Goal: Task Accomplishment & Management: Use online tool/utility

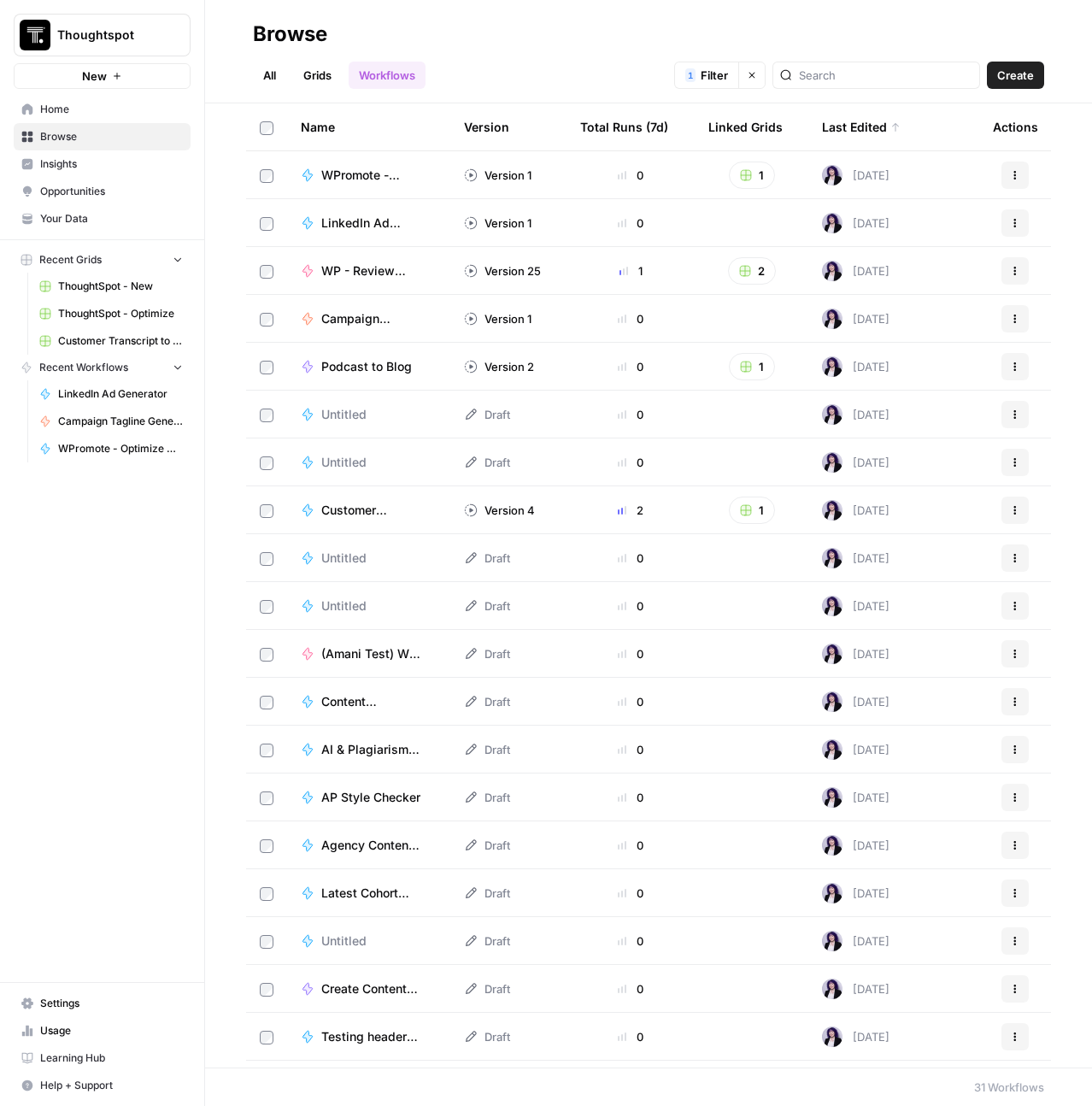
click at [66, 118] on link "Home" at bounding box center [103, 109] width 177 height 27
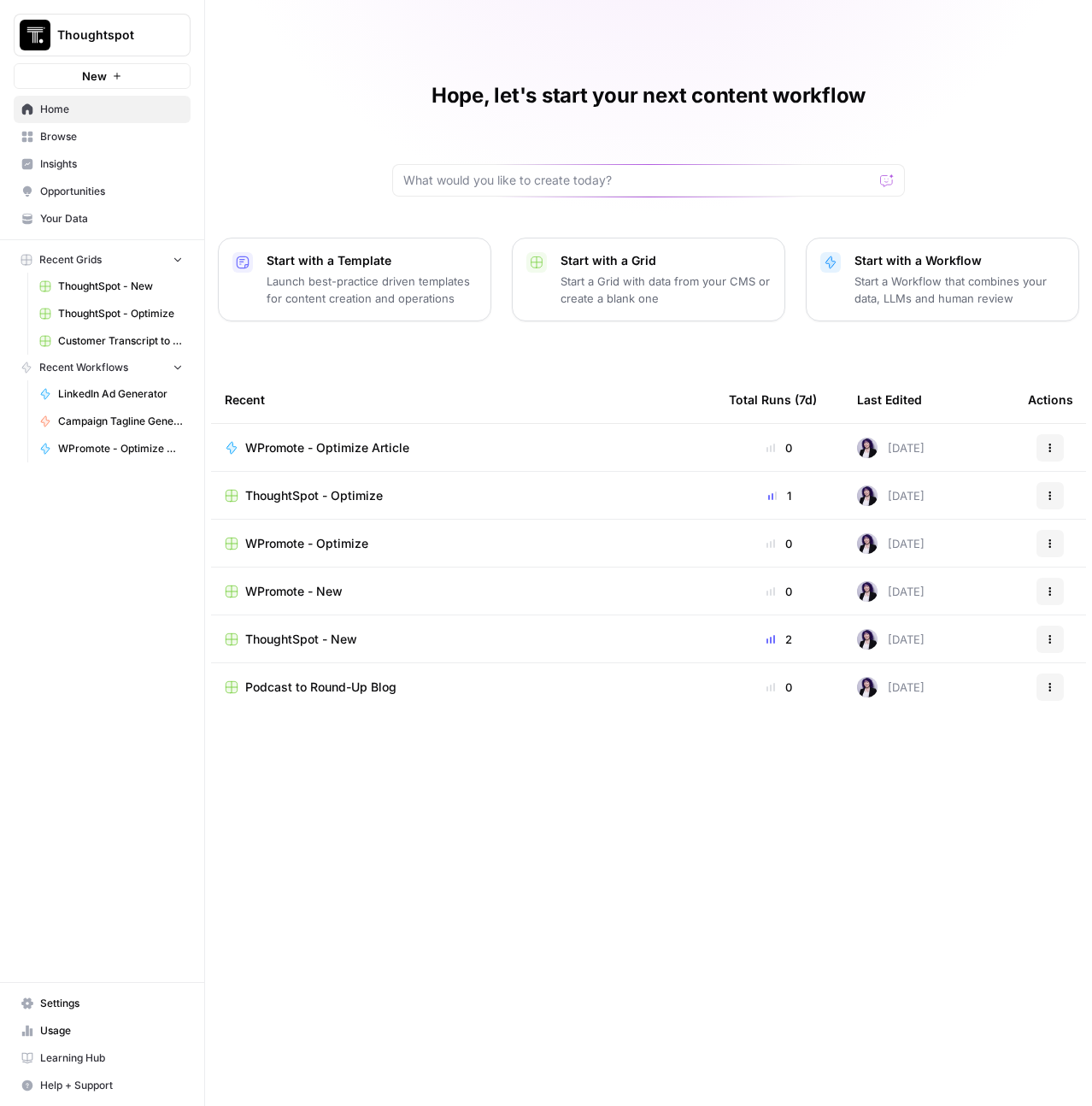
click at [326, 679] on span "Podcast to Round-Up Blog" at bounding box center [321, 687] width 152 height 17
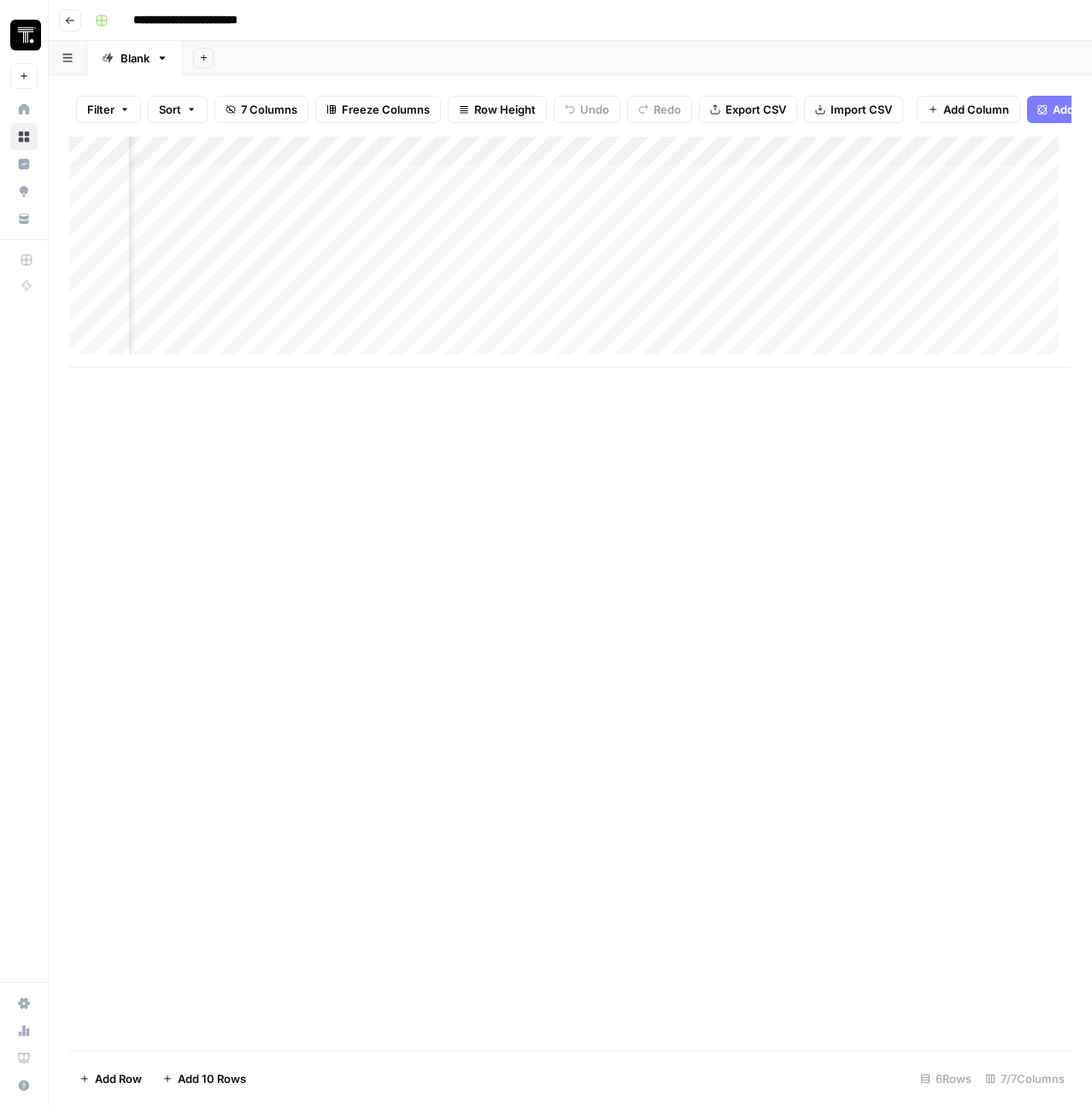
scroll to position [0, 808]
click at [865, 190] on div "Add Column" at bounding box center [570, 251] width 1003 height 231
click at [903, 162] on div "Add Column" at bounding box center [570, 251] width 1003 height 231
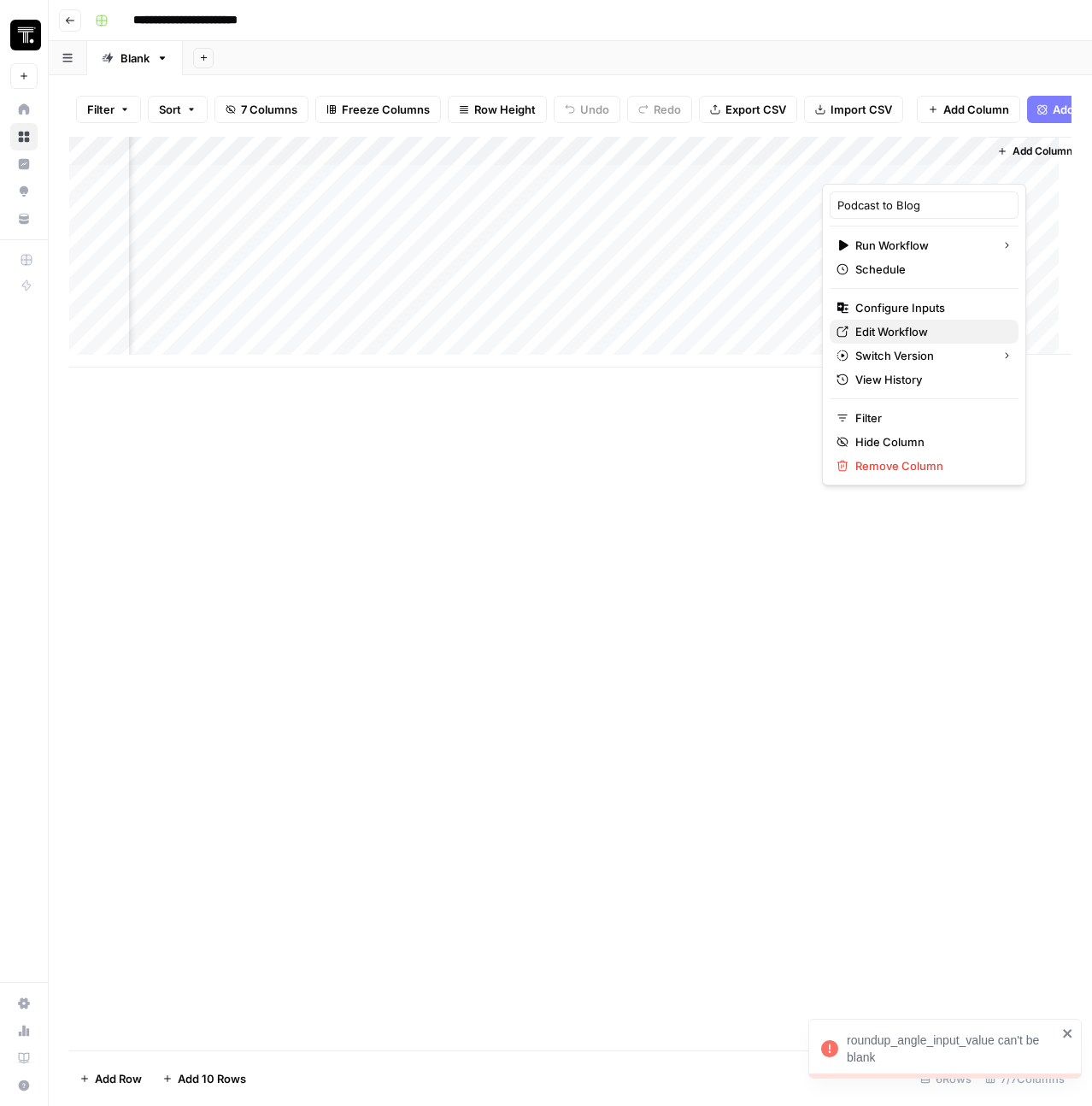
click at [894, 327] on span "Edit Workflow" at bounding box center [930, 331] width 150 height 17
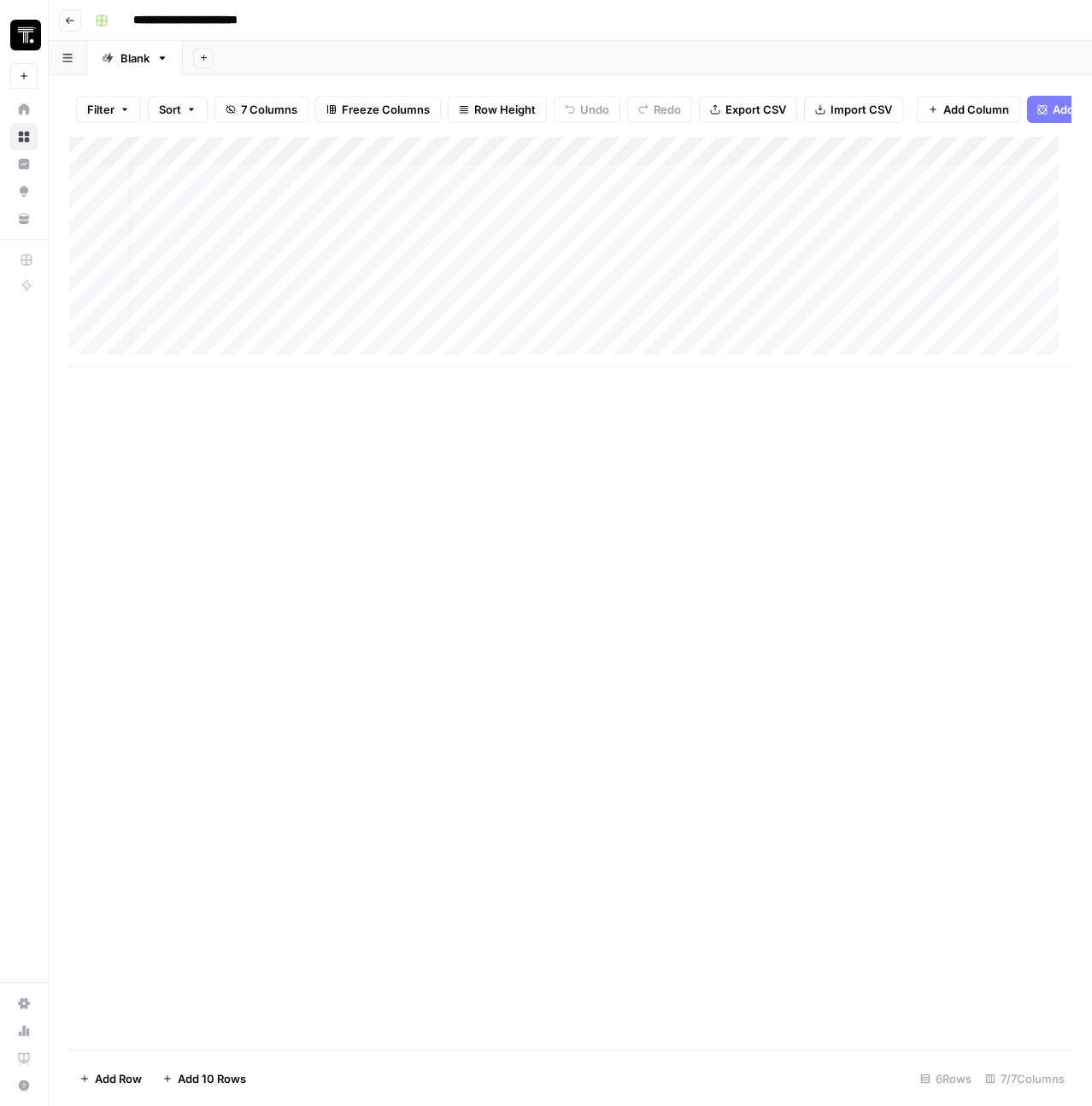
scroll to position [0, 0]
click at [328, 200] on div "Add Column" at bounding box center [570, 251] width 1003 height 231
click at [490, 195] on div "Add Column" at bounding box center [570, 251] width 1003 height 231
type textarea "**********"
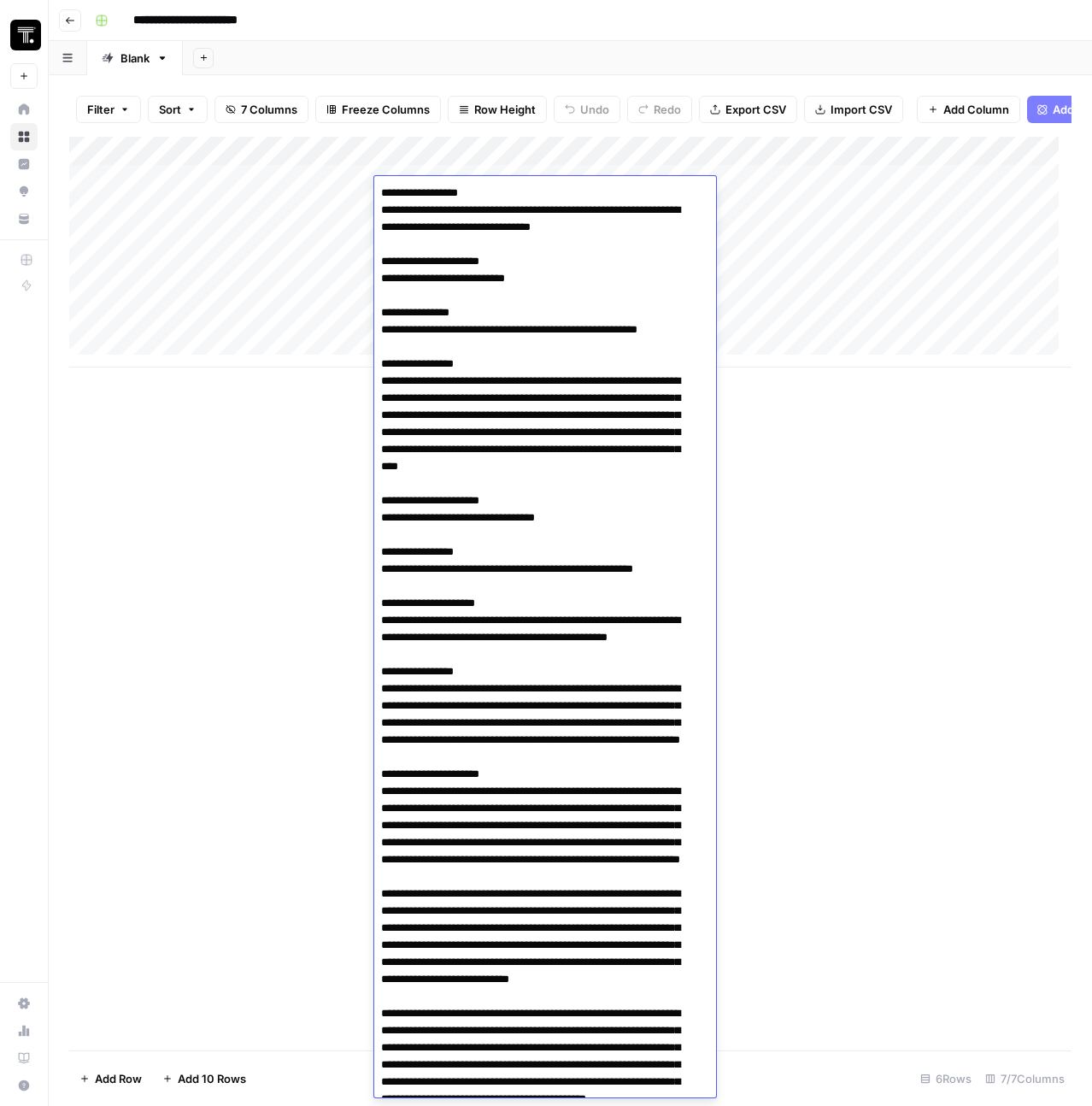
scroll to position [10826, 0]
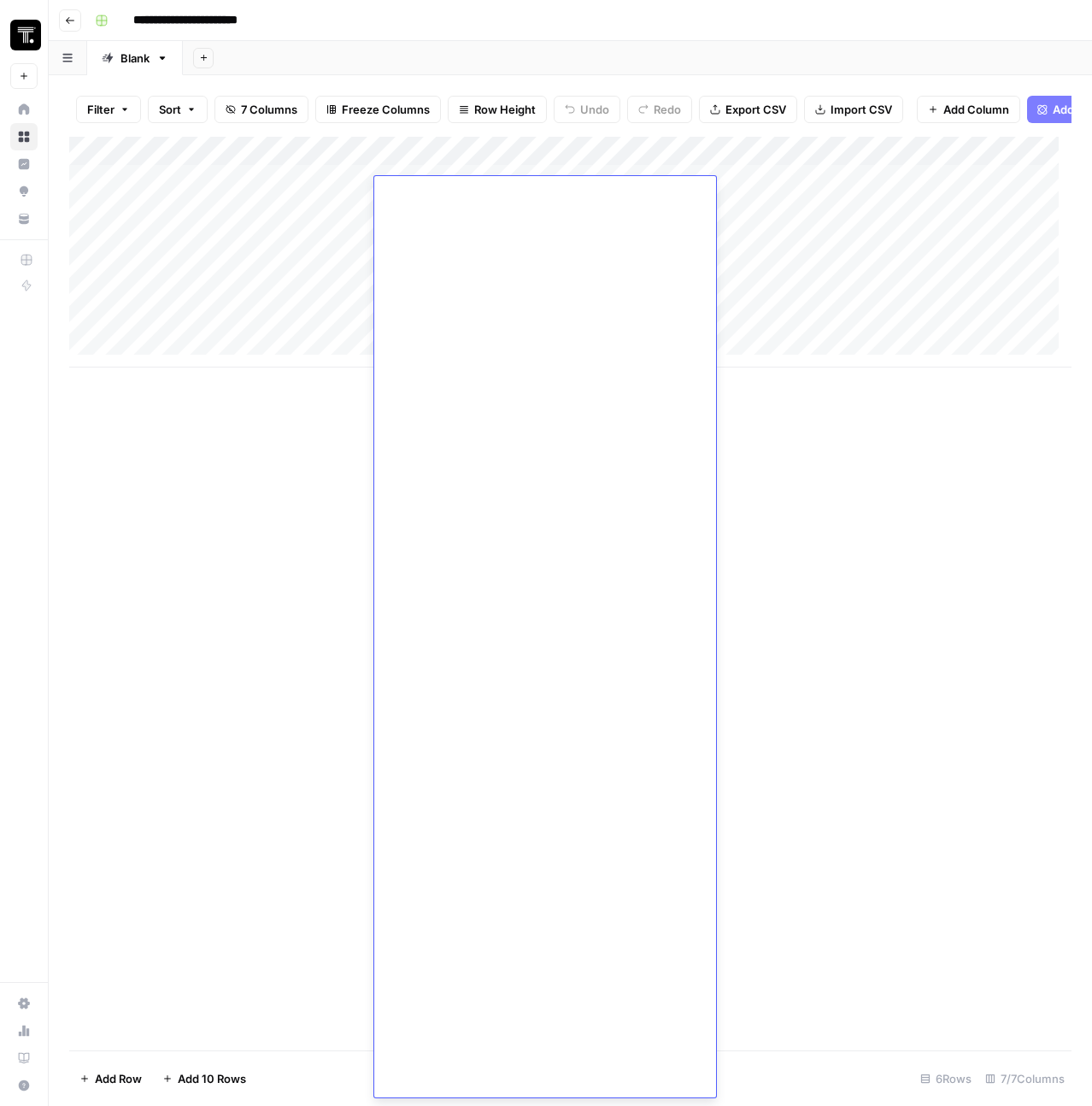
click at [266, 197] on div "Add Column" at bounding box center [570, 251] width 1003 height 231
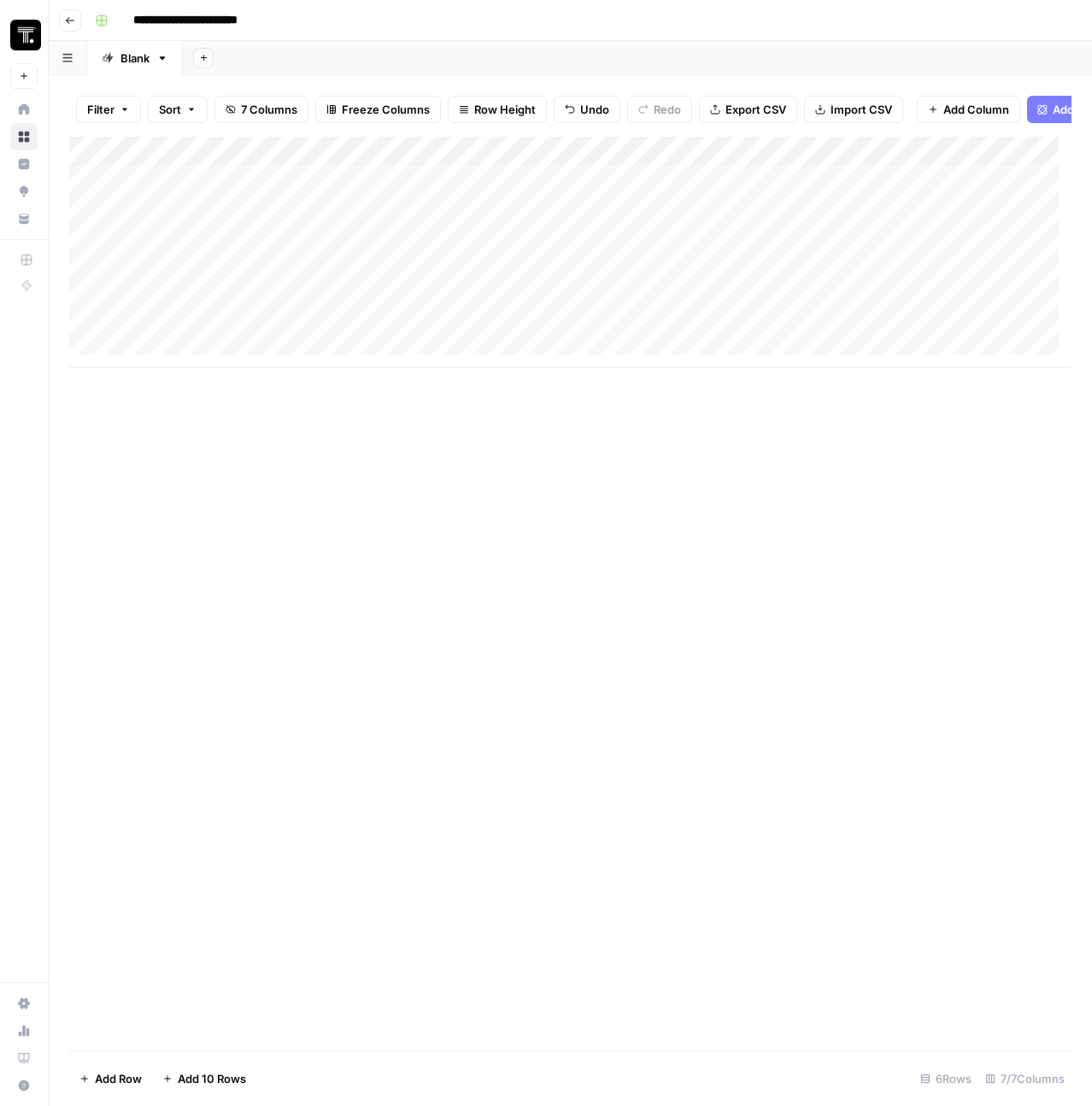
click at [269, 186] on div "Add Column" at bounding box center [570, 251] width 1003 height 231
click at [269, 186] on textarea at bounding box center [265, 192] width 273 height 24
type textarea "**********"
click at [956, 184] on div "Add Column" at bounding box center [570, 251] width 1003 height 231
click at [787, 185] on div "Add Column" at bounding box center [570, 251] width 1003 height 231
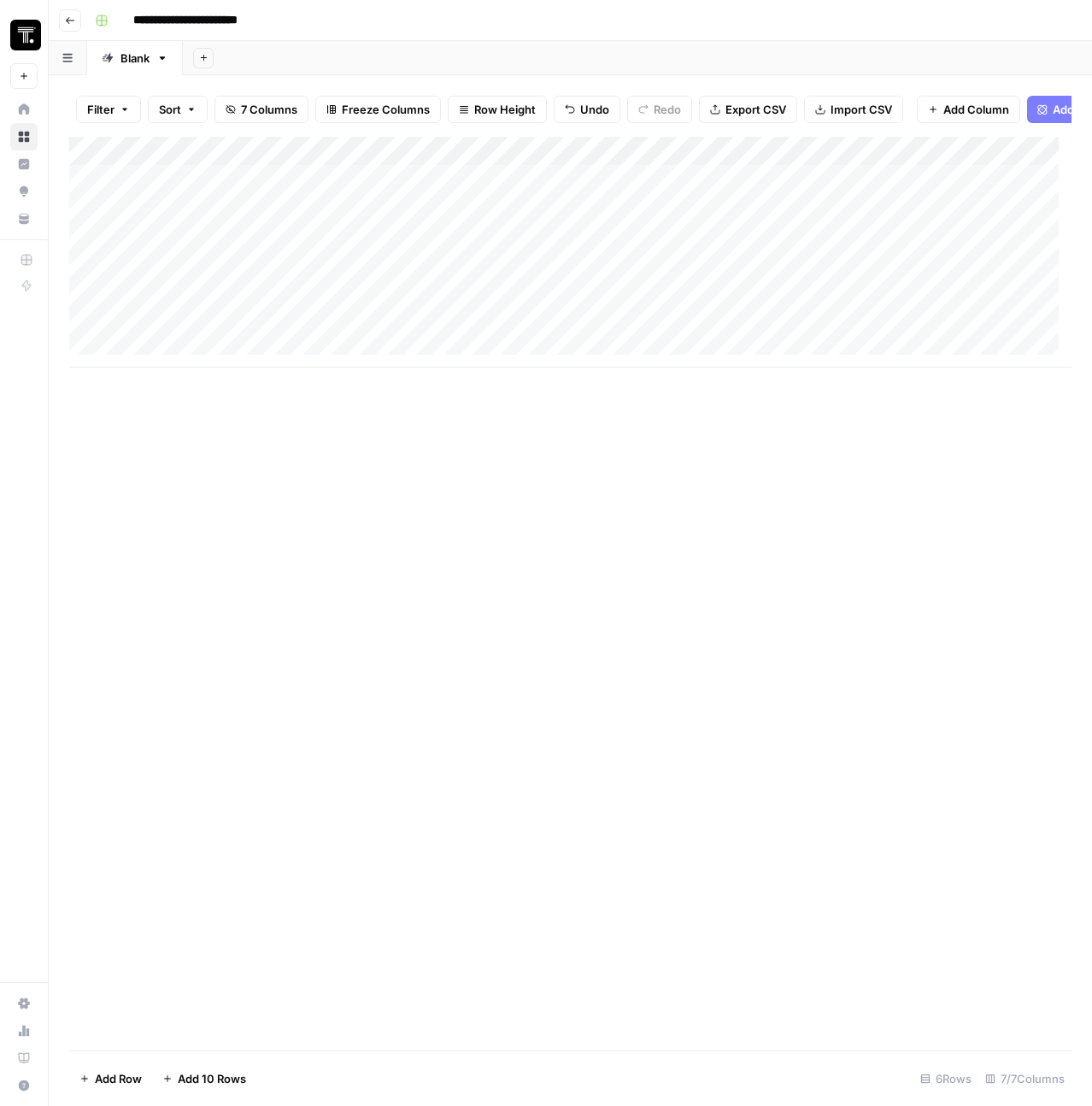
click at [787, 185] on div "Add Column" at bounding box center [570, 251] width 1003 height 231
type textarea "**********"
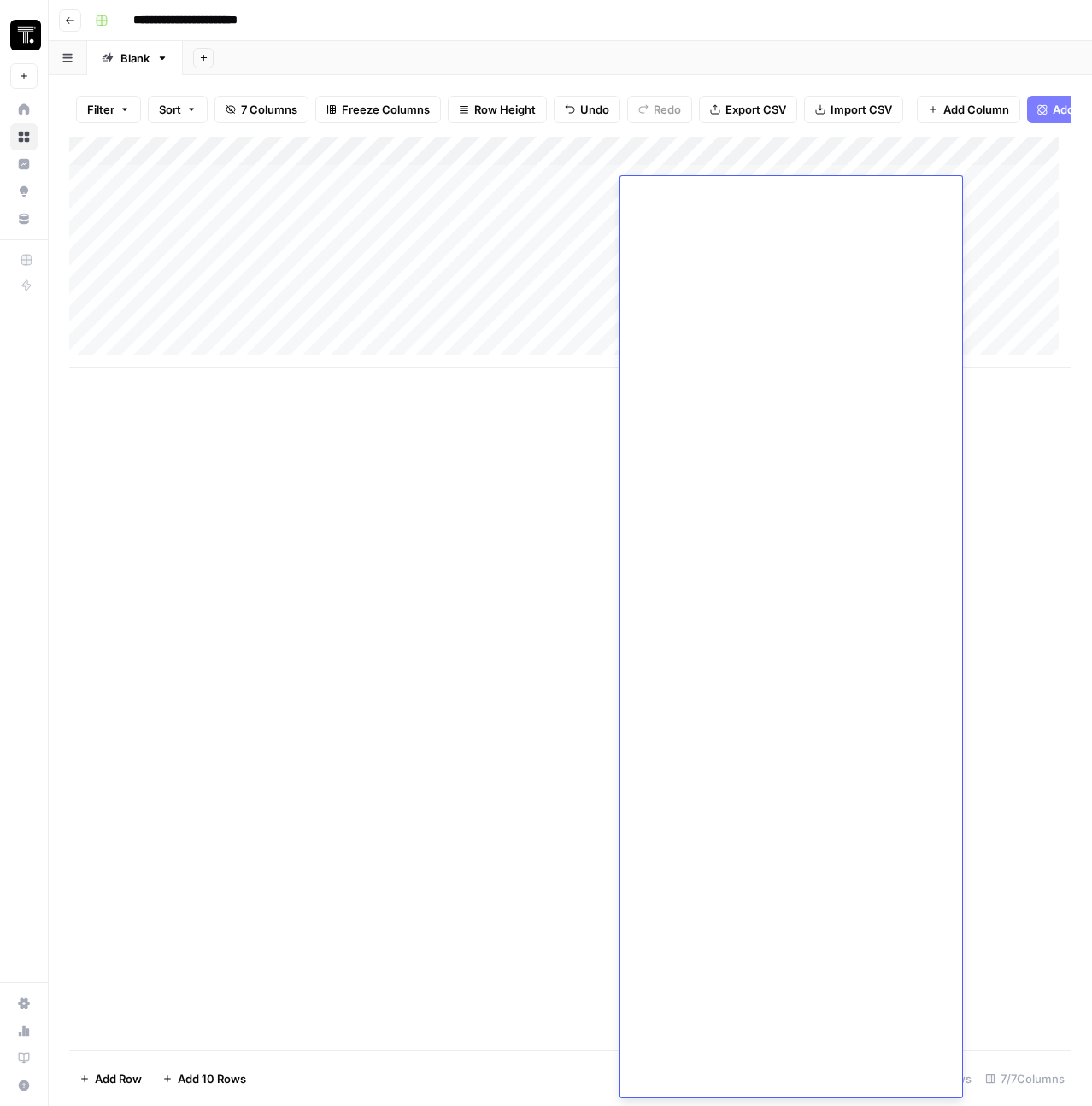
click at [988, 211] on div "Add Column" at bounding box center [570, 251] width 1003 height 231
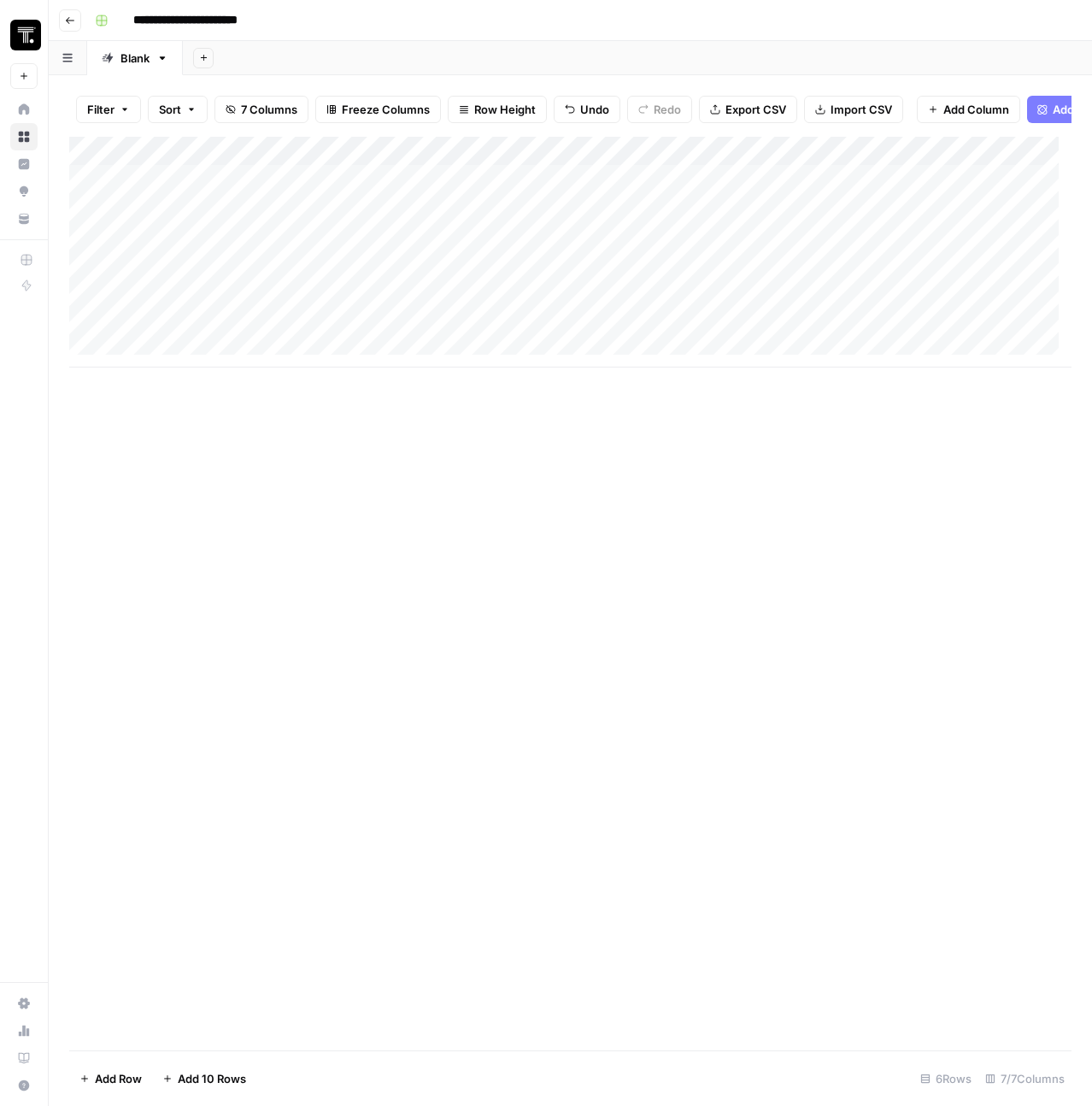
click at [885, 186] on div "Add Column" at bounding box center [570, 251] width 1003 height 231
type textarea "**********"
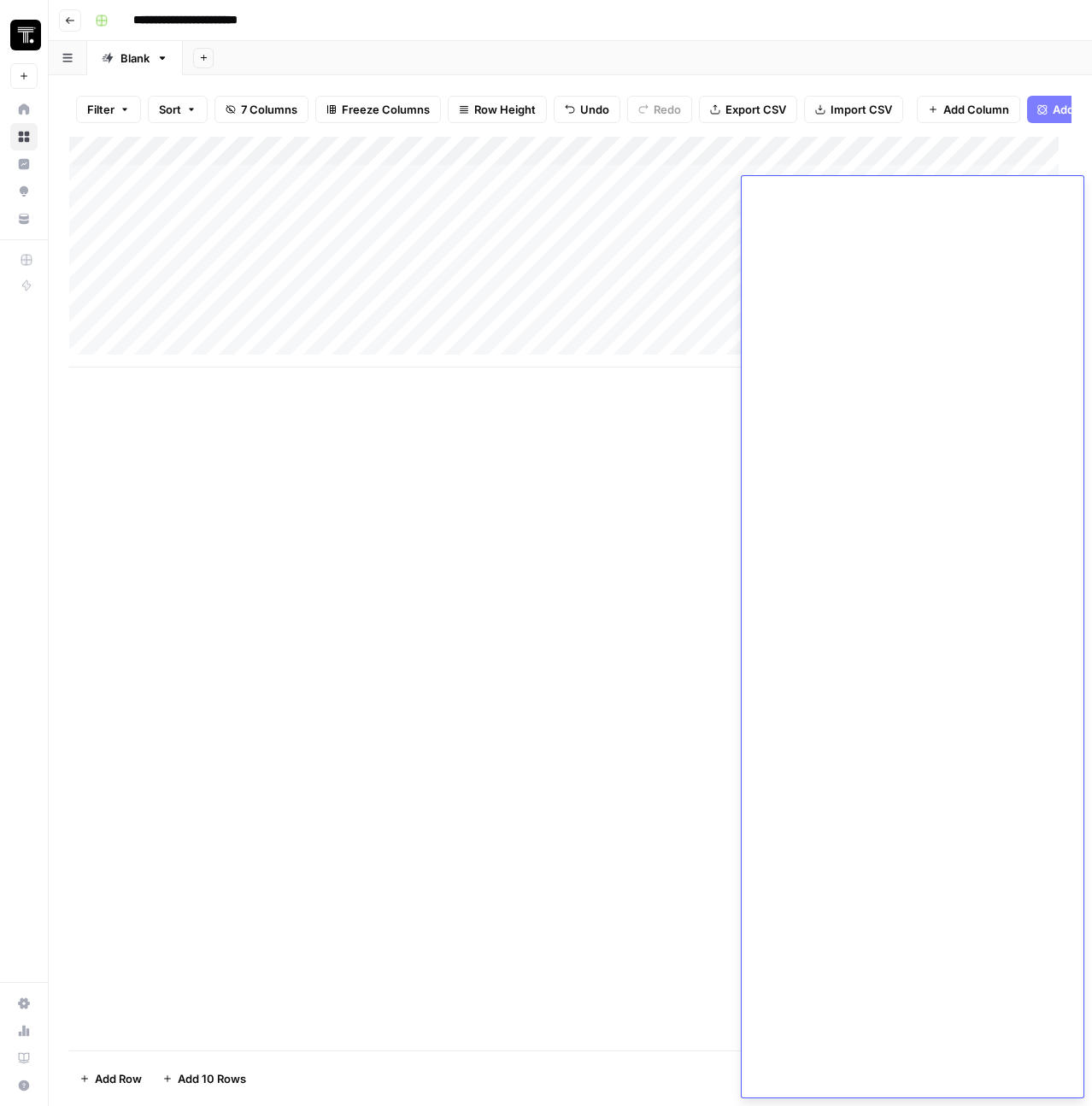
click at [662, 246] on div "Add Column" at bounding box center [570, 251] width 1003 height 231
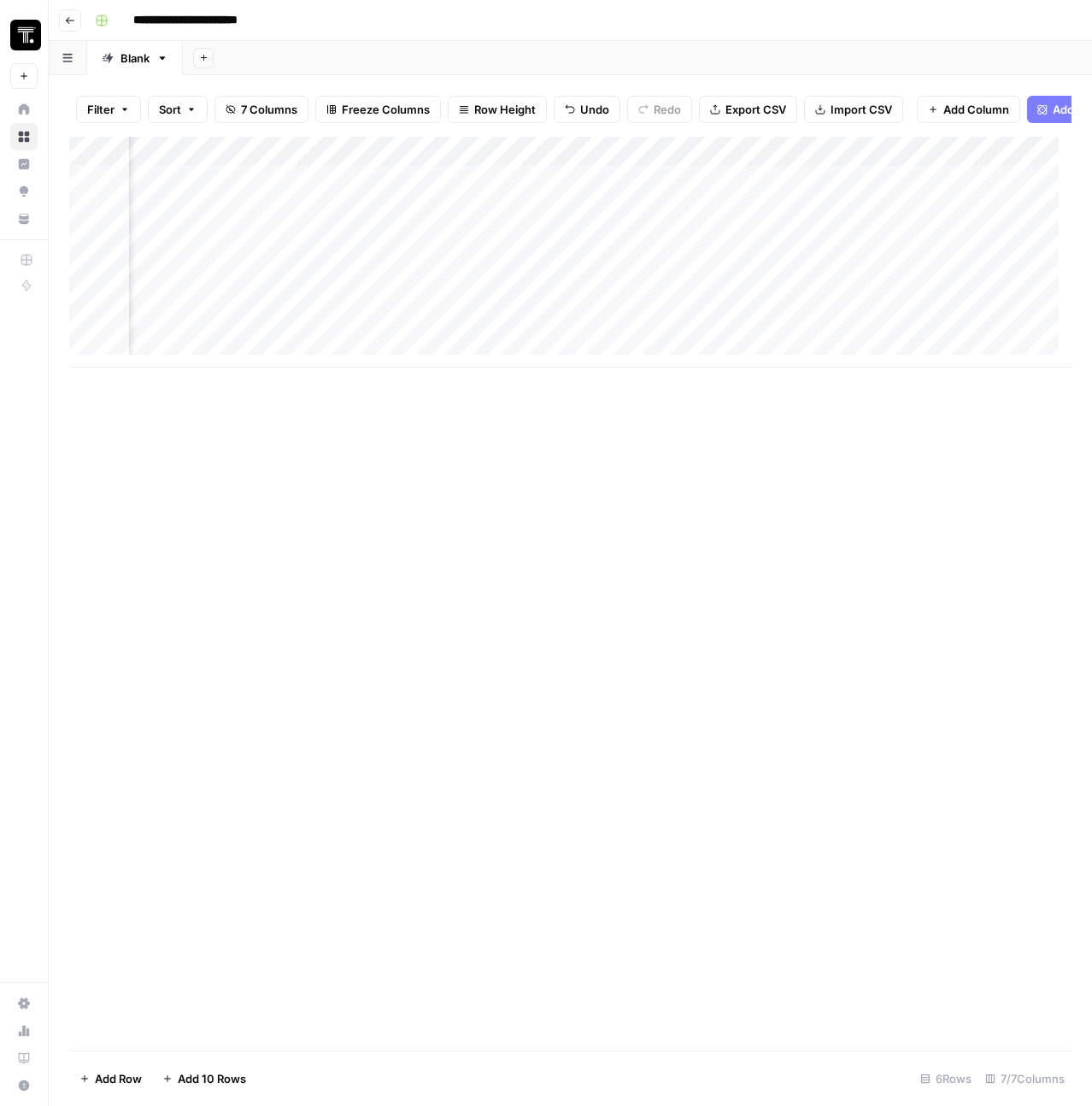
scroll to position [0, 502]
click at [755, 194] on div "Add Column" at bounding box center [570, 251] width 1003 height 231
click at [830, 190] on div "Add Column" at bounding box center [570, 251] width 1003 height 231
type textarea "**********"
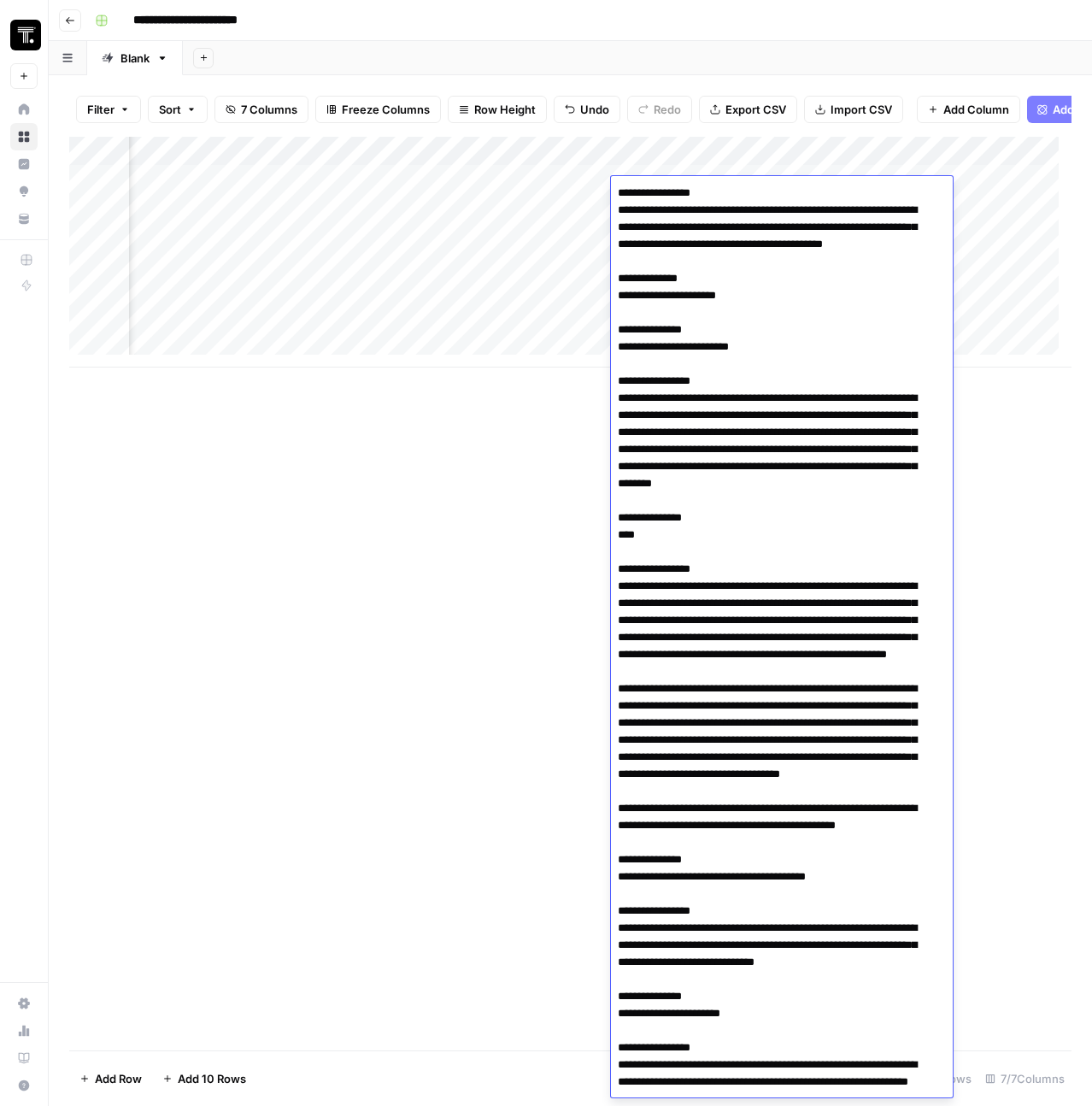
scroll to position [13355, 0]
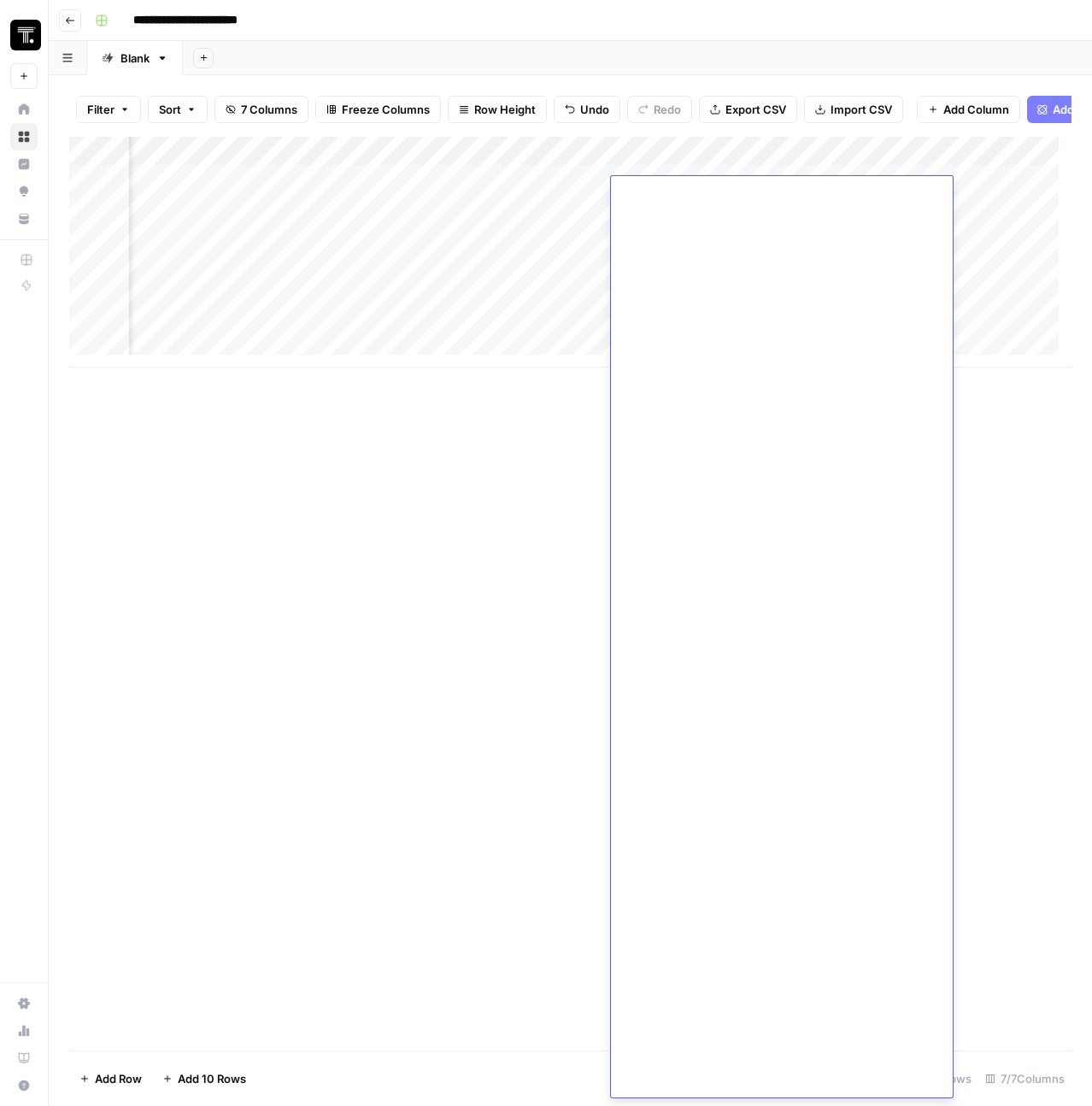
click at [1002, 222] on div "Add Column" at bounding box center [570, 251] width 1003 height 231
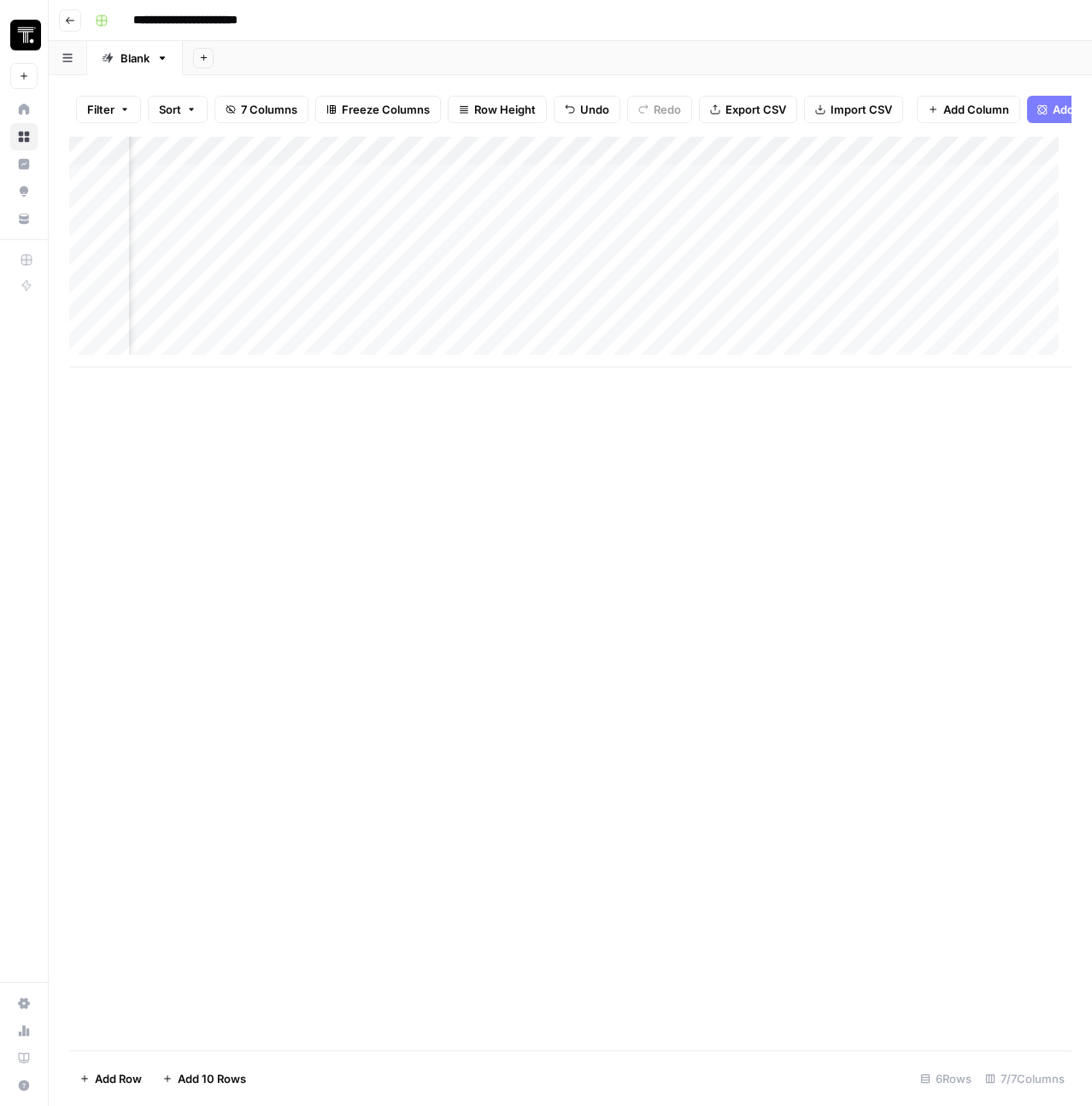
click at [979, 180] on div "Add Column" at bounding box center [570, 251] width 1003 height 231
click at [969, 193] on div "Add Column" at bounding box center [570, 251] width 1003 height 231
click at [969, 193] on textarea at bounding box center [947, 192] width 273 height 24
type textarea "**********"
click at [934, 317] on div "Add Column" at bounding box center [570, 251] width 1003 height 231
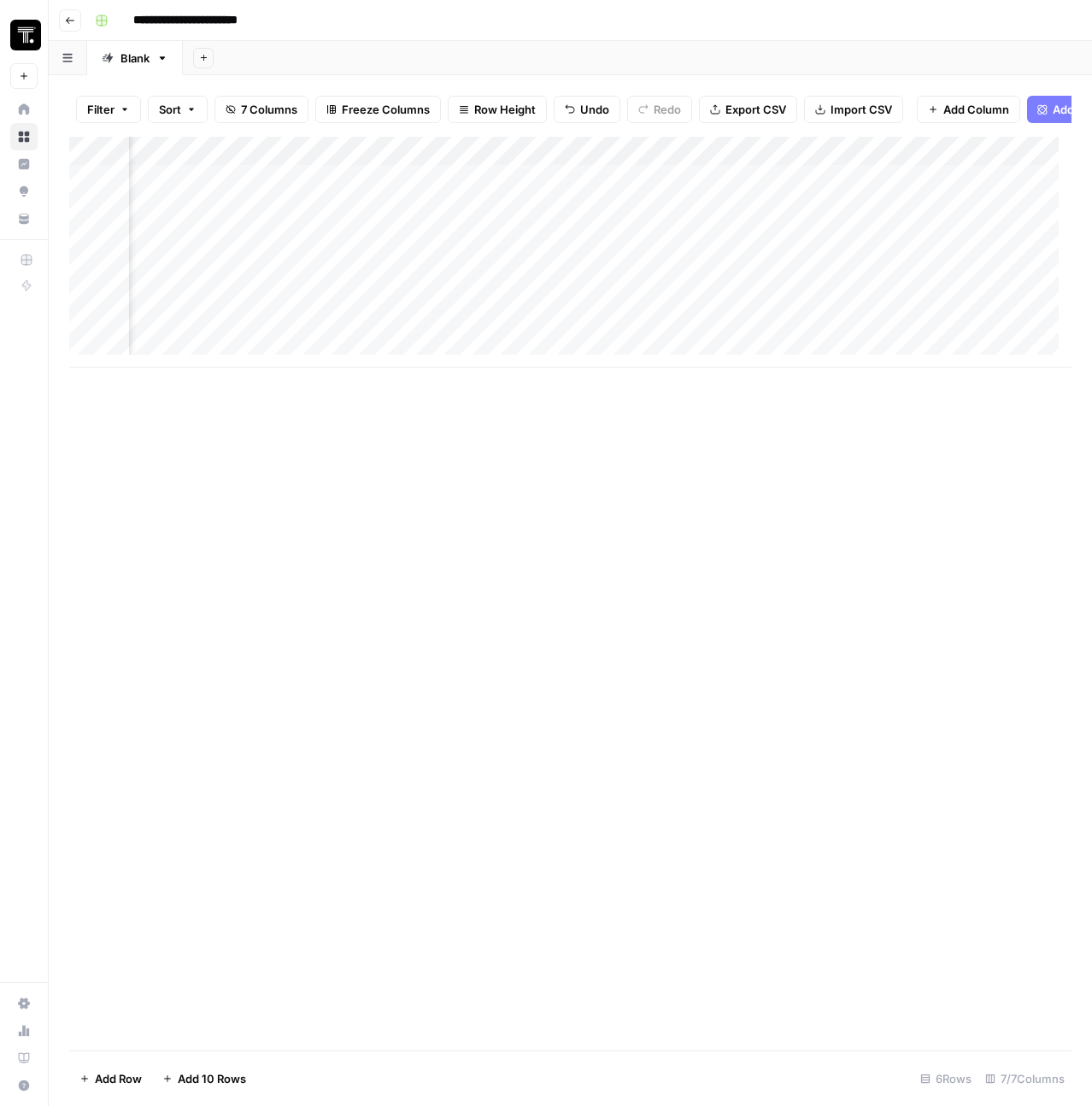
scroll to position [0, 808]
click at [879, 192] on div "Add Column" at bounding box center [570, 251] width 1003 height 231
click at [1019, 188] on div "Add Column" at bounding box center [570, 251] width 1003 height 231
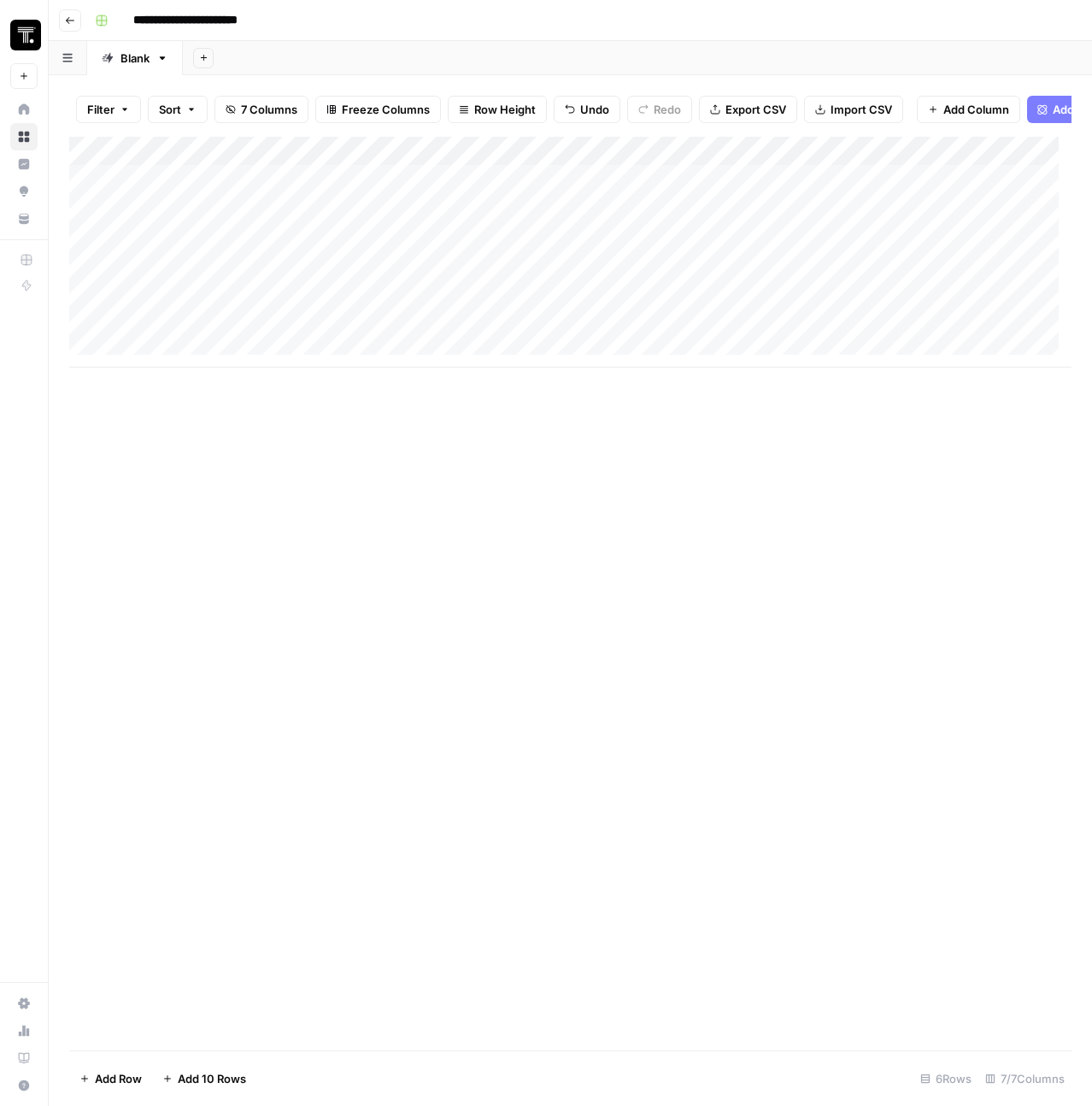
click at [297, 200] on div "Add Column" at bounding box center [570, 251] width 1003 height 231
type textarea "**********"
click at [681, 274] on div "Add Column" at bounding box center [570, 251] width 1003 height 231
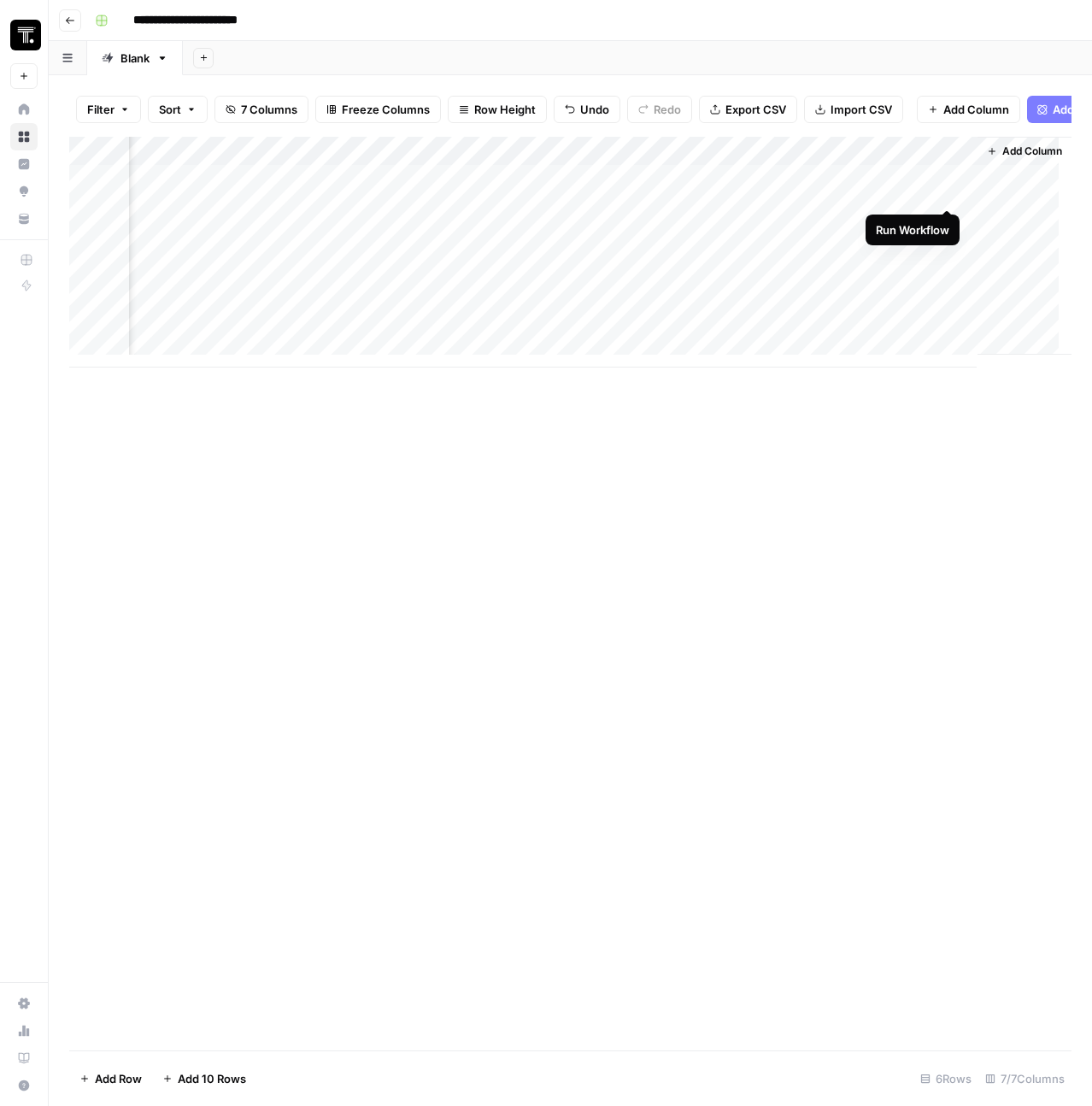
click at [949, 194] on div "Add Column" at bounding box center [570, 251] width 1003 height 231
click at [879, 189] on div "Add Column" at bounding box center [570, 251] width 1003 height 231
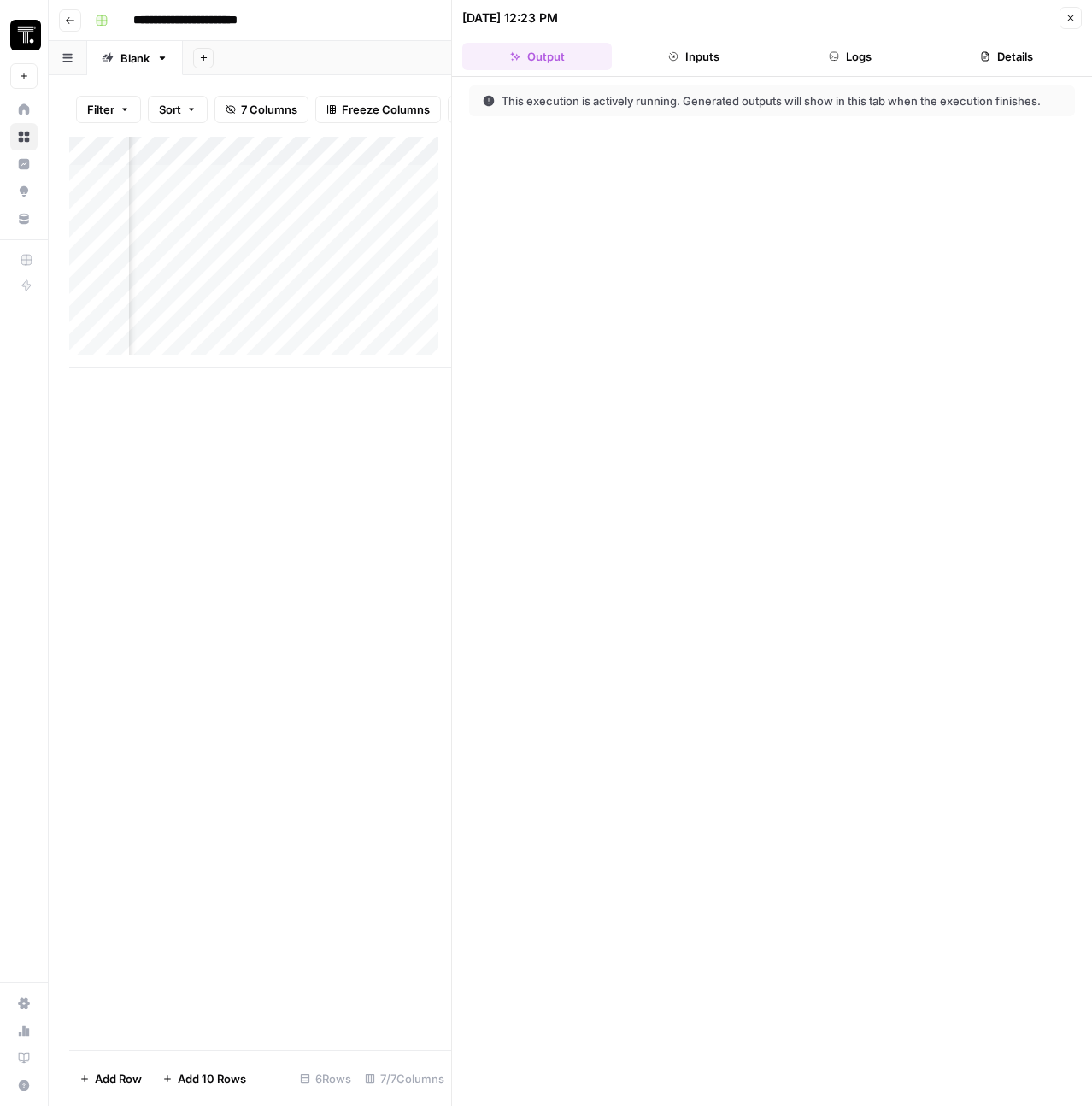
click at [717, 58] on button "Inputs" at bounding box center [693, 56] width 150 height 27
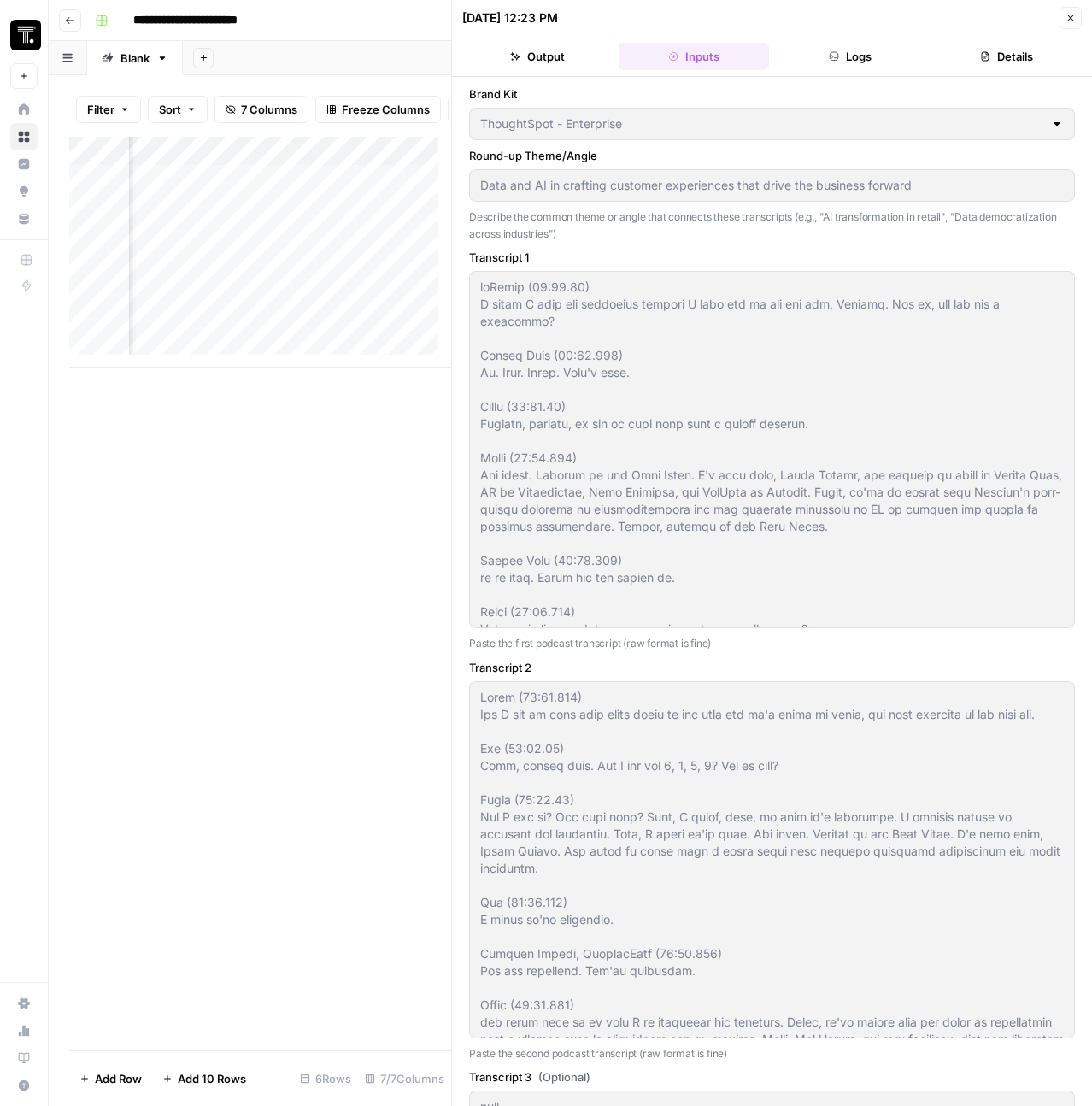
click at [843, 53] on button "Logs" at bounding box center [850, 56] width 150 height 27
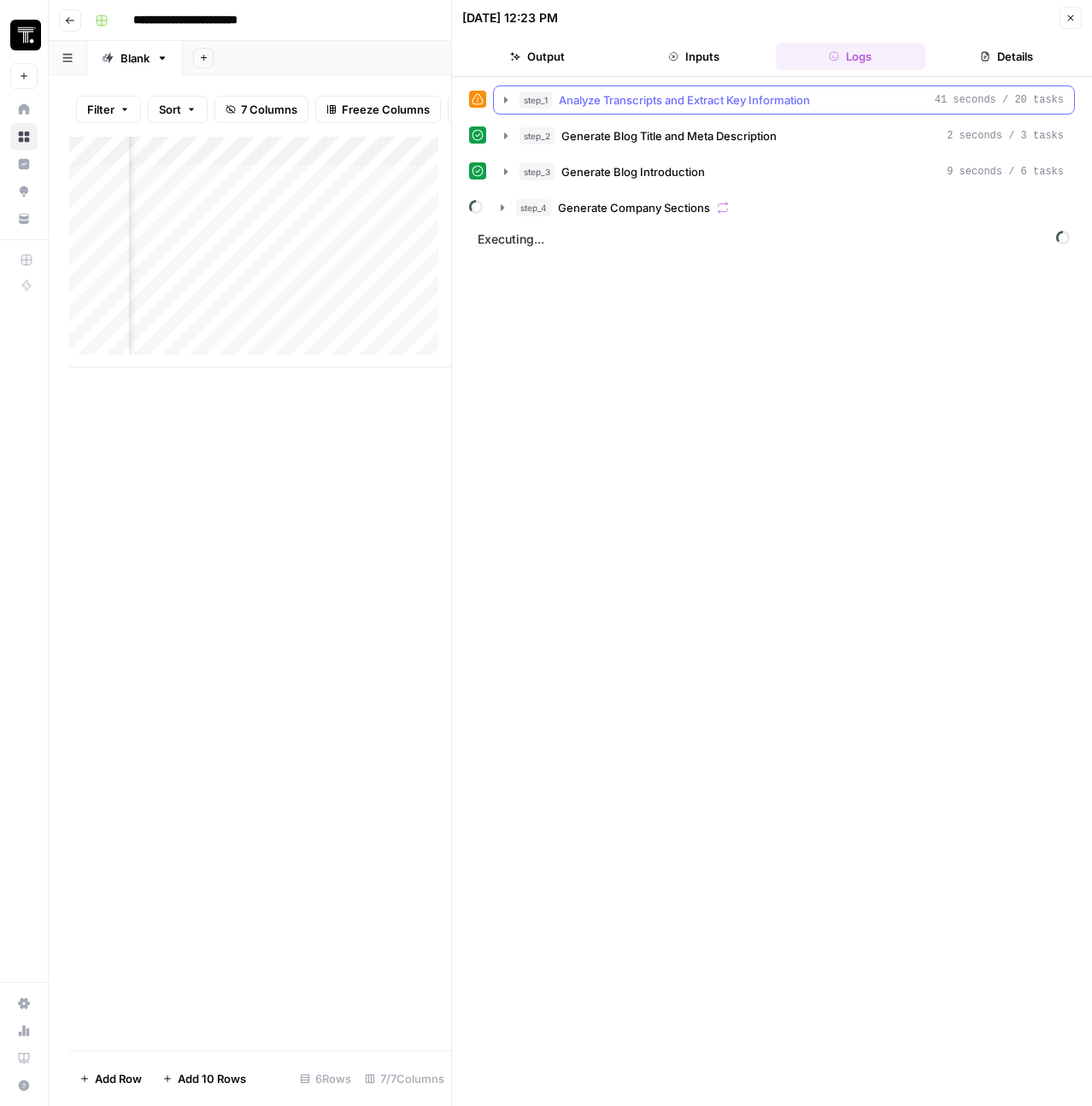
click at [506, 106] on button "step_1 Analyze Transcripts and Extract Key Information 41 seconds / 20 tasks" at bounding box center [784, 100] width 580 height 27
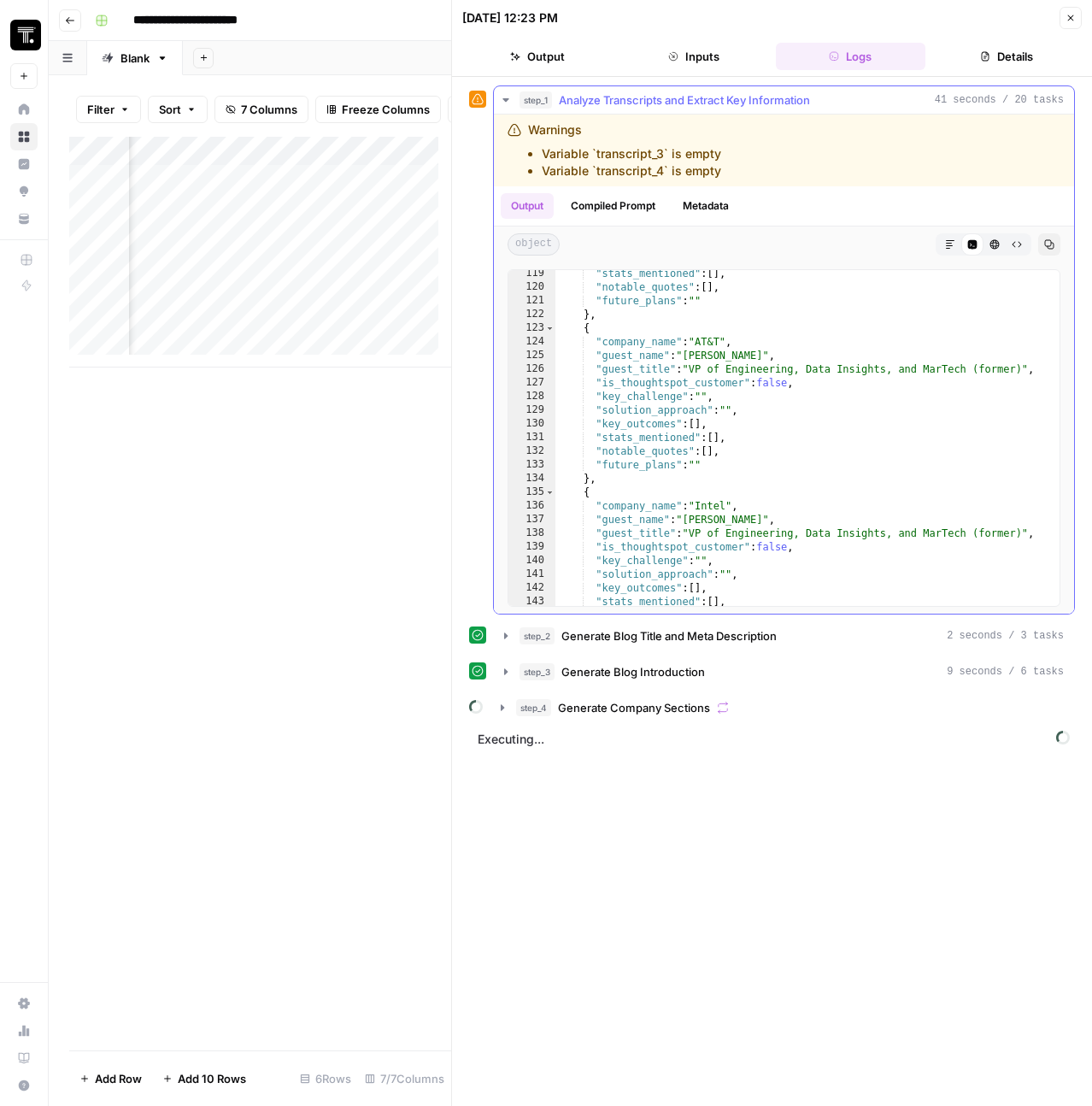
scroll to position [4244, 0]
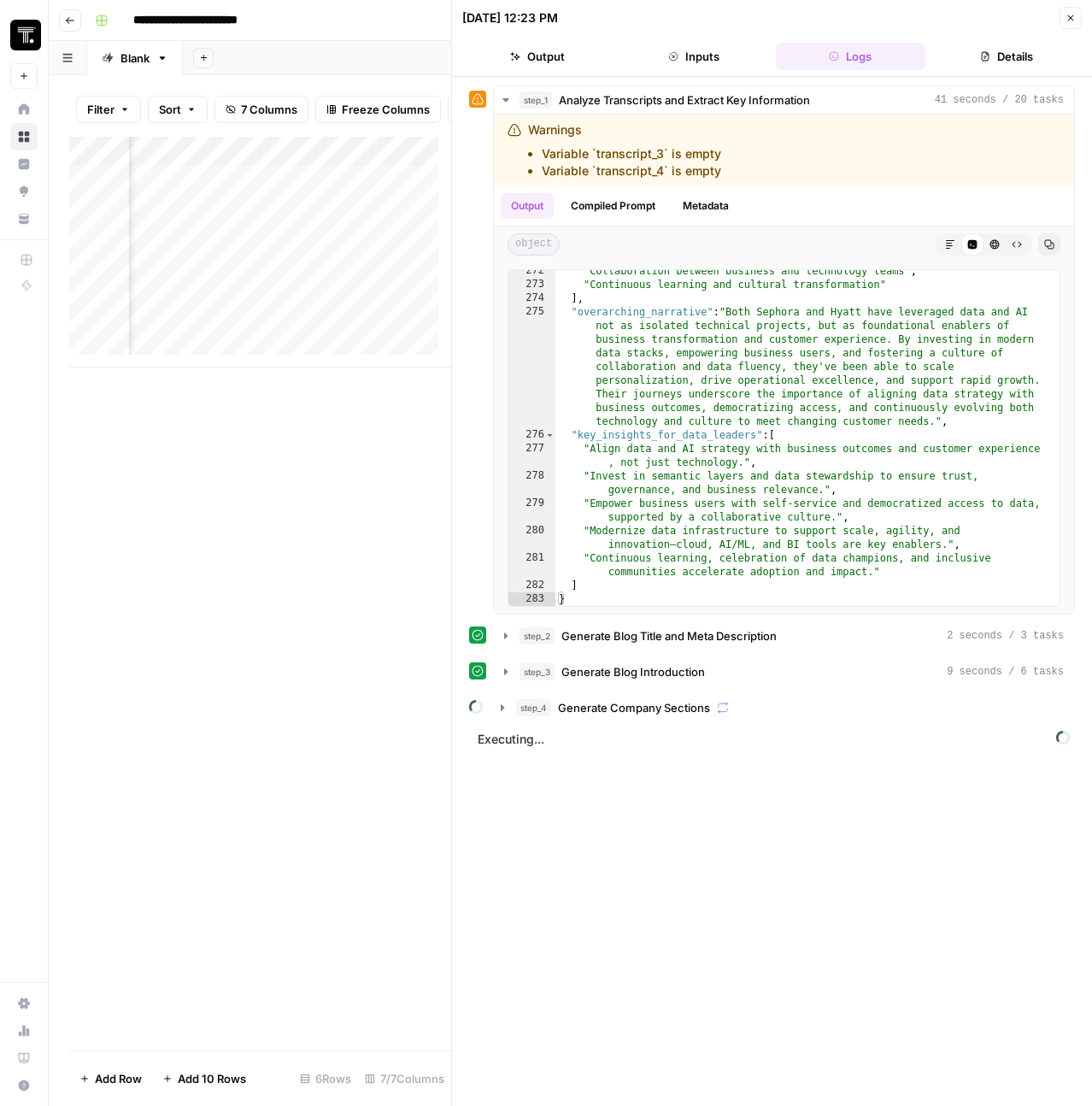
click at [1074, 15] on icon "button" at bounding box center [1070, 18] width 10 height 10
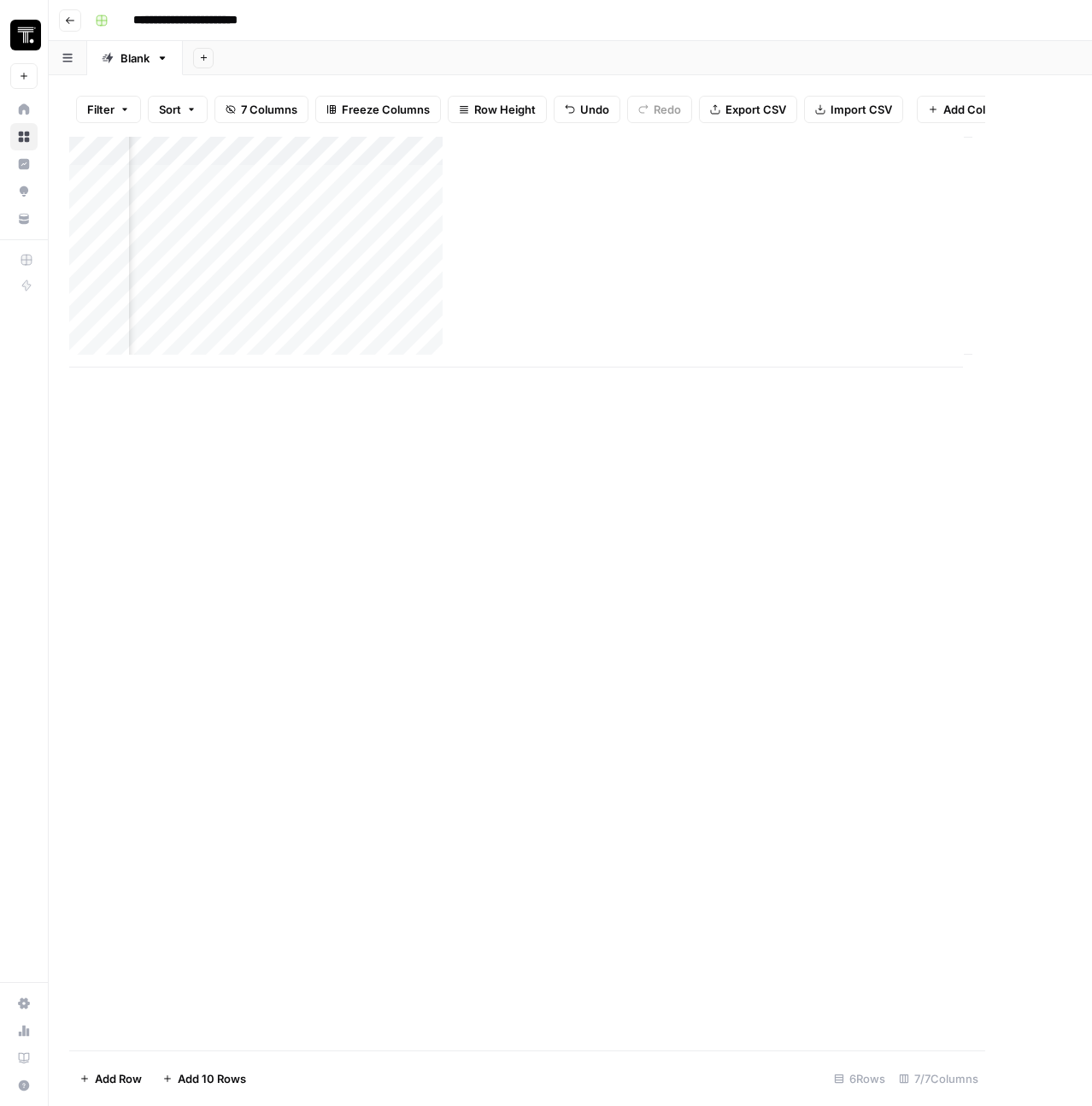
scroll to position [0, 787]
click at [894, 199] on div "Add Column" at bounding box center [570, 251] width 1003 height 231
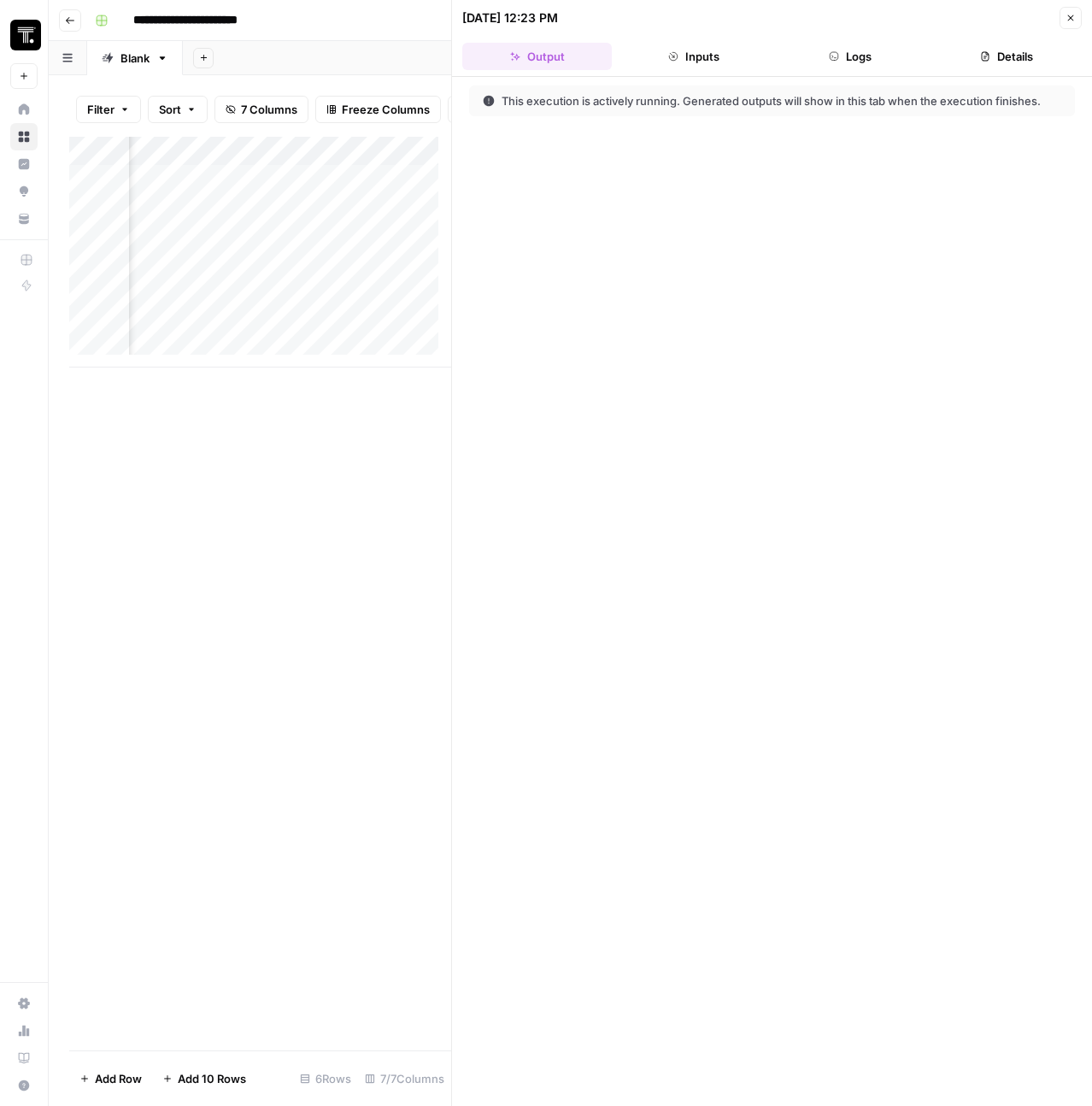
click at [866, 67] on button "Logs" at bounding box center [850, 56] width 150 height 27
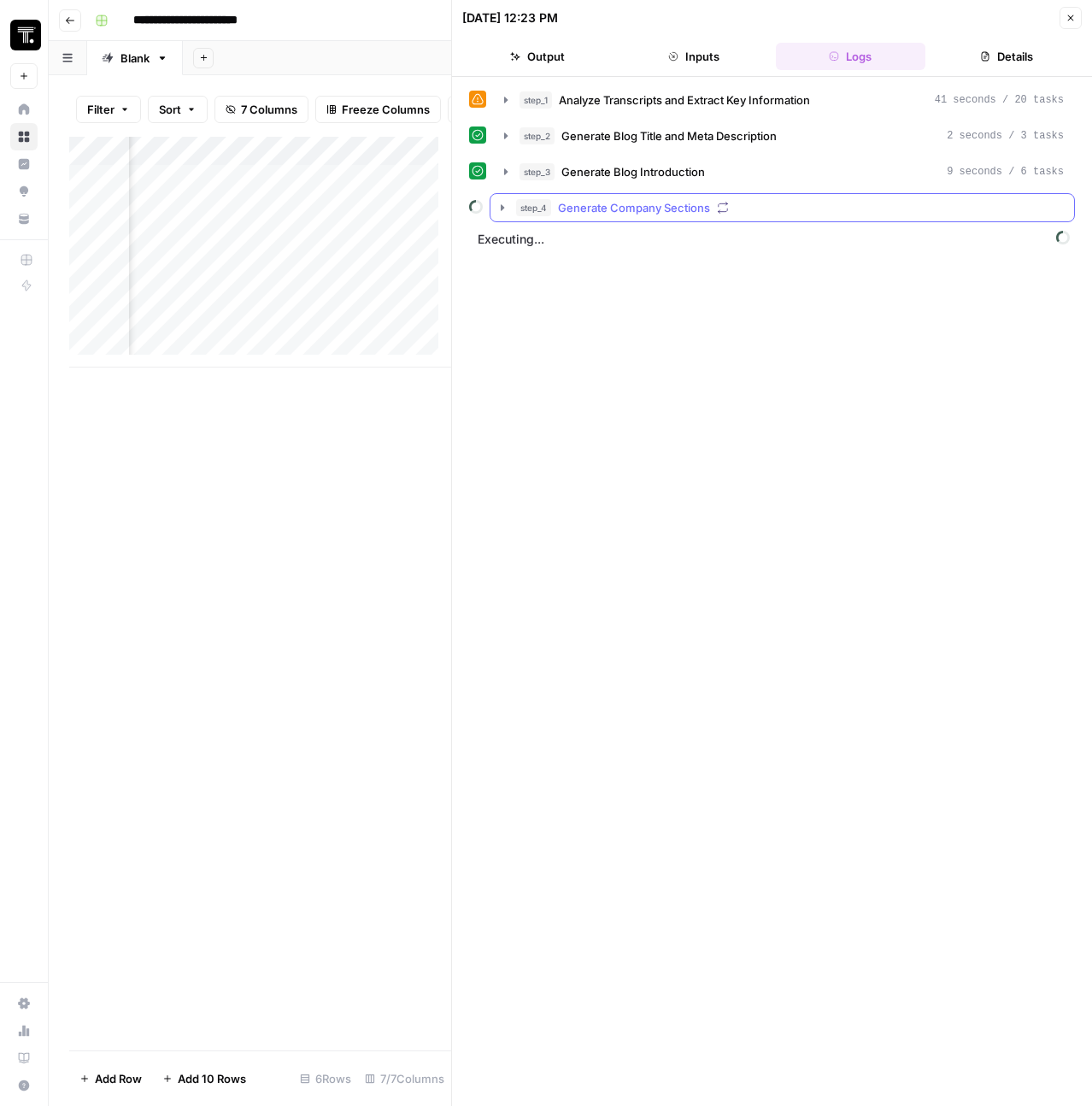
click at [504, 206] on icon "button" at bounding box center [503, 207] width 4 height 6
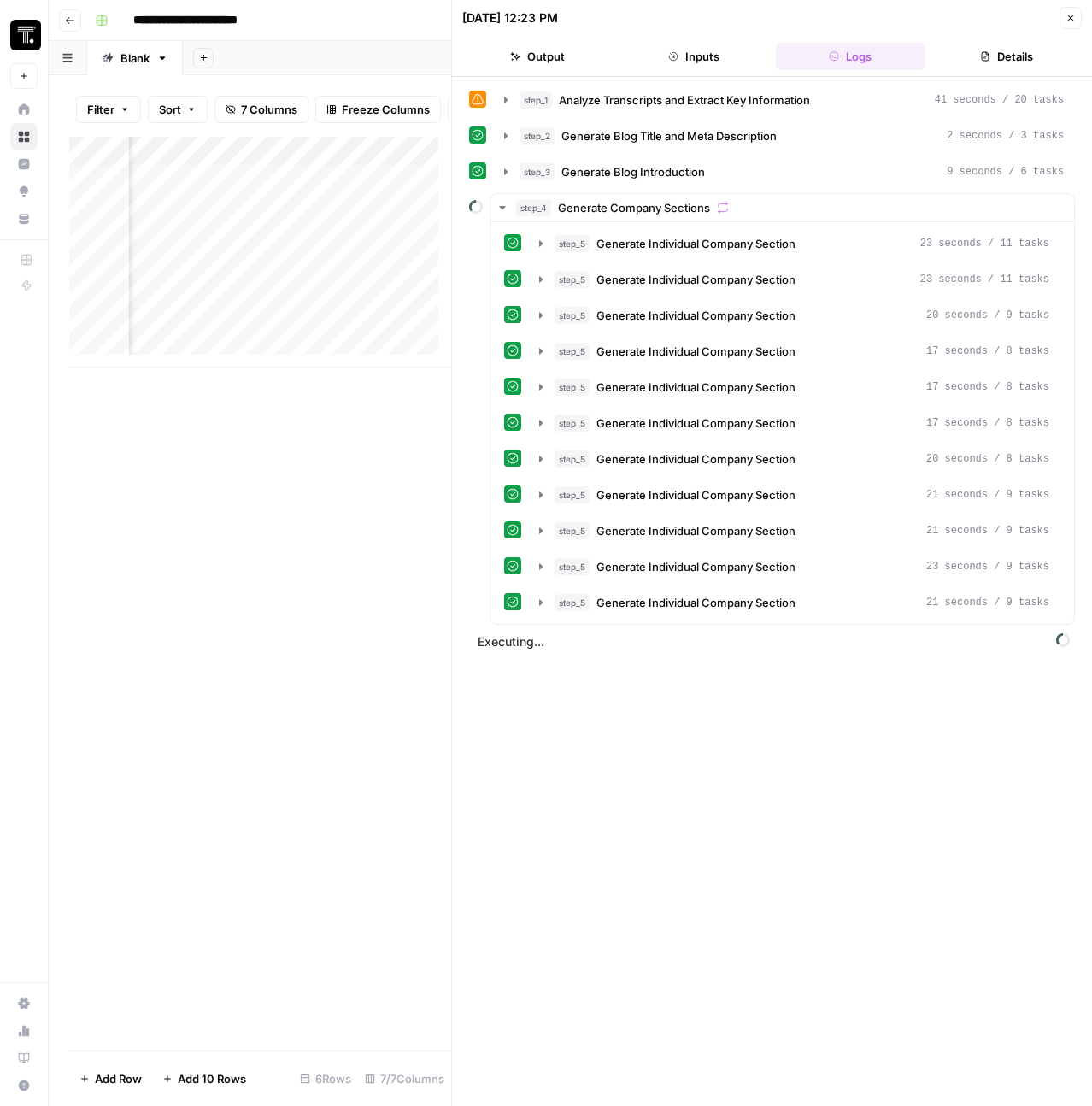
click at [1069, 18] on icon "button" at bounding box center [1071, 18] width 6 height 6
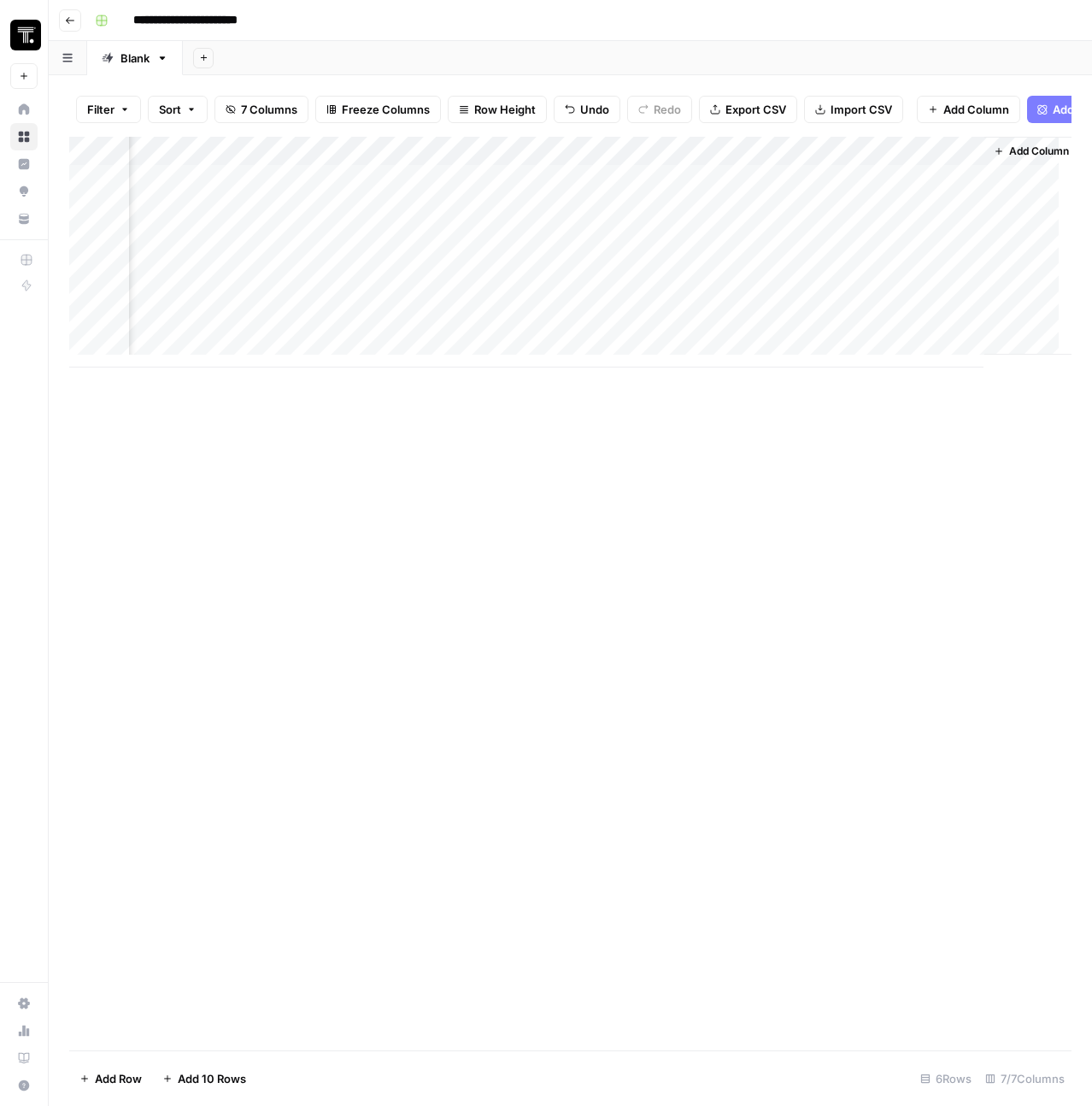
click at [915, 184] on div "Add Column" at bounding box center [570, 251] width 1003 height 231
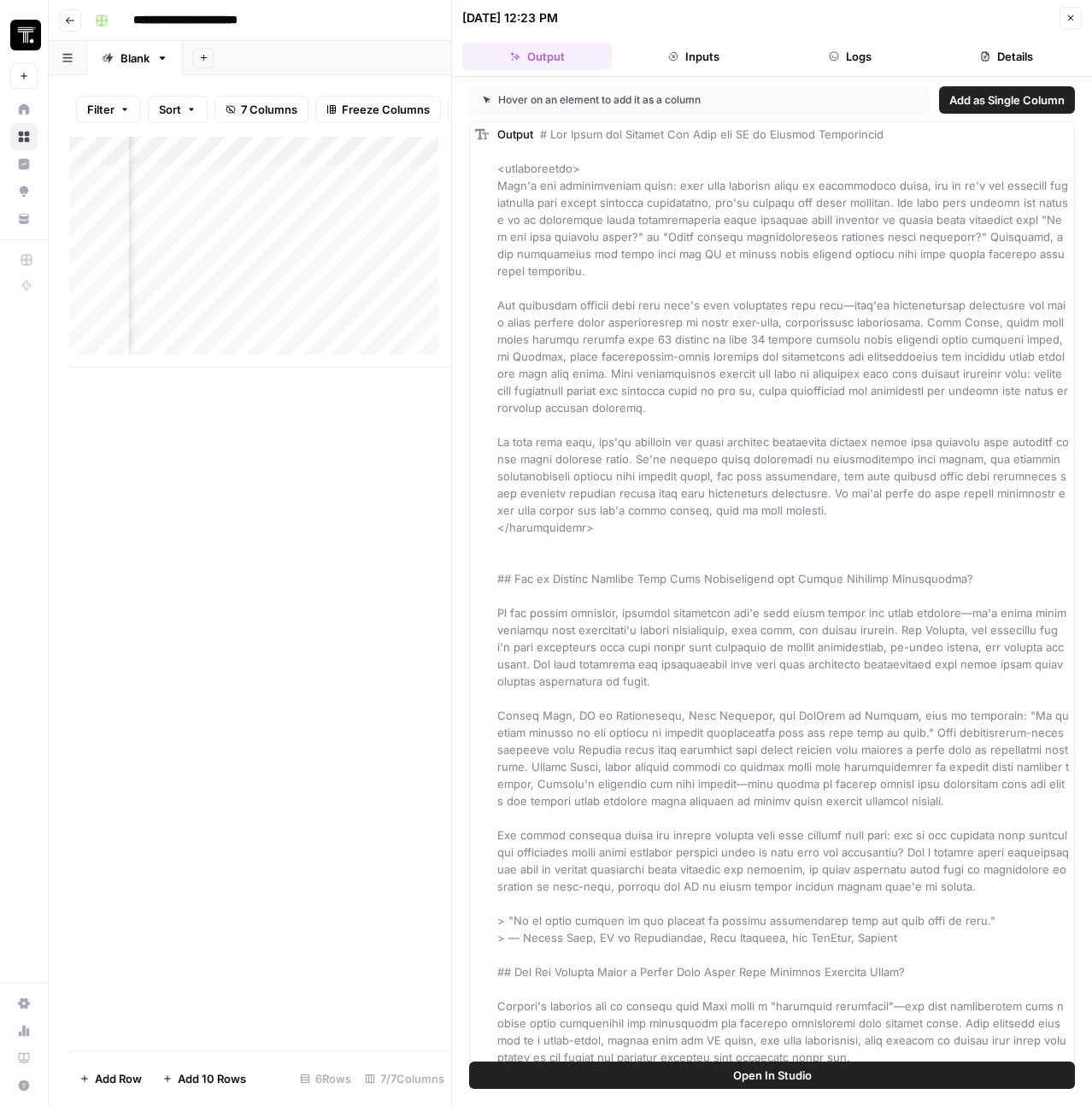
click at [695, 57] on button "Inputs" at bounding box center [693, 56] width 150 height 27
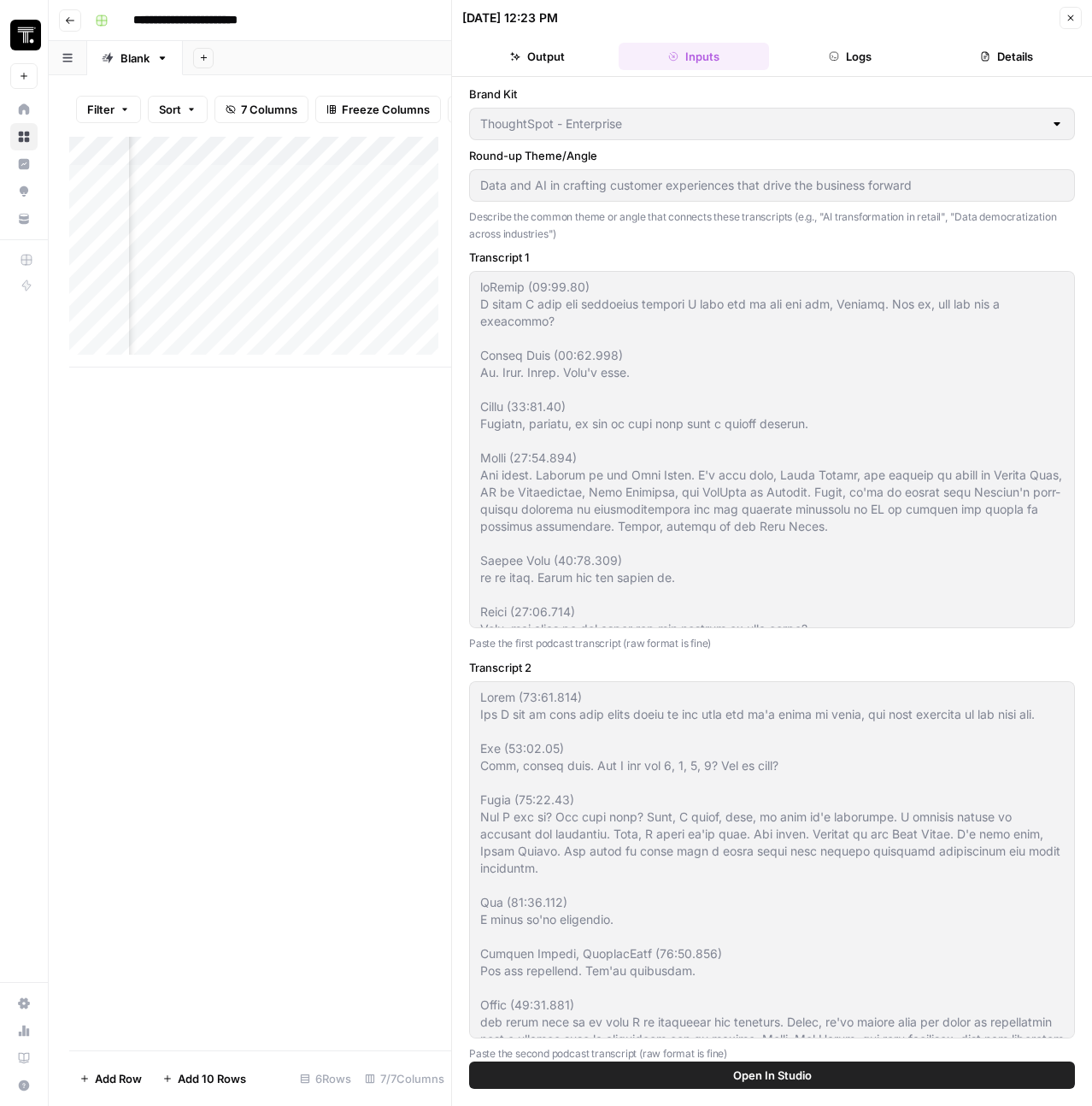
click at [1069, 23] on icon "button" at bounding box center [1070, 18] width 10 height 10
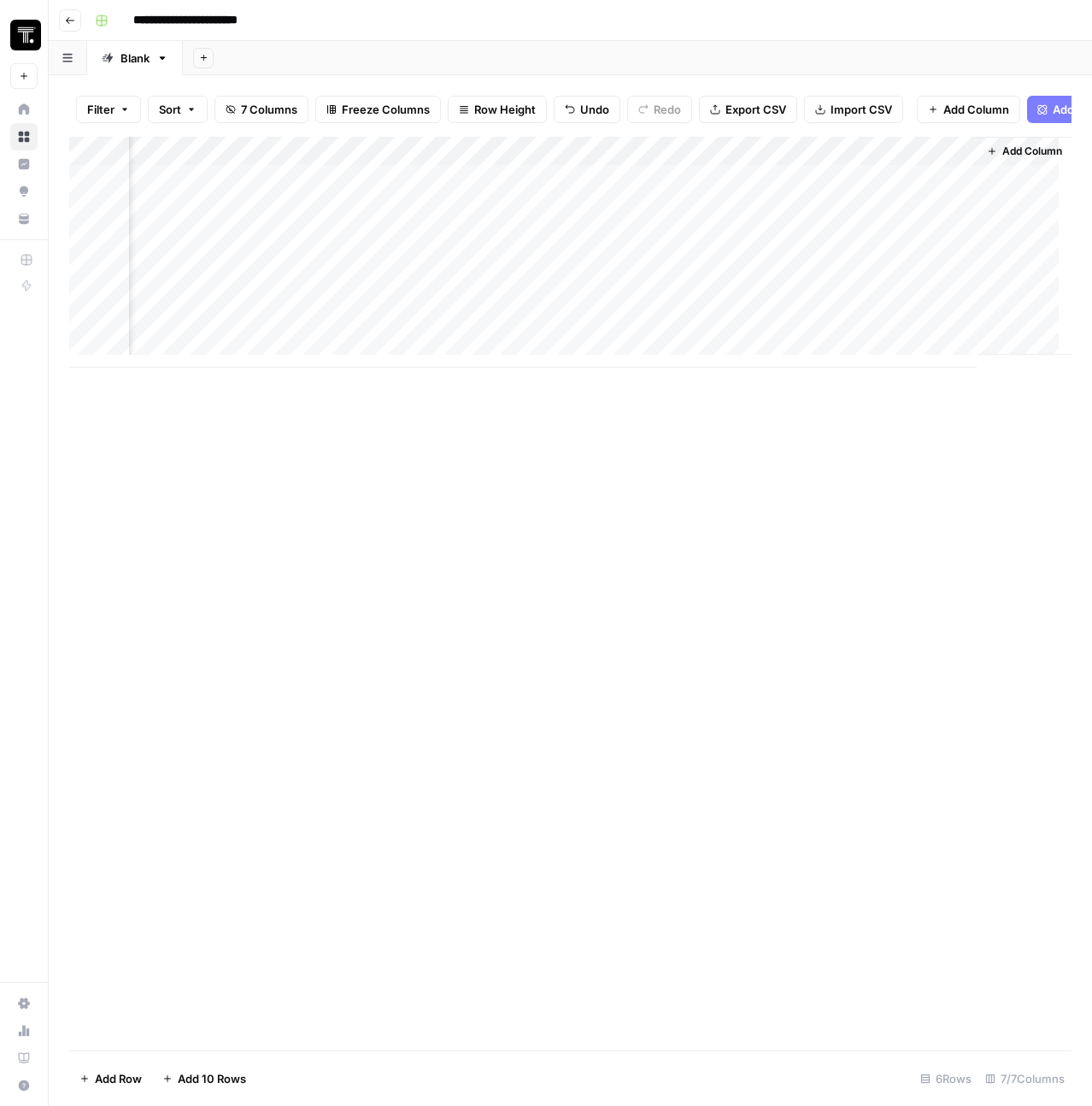
scroll to position [0, 808]
click at [935, 164] on div "Add Column" at bounding box center [570, 251] width 1003 height 231
click at [886, 316] on button "Configure Inputs" at bounding box center [900, 307] width 189 height 24
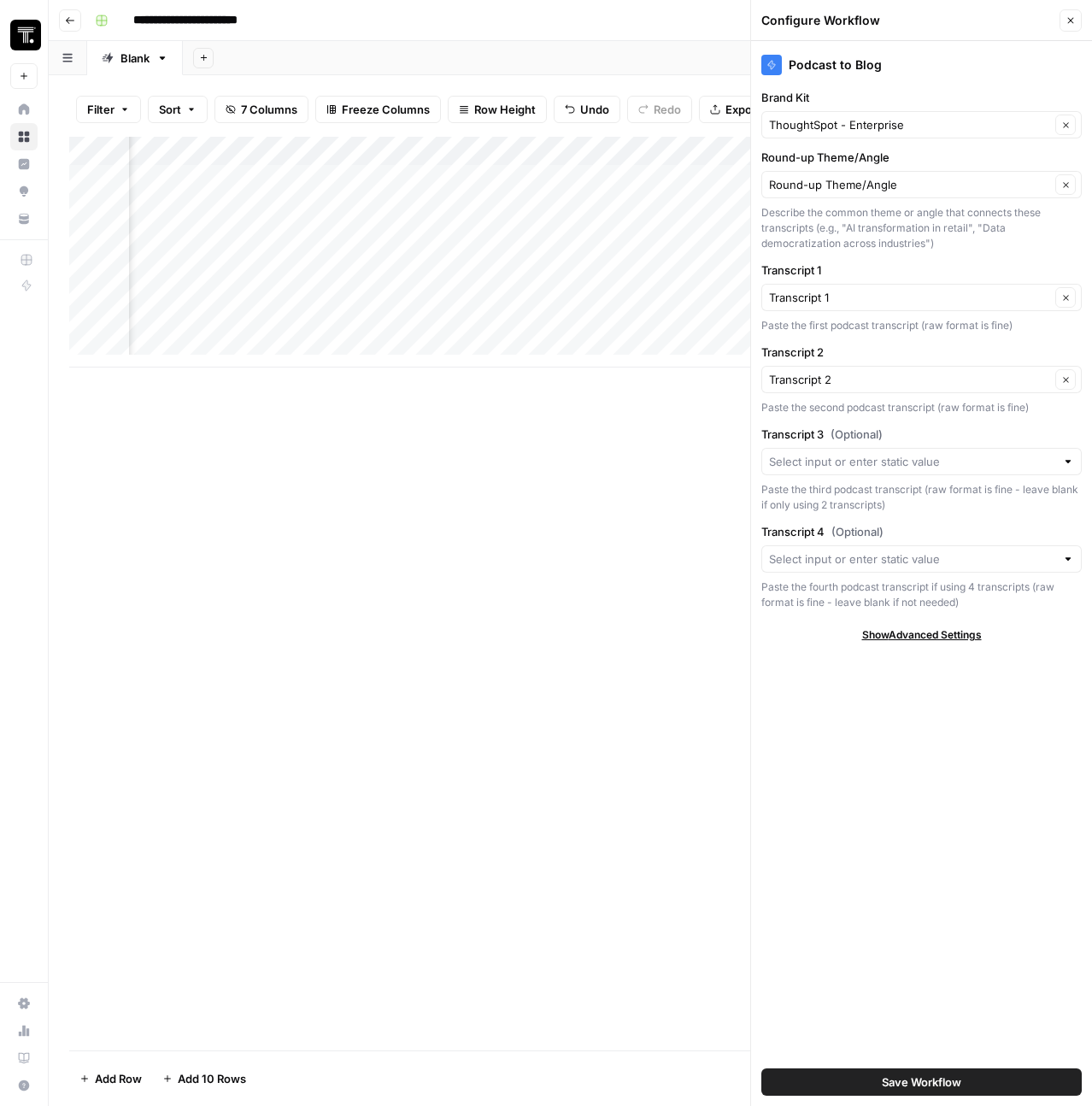
click at [981, 1068] on button "Save Workflow" at bounding box center [922, 1082] width 320 height 27
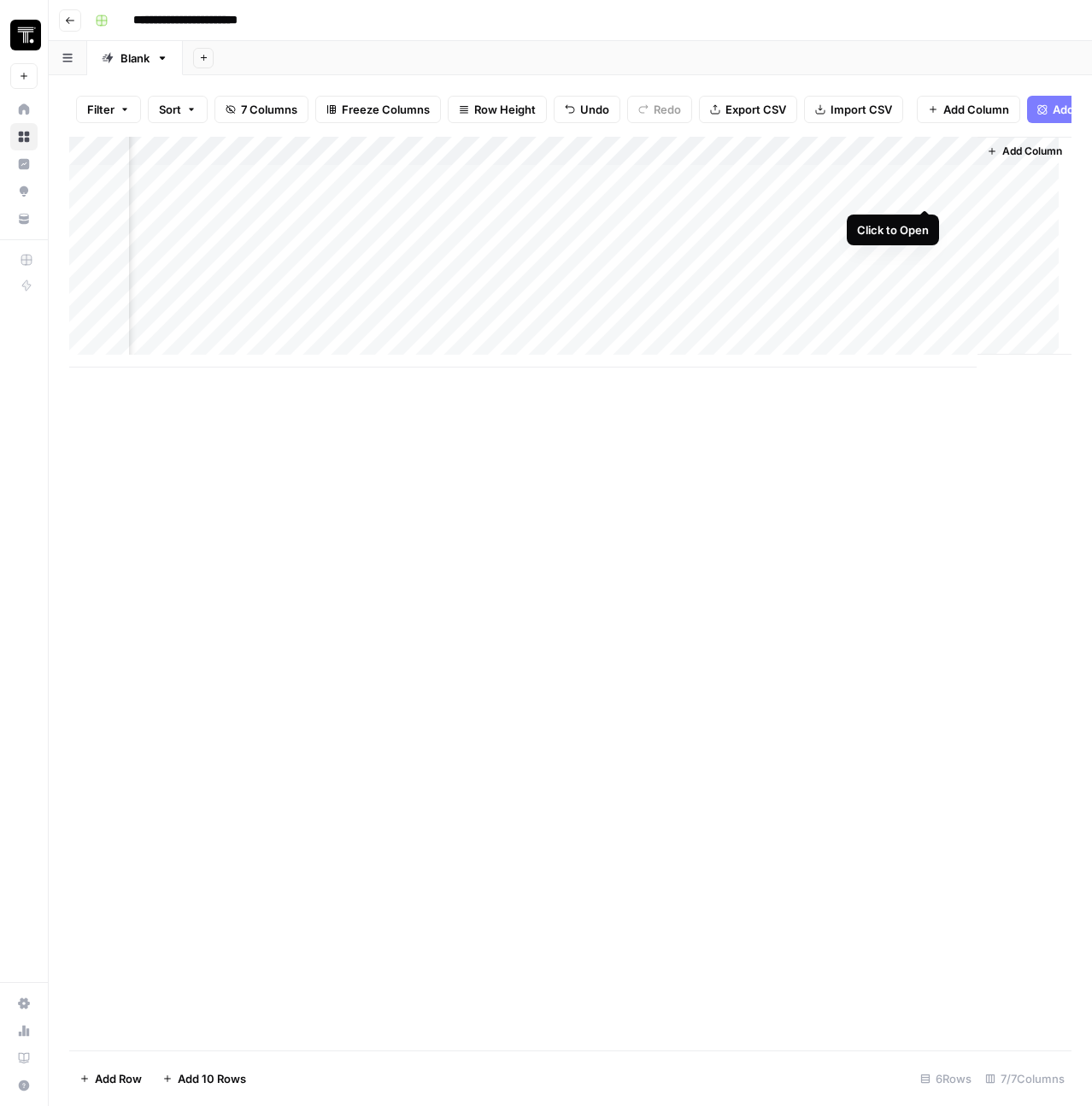
click at [922, 191] on div "Add Column" at bounding box center [570, 251] width 1003 height 231
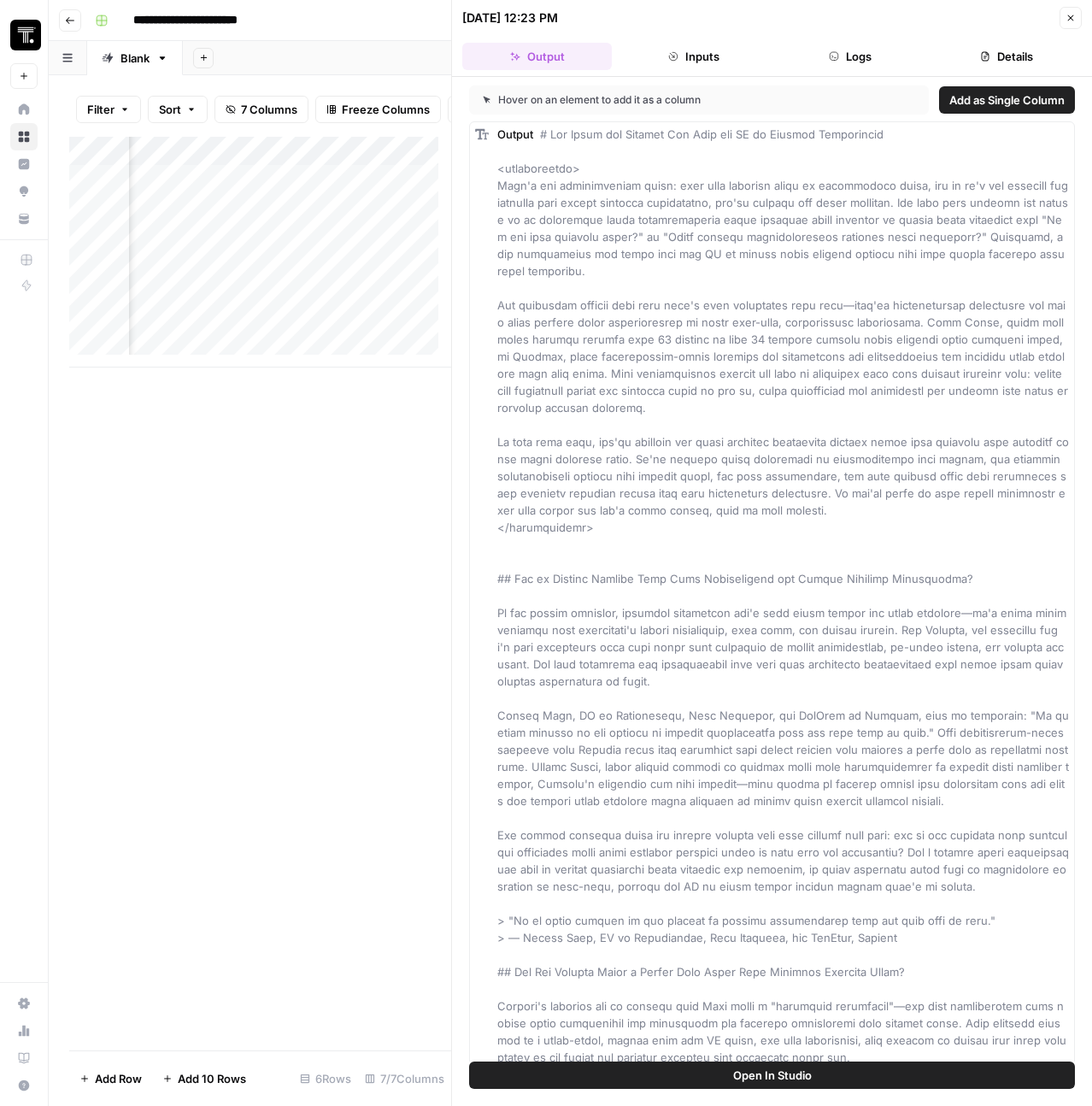
click at [991, 104] on span "Add as Single Column" at bounding box center [1006, 100] width 116 height 17
click at [1070, 18] on icon "button" at bounding box center [1071, 18] width 6 height 6
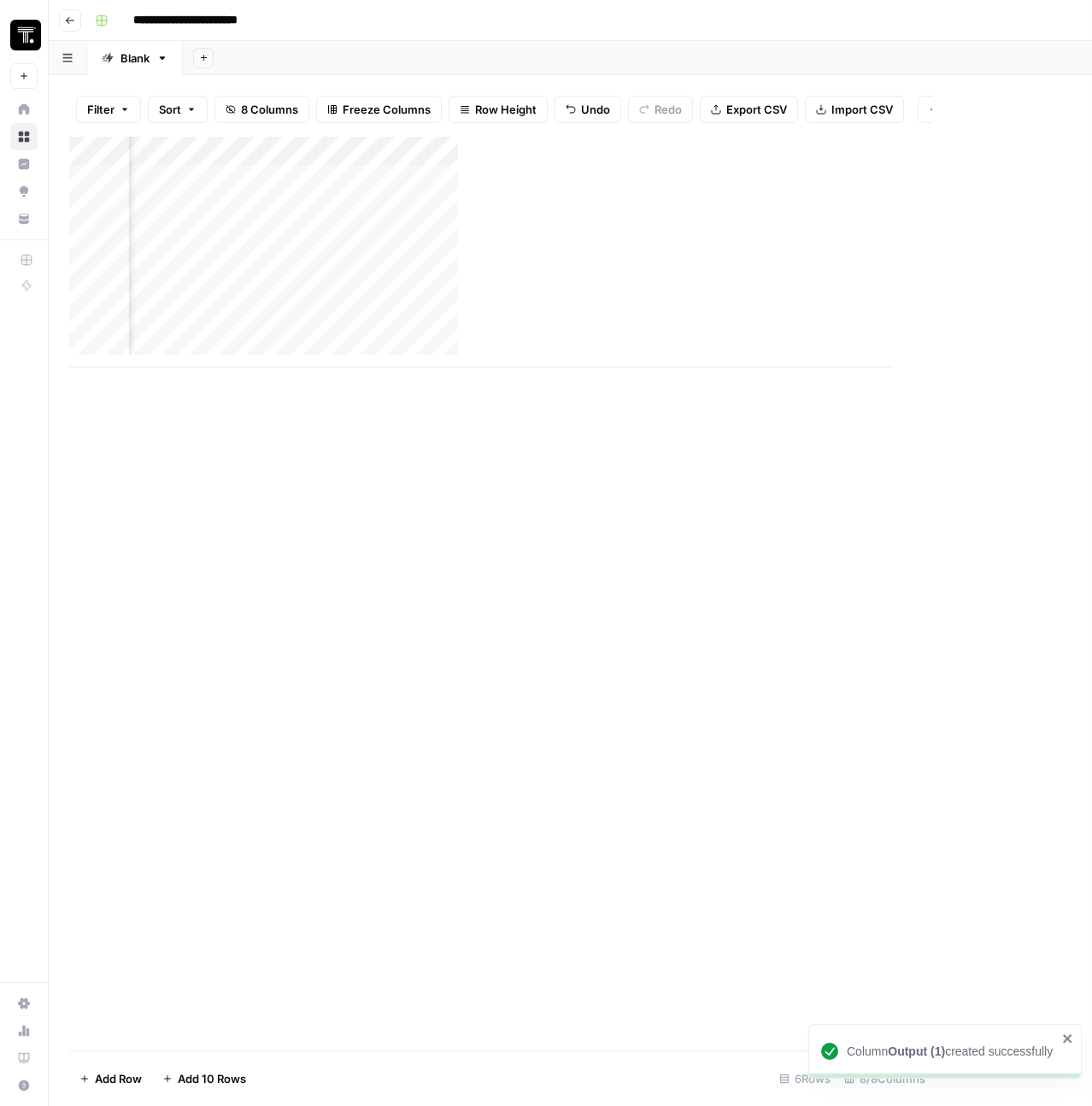
scroll to position [0, 940]
click at [871, 193] on div "Add Column" at bounding box center [570, 251] width 1003 height 231
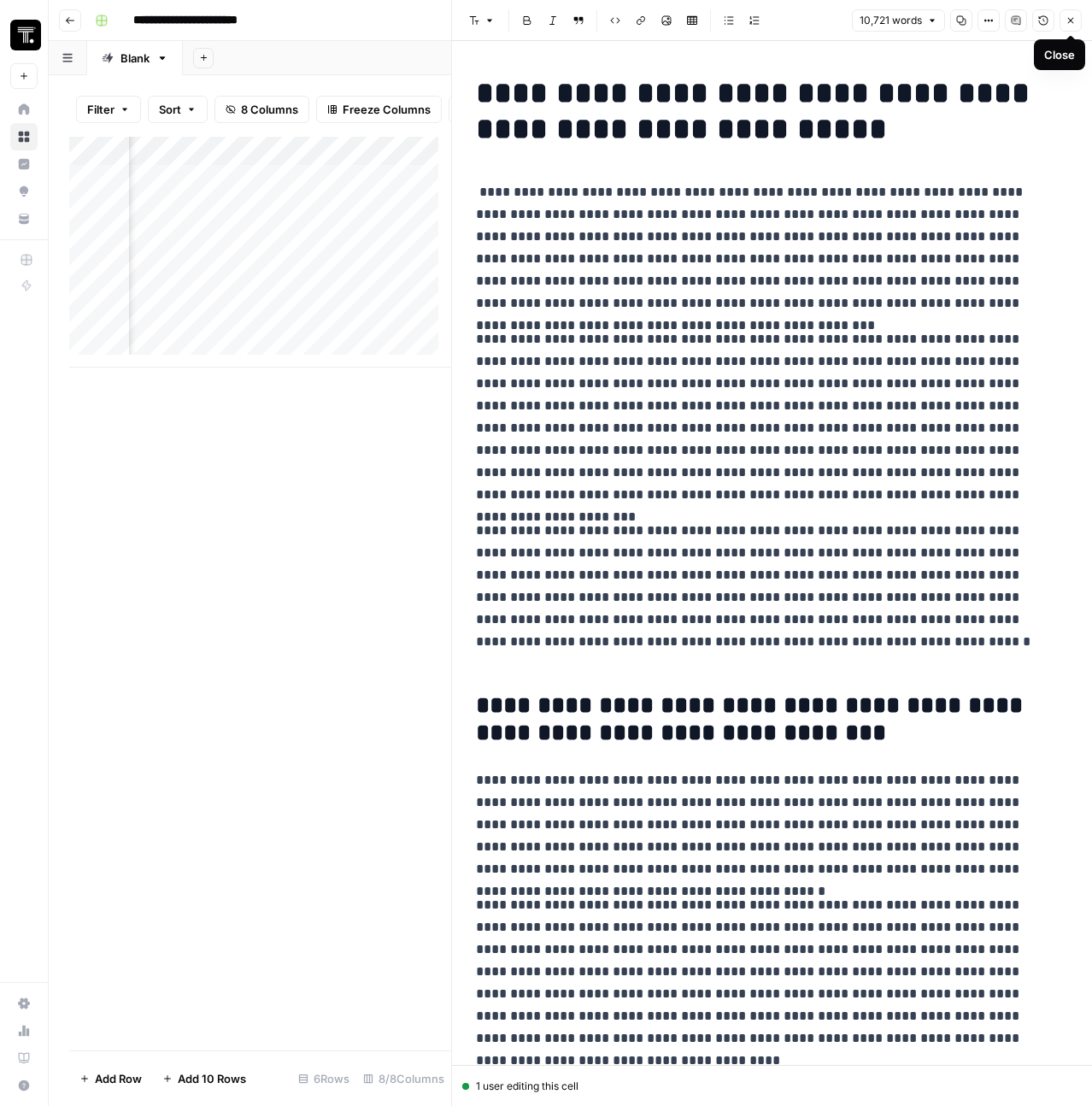
click at [1077, 22] on button "Close" at bounding box center [1071, 21] width 23 height 23
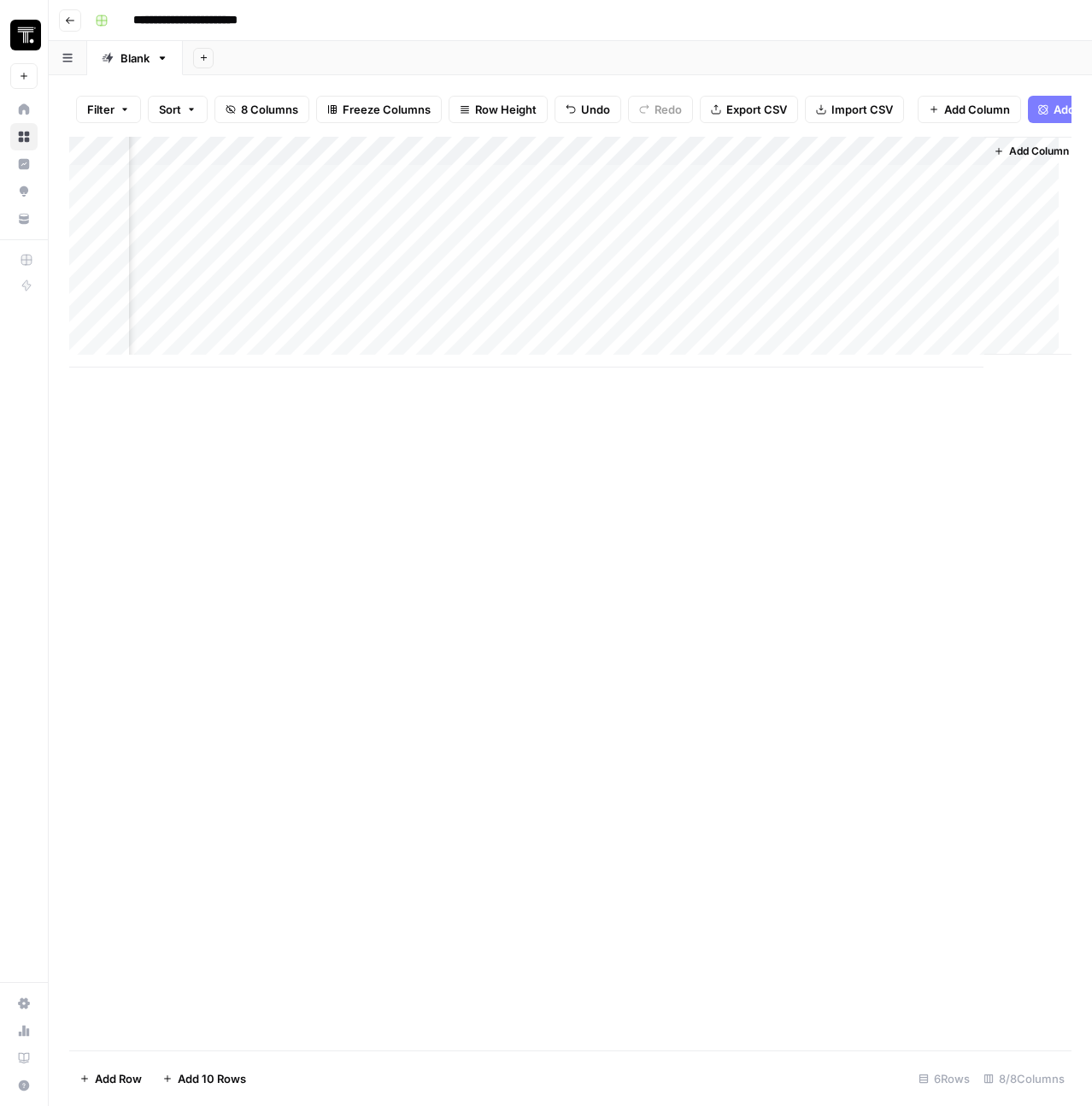
click at [875, 188] on div "Add Column" at bounding box center [570, 251] width 1003 height 231
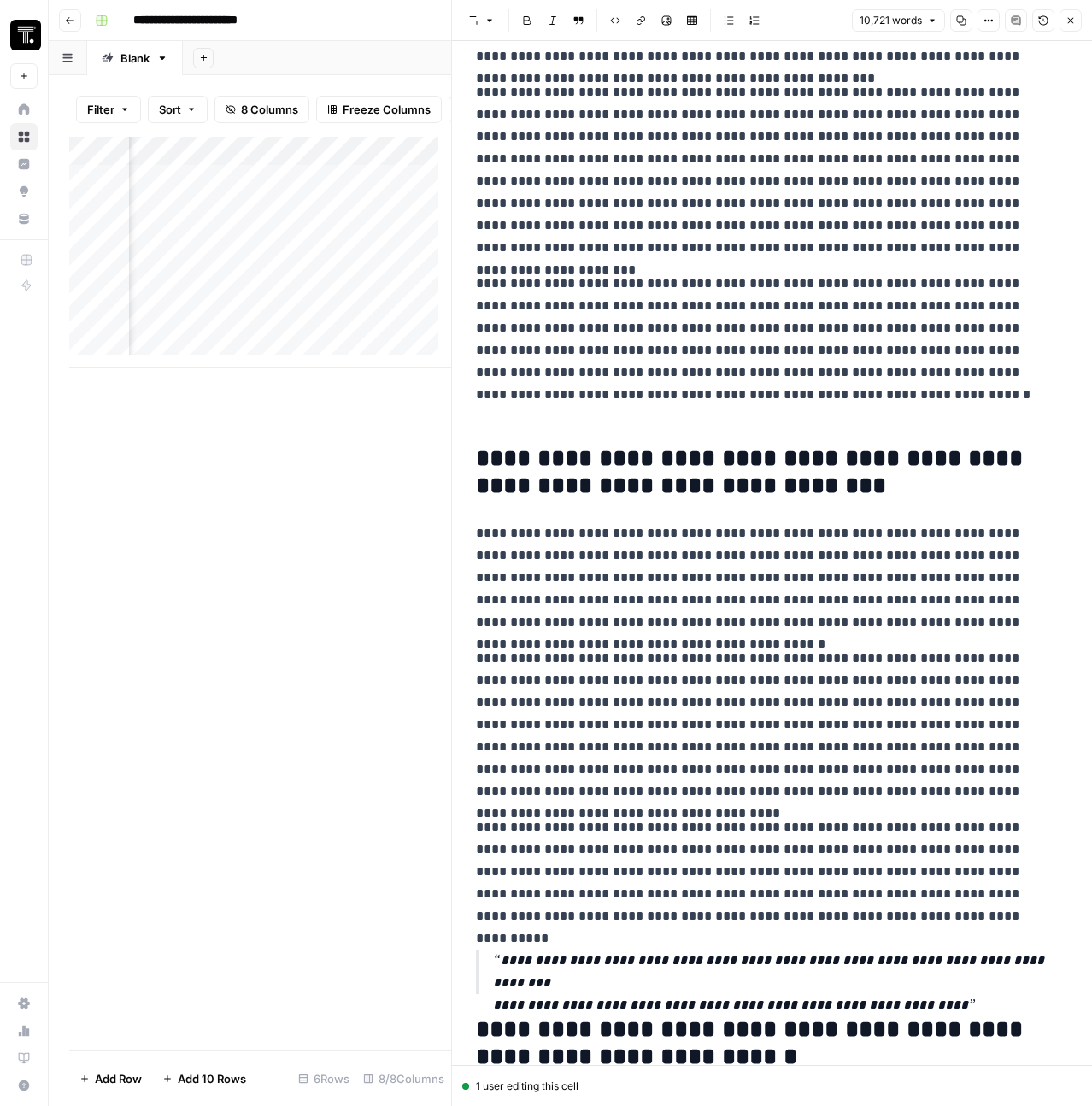
scroll to position [585, 0]
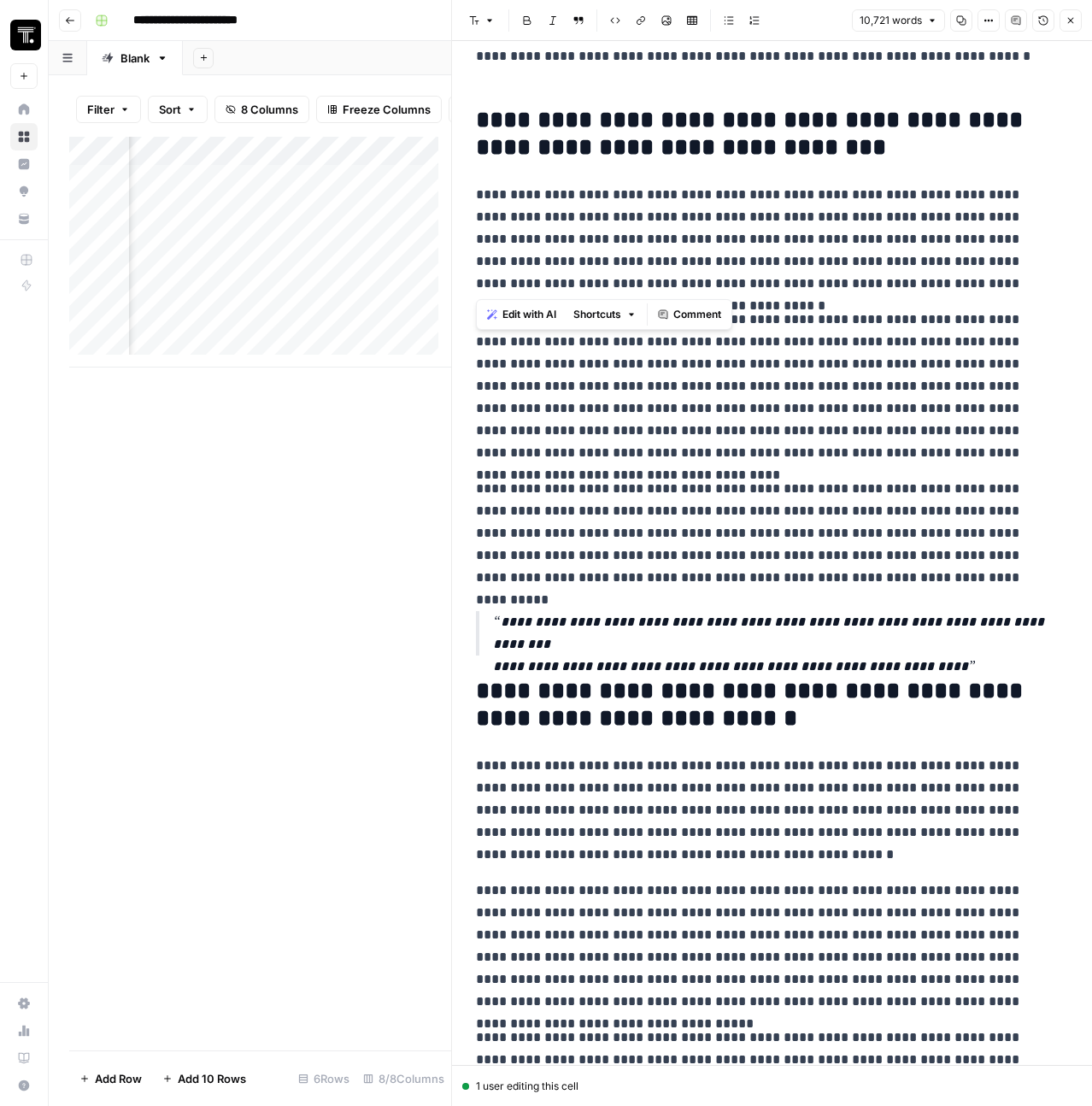
drag, startPoint x: 474, startPoint y: 190, endPoint x: 1025, endPoint y: 280, distance: 558.3
copy p "**********"
click at [816, 477] on p "**********" at bounding box center [765, 533] width 579 height 111
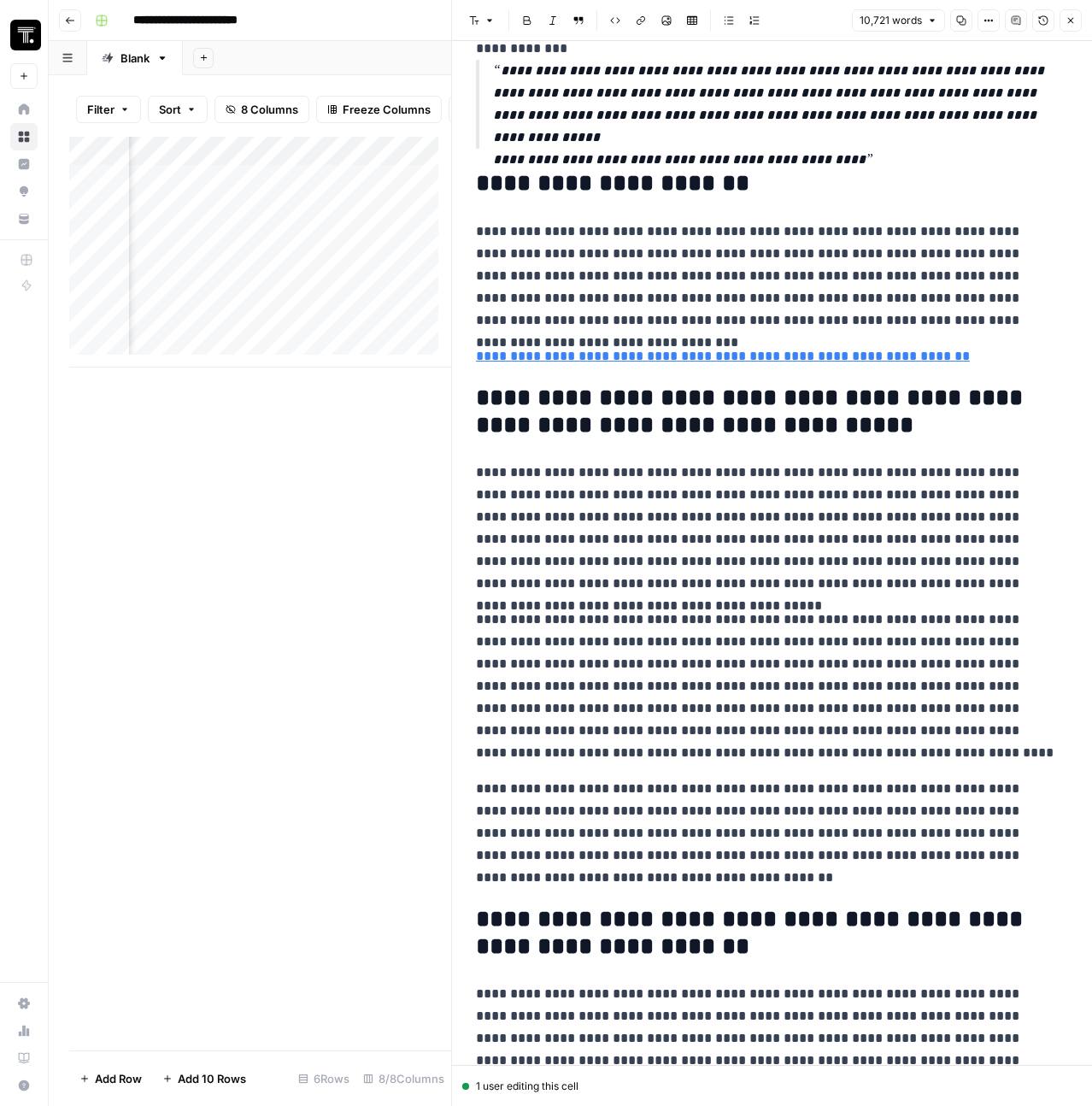
scroll to position [4196, 0]
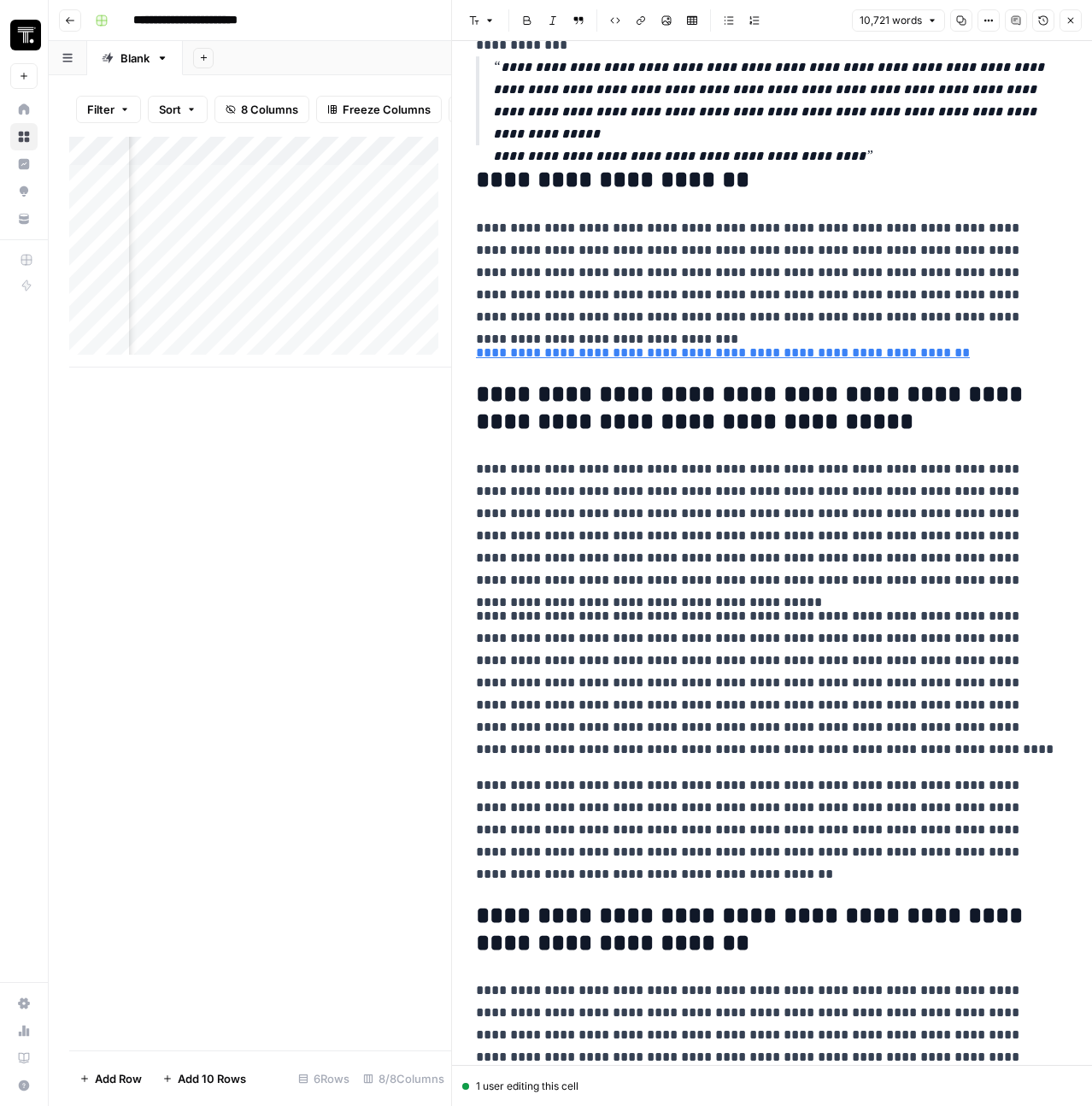
click at [811, 502] on p "**********" at bounding box center [765, 525] width 579 height 134
copy div "**********"
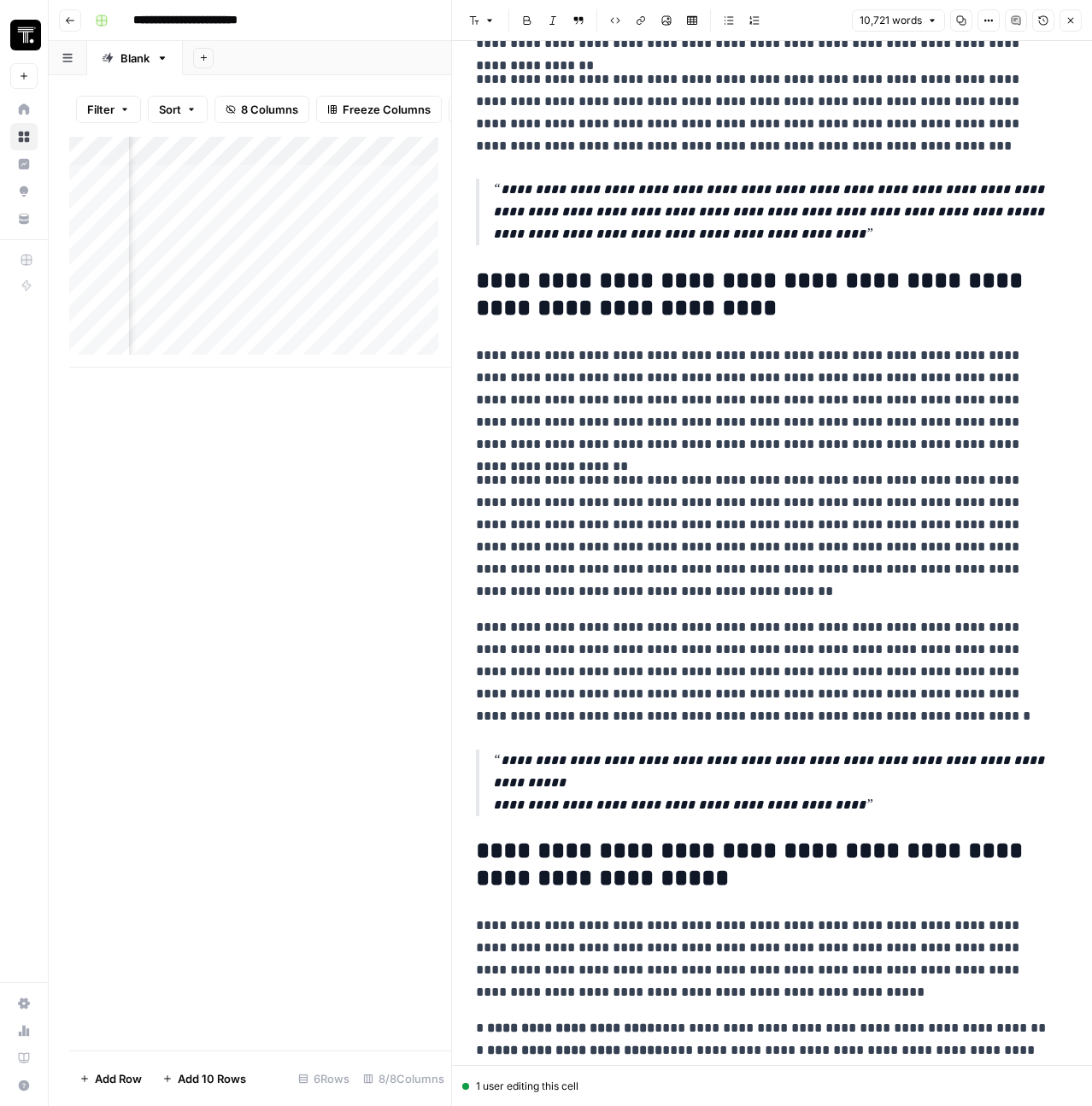
scroll to position [0, 0]
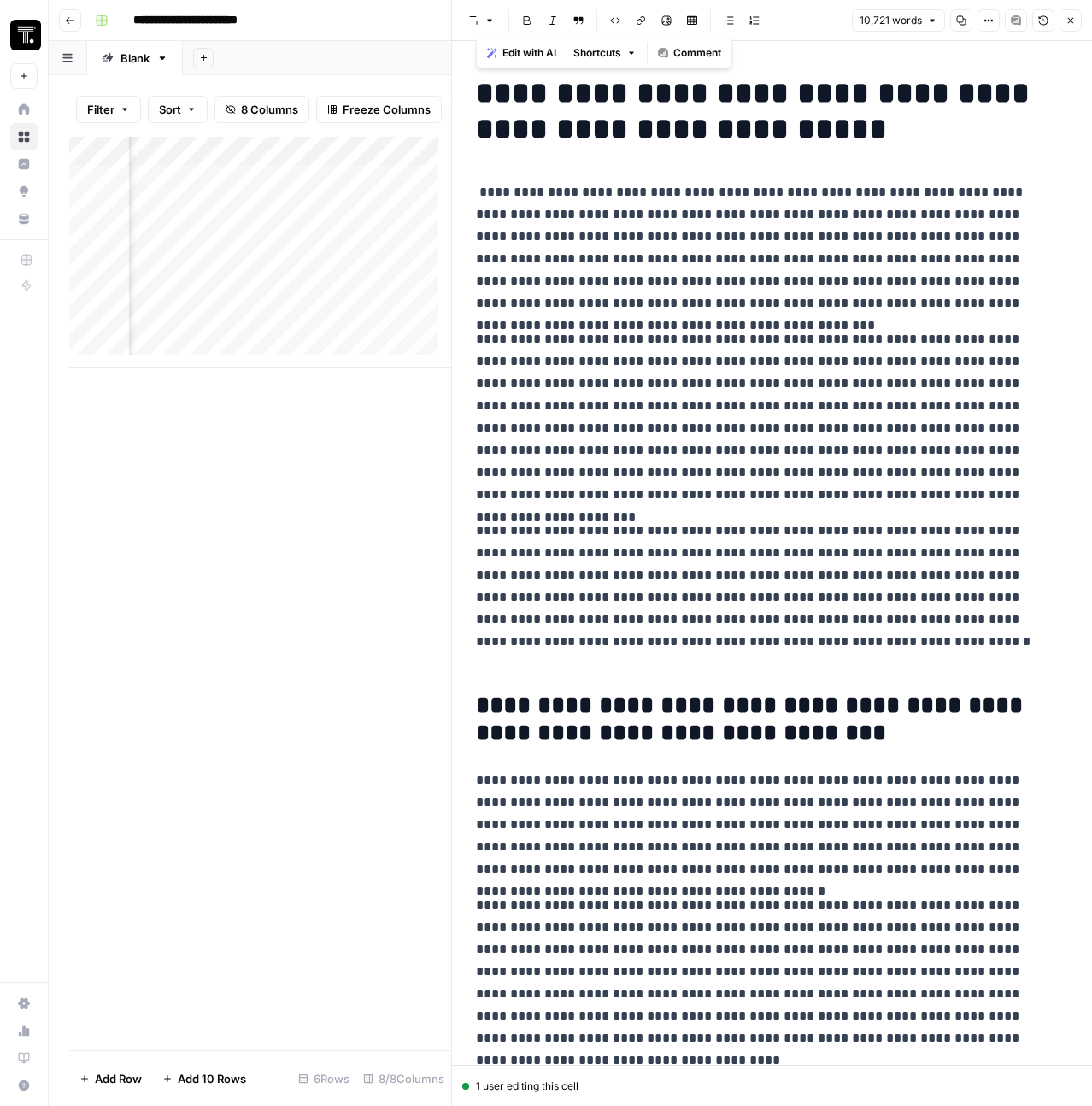
click at [749, 660] on p "**********" at bounding box center [765, 597] width 579 height 155
click at [1008, 869] on p "**********" at bounding box center [765, 825] width 579 height 111
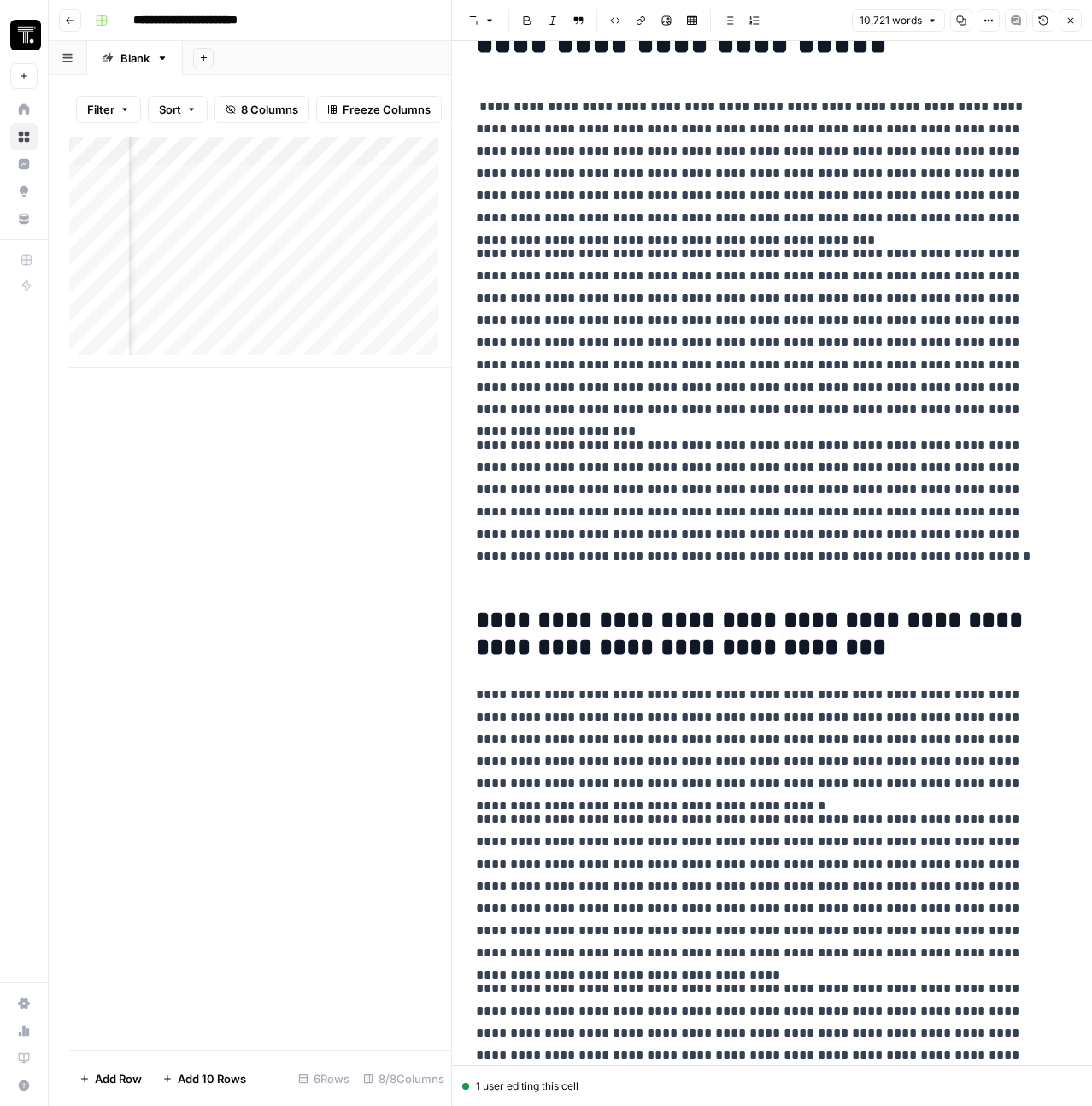
scroll to position [101, 0]
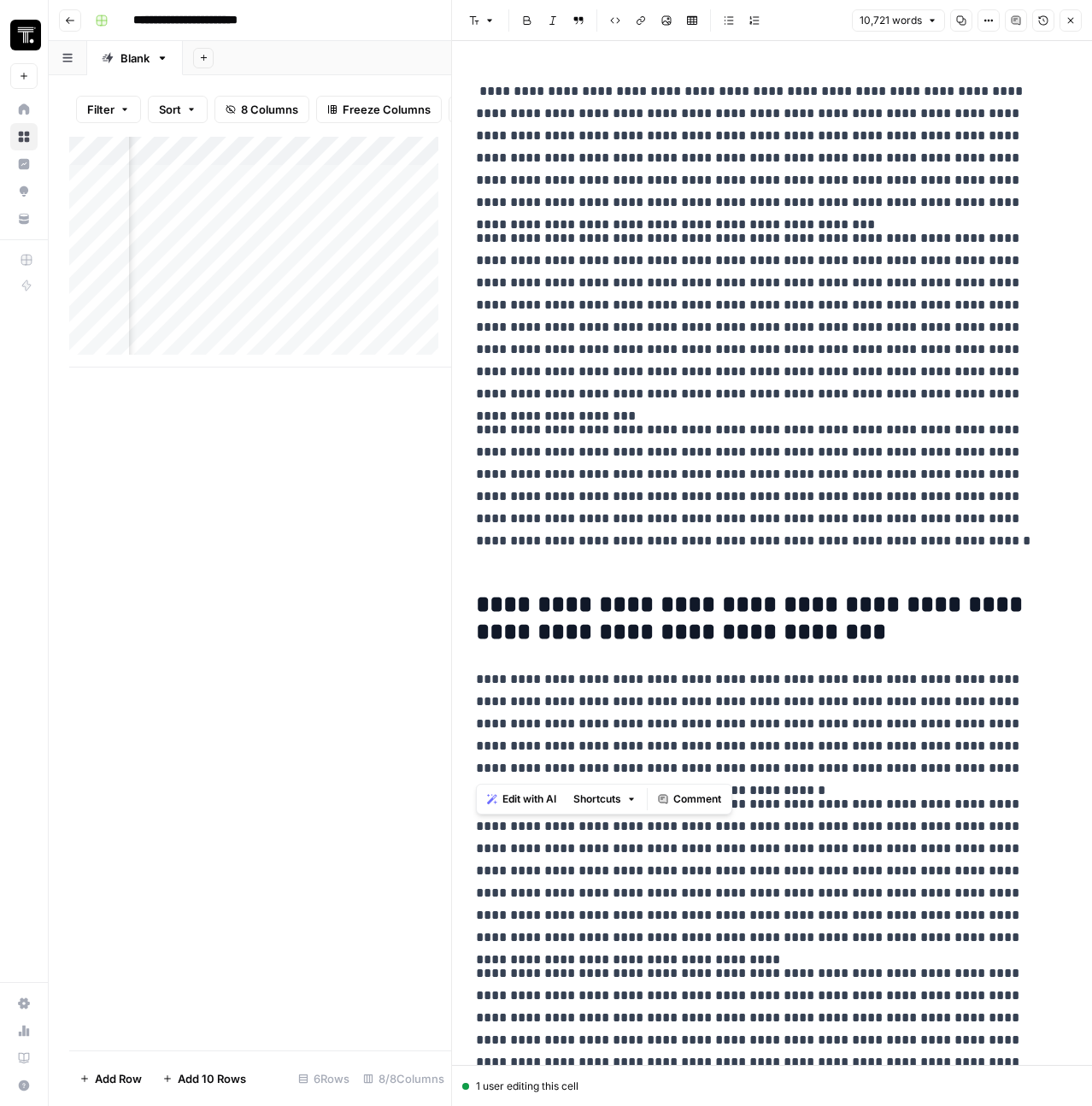
drag, startPoint x: 738, startPoint y: 736, endPoint x: 473, endPoint y: 689, distance: 269.1
copy p "**********"
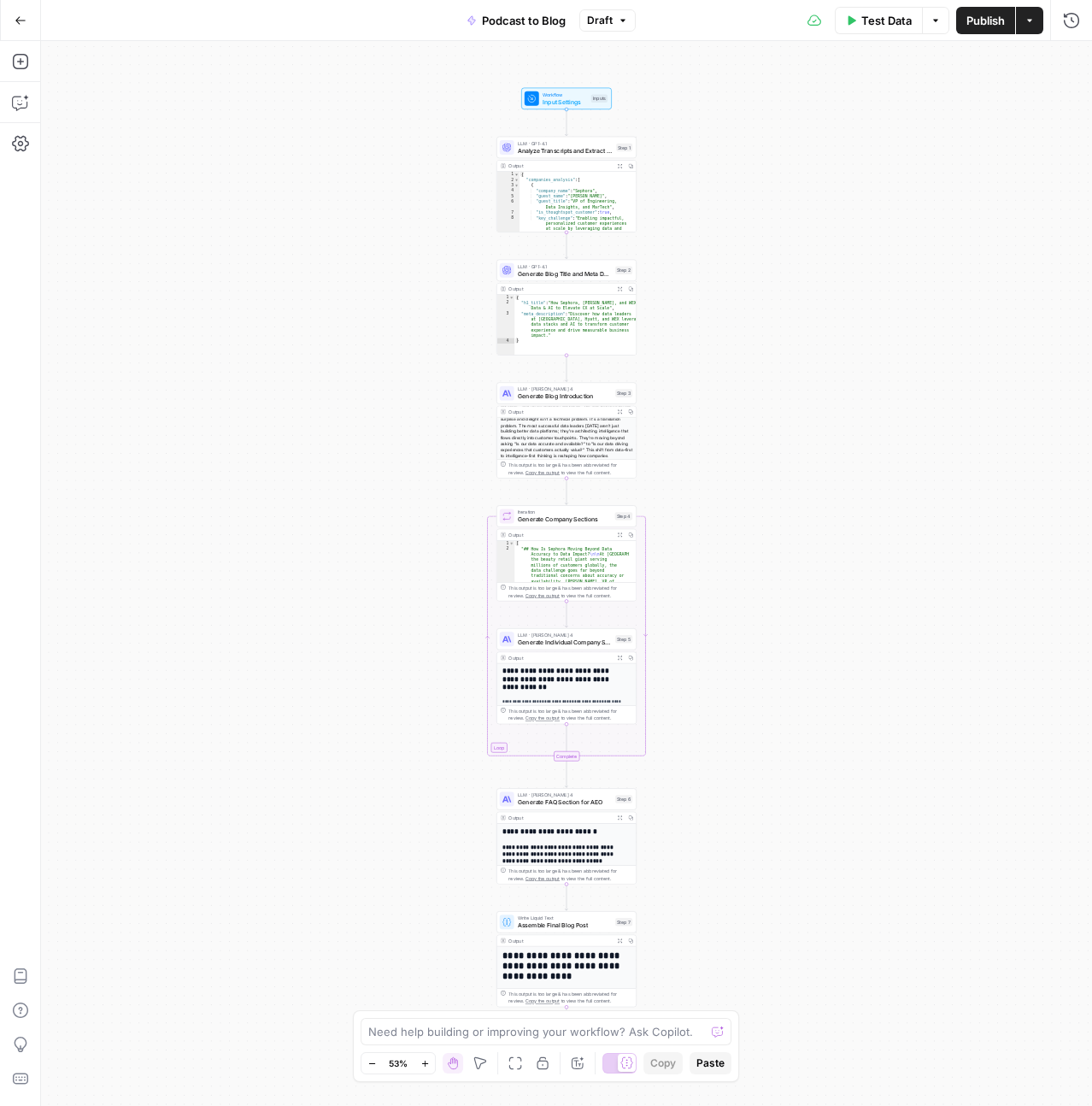
scroll to position [106, 0]
click at [577, 924] on span "Assemble Final Blog Post" at bounding box center [565, 925] width 94 height 9
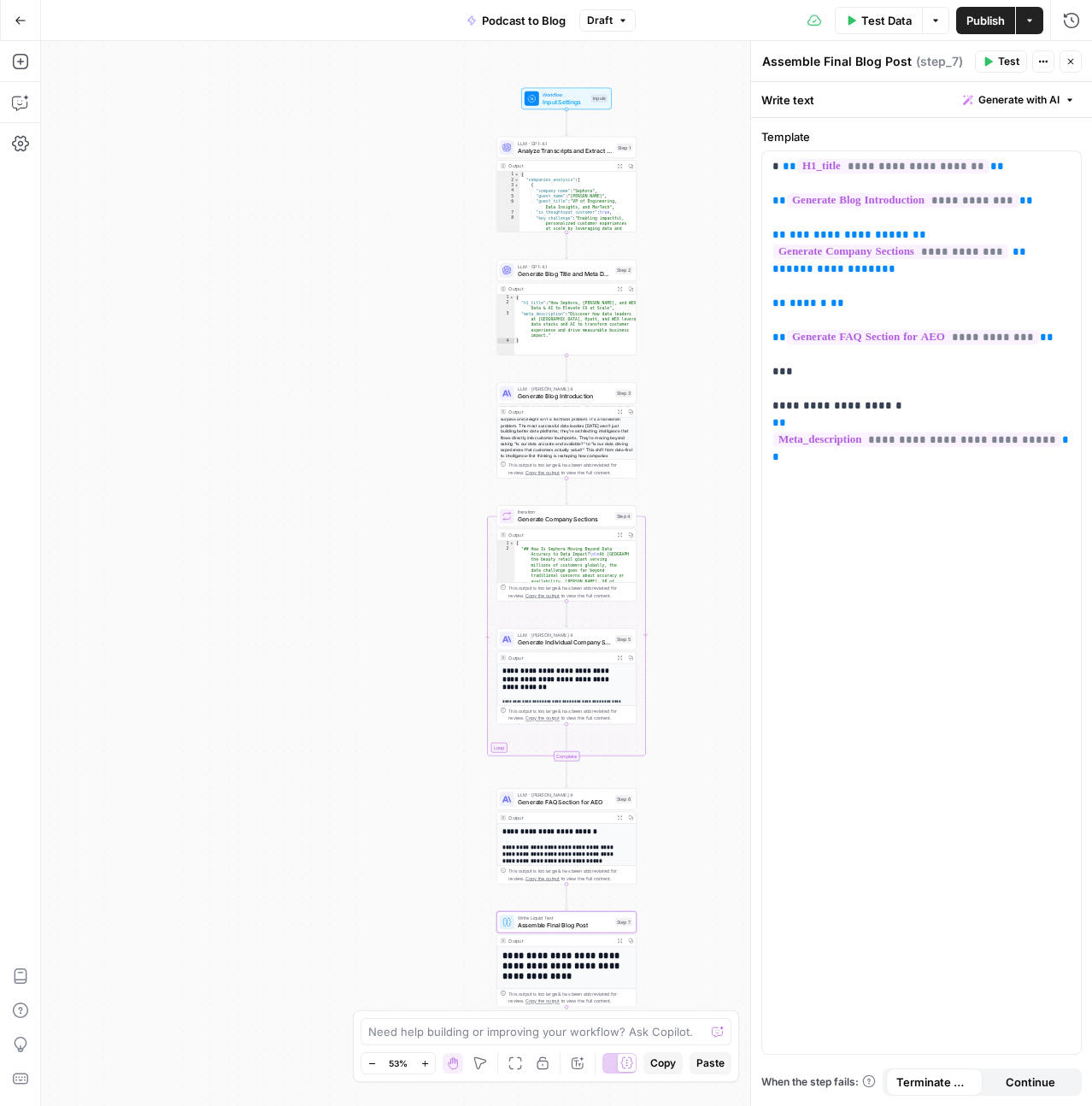
click at [986, 63] on icon "button" at bounding box center [989, 62] width 8 height 9
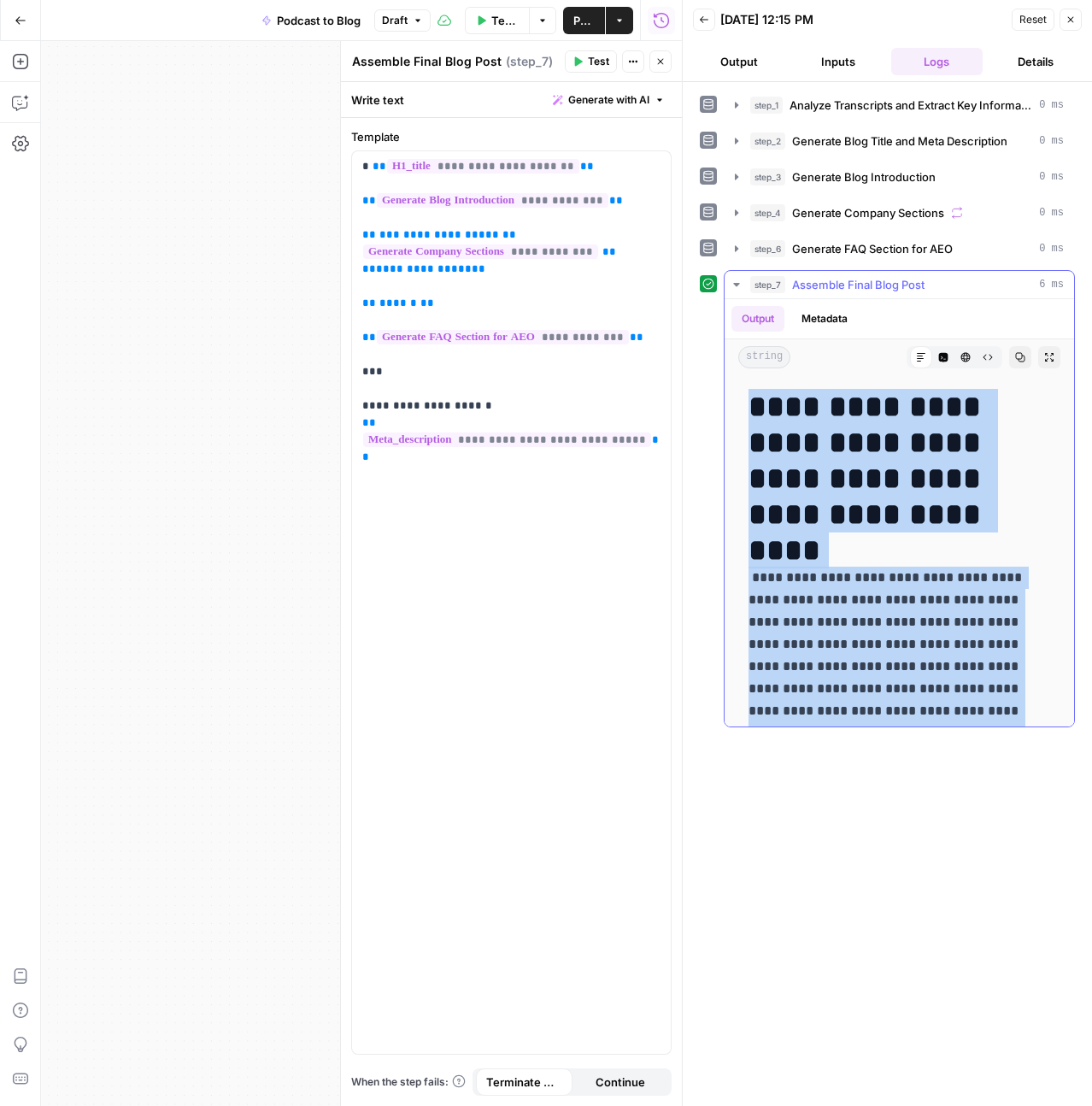
drag, startPoint x: 802, startPoint y: 711, endPoint x: 753, endPoint y: 405, distance: 309.9
copy body
click at [16, 105] on icon "button" at bounding box center [21, 103] width 17 height 17
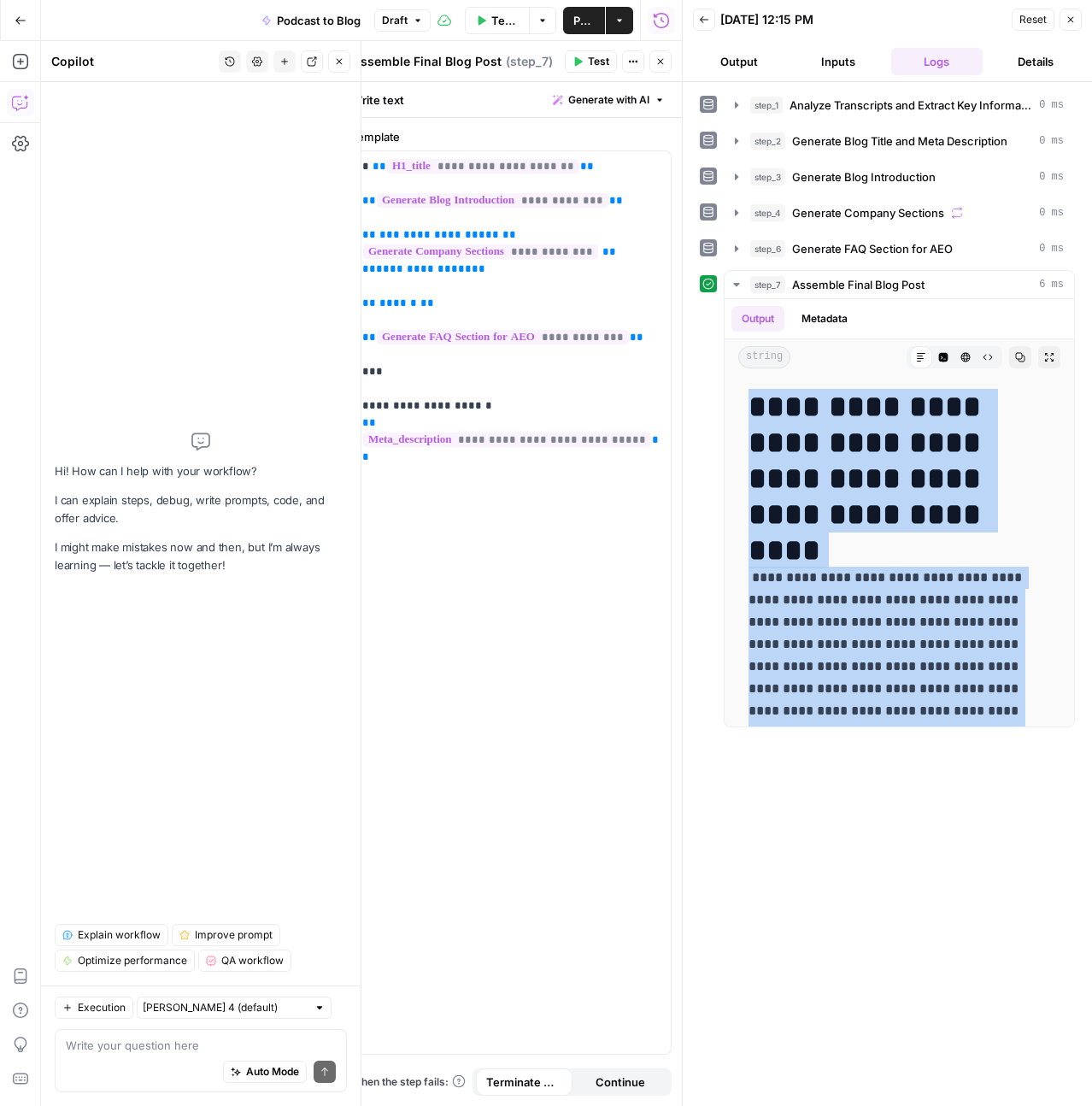
click at [225, 64] on icon "button" at bounding box center [230, 61] width 10 height 10
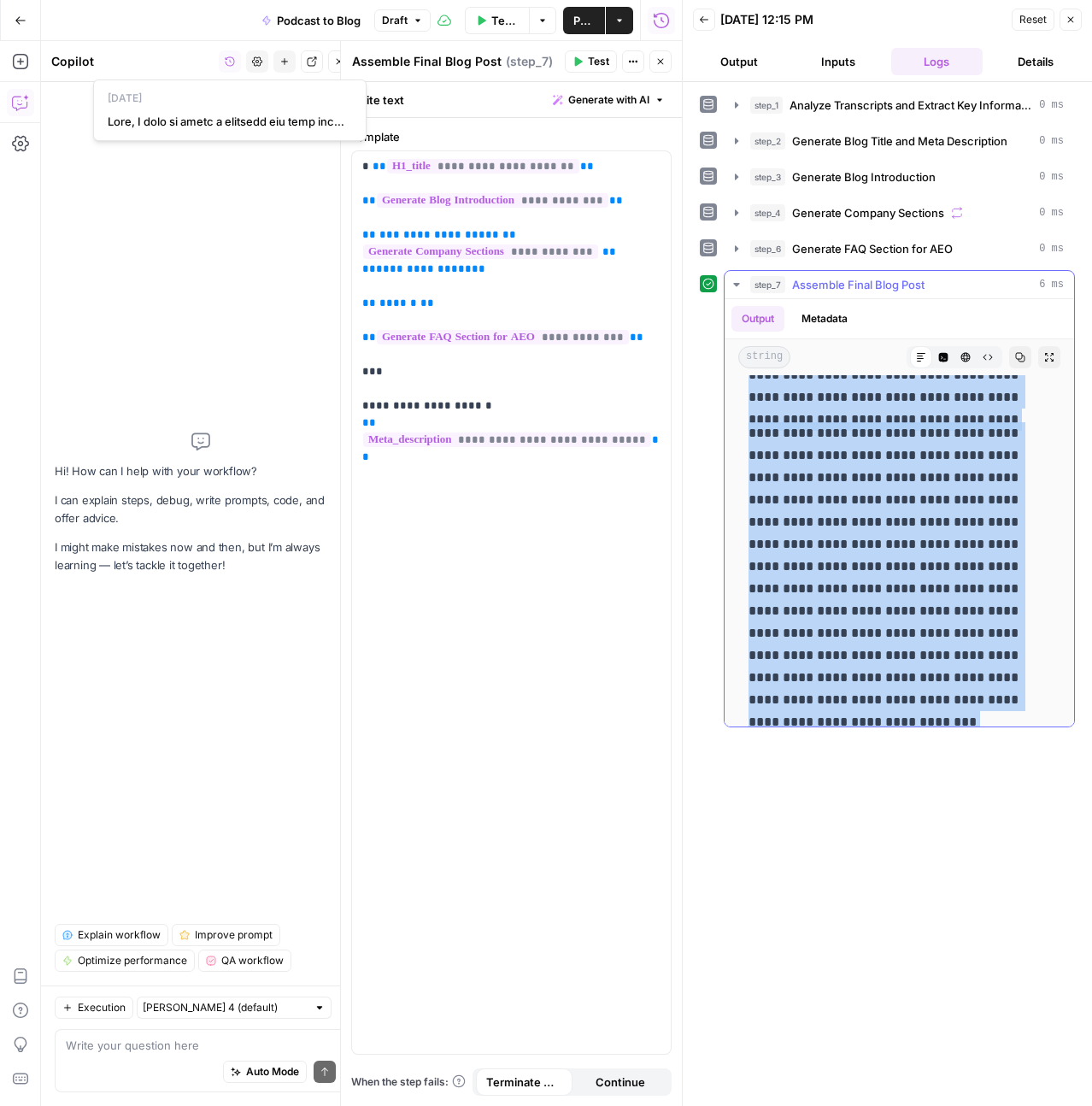
scroll to position [393, 0]
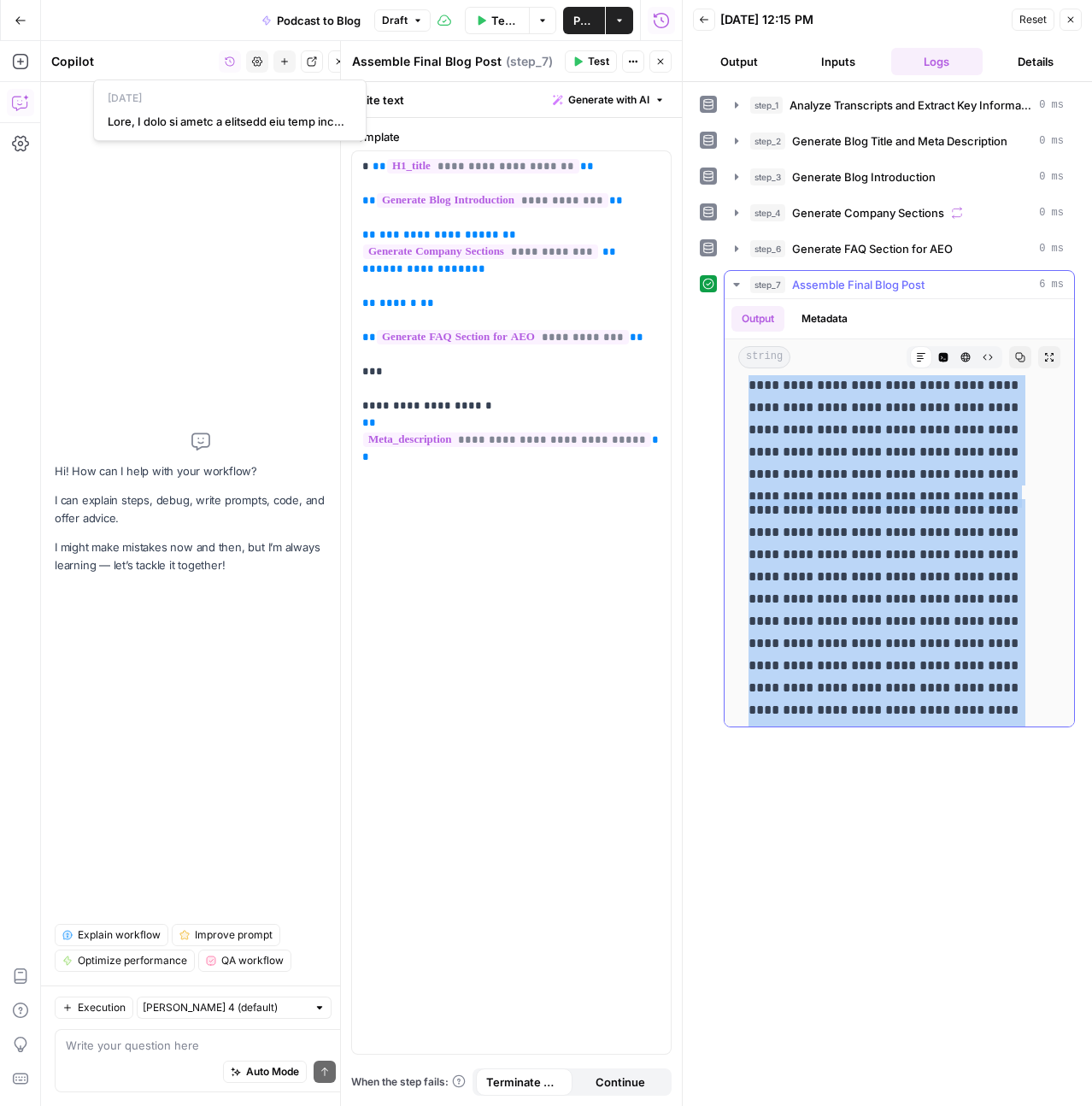
click at [911, 551] on p "**********" at bounding box center [892, 654] width 289 height 311
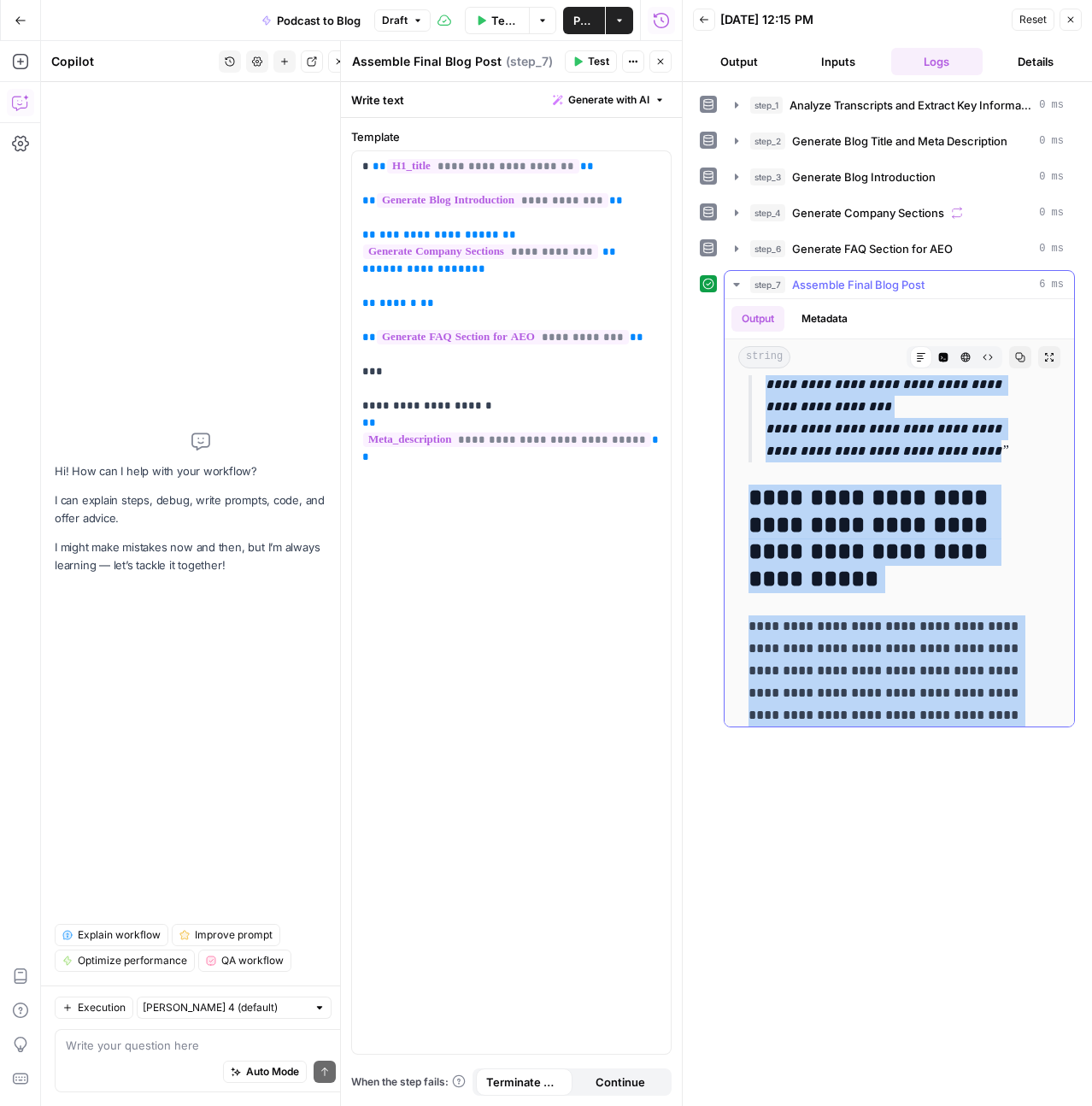
scroll to position [0, 0]
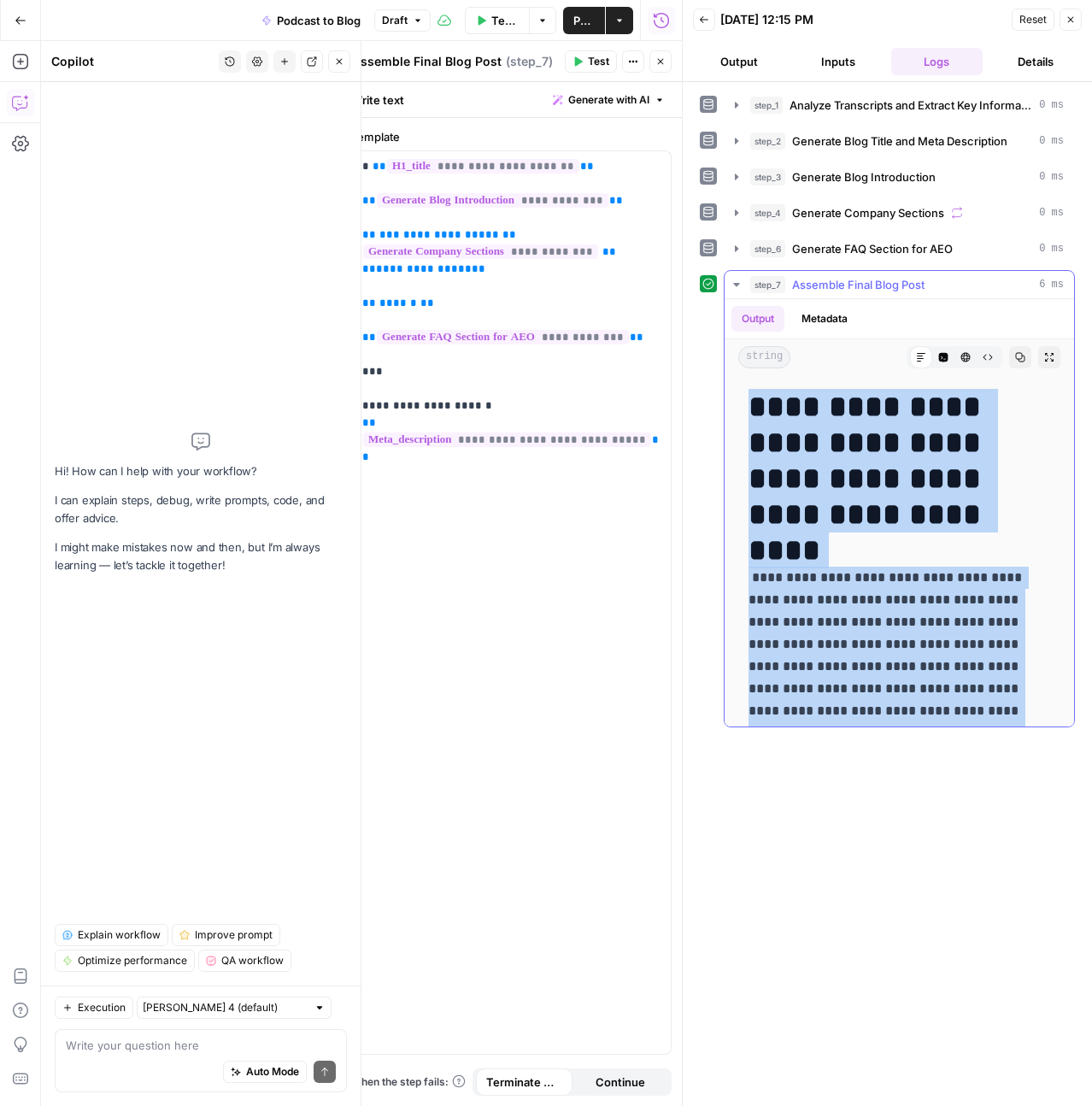
click at [760, 399] on h1 "**********" at bounding box center [892, 460] width 289 height 143
click at [812, 471] on h1 "**********" at bounding box center [892, 460] width 289 height 143
click at [577, 17] on span "Publish" at bounding box center [584, 21] width 22 height 17
drag, startPoint x: 861, startPoint y: 695, endPoint x: 763, endPoint y: 409, distance: 302.3
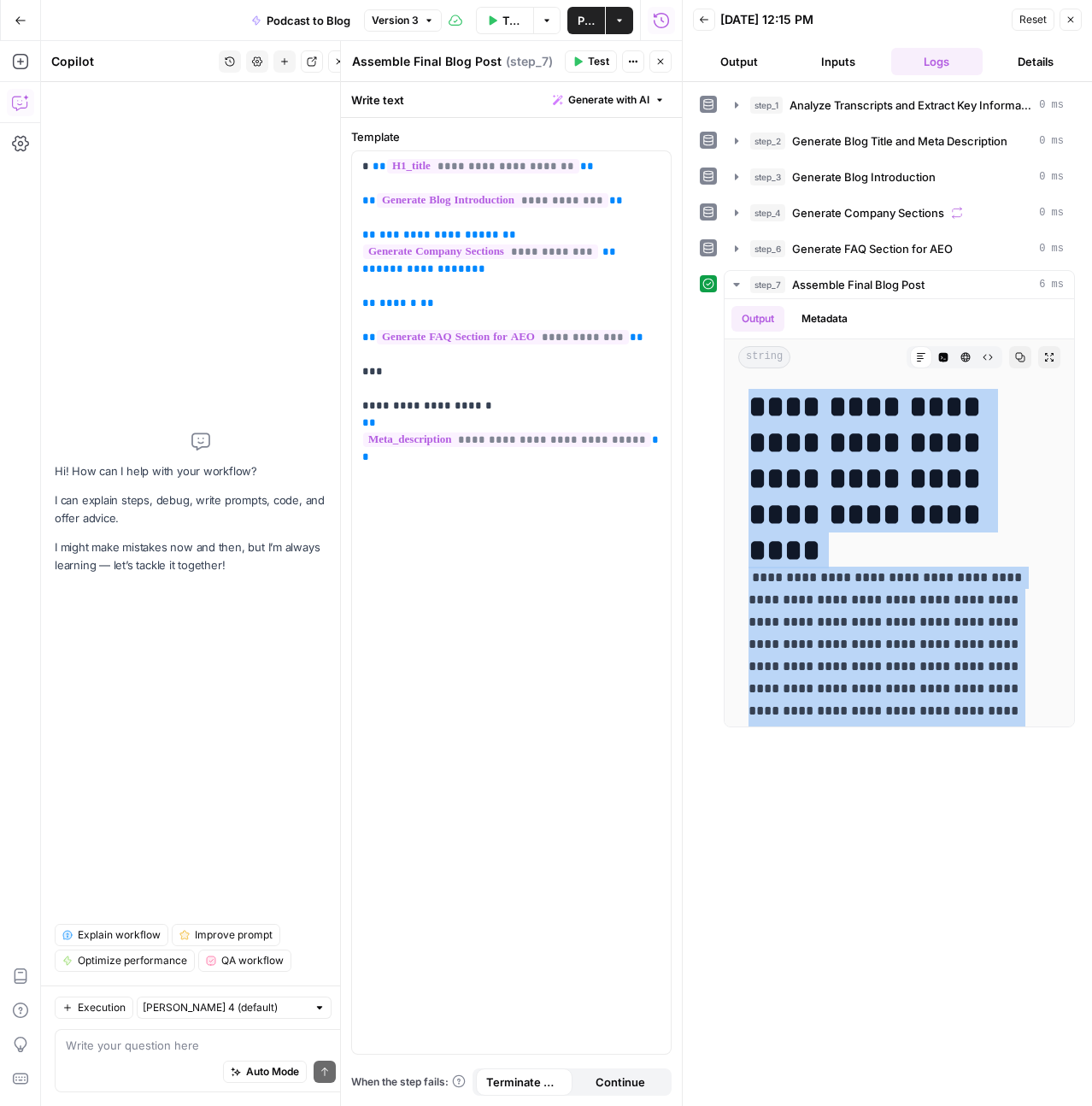
click at [1075, 15] on icon "button" at bounding box center [1070, 19] width 10 height 10
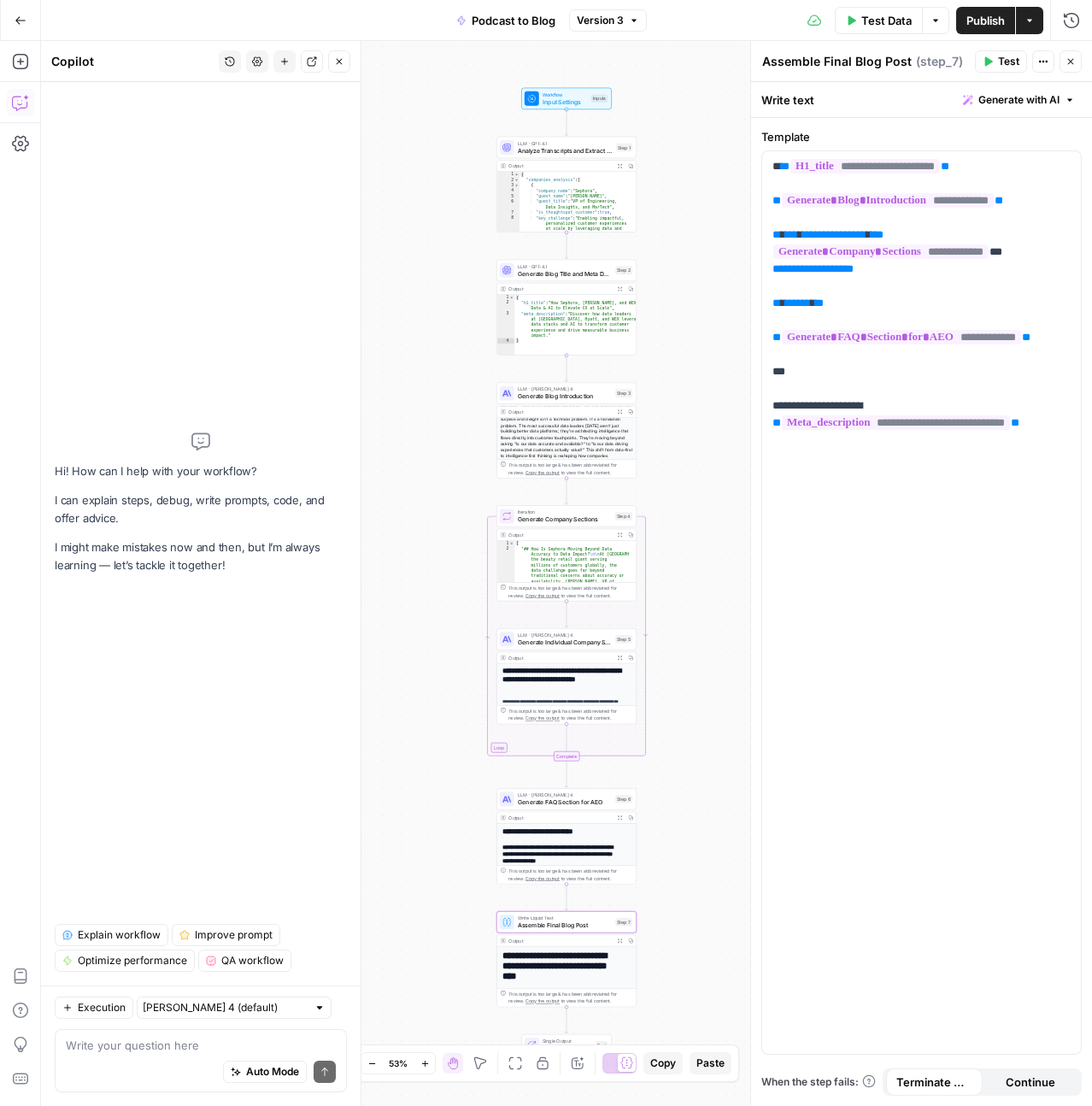
click at [228, 65] on icon "button" at bounding box center [231, 62] width 9 height 9
click at [256, 128] on span "button" at bounding box center [226, 121] width 237 height 17
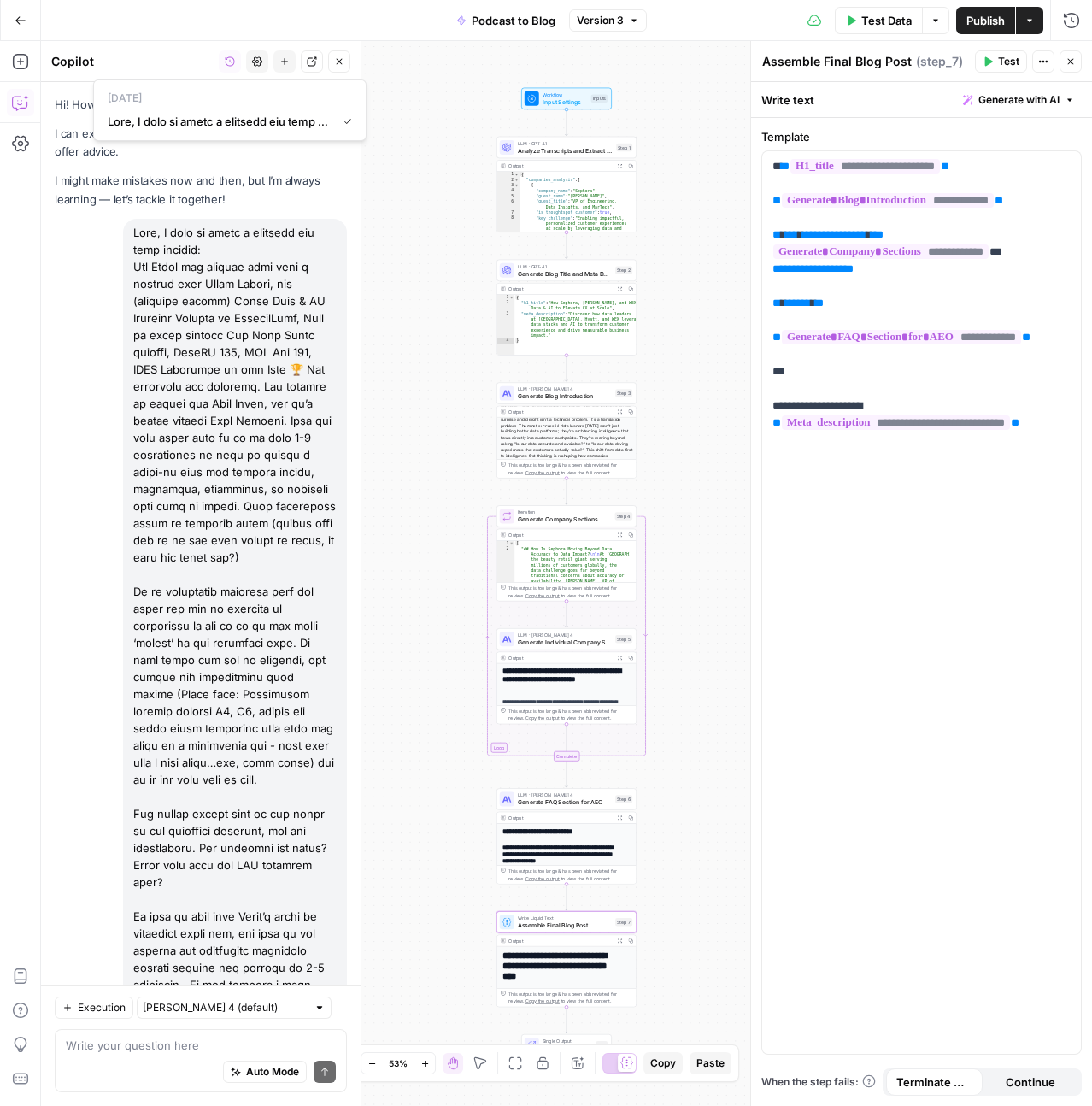
scroll to position [7851, 0]
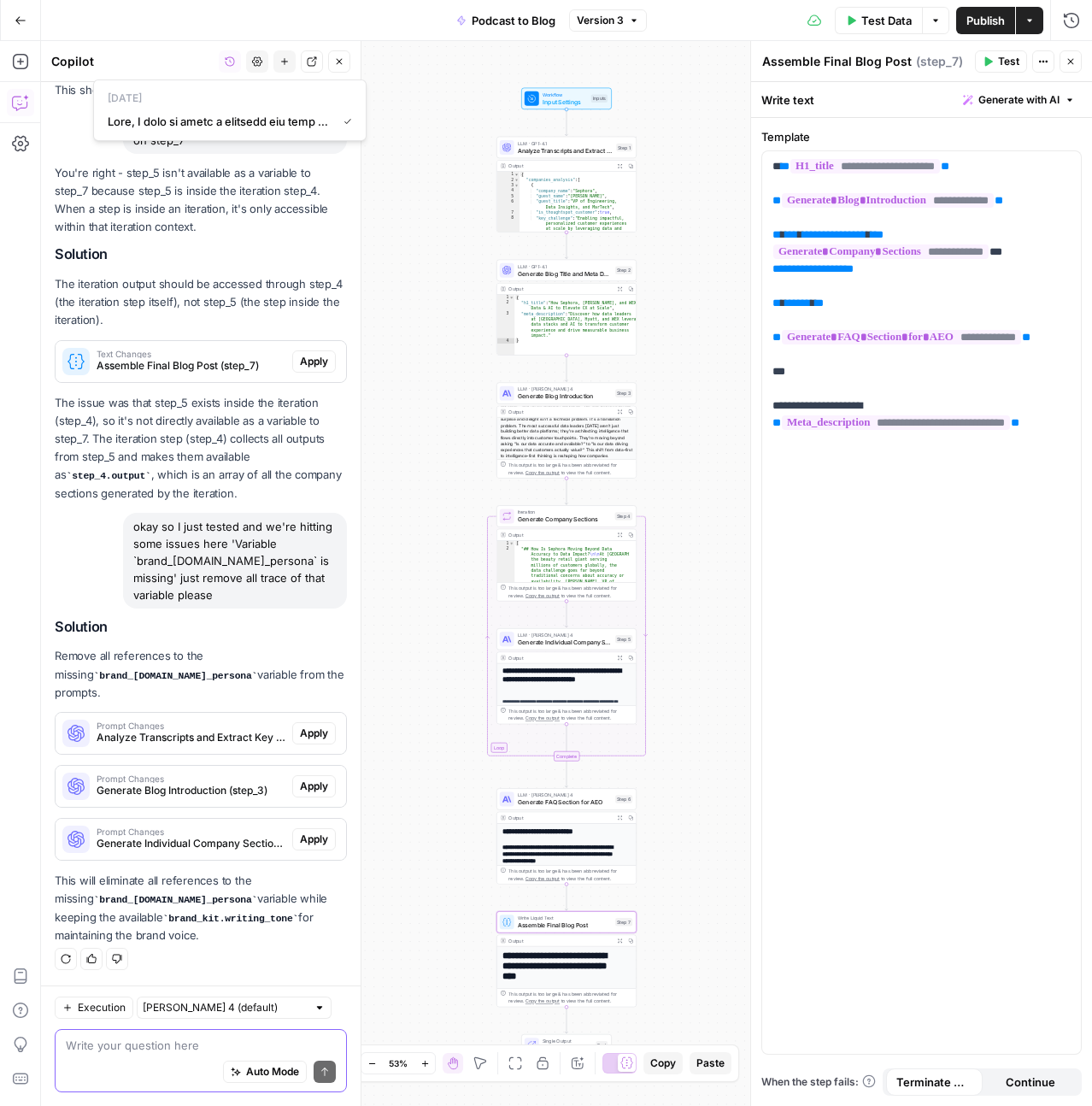
click at [176, 1049] on textarea at bounding box center [201, 1045] width 270 height 17
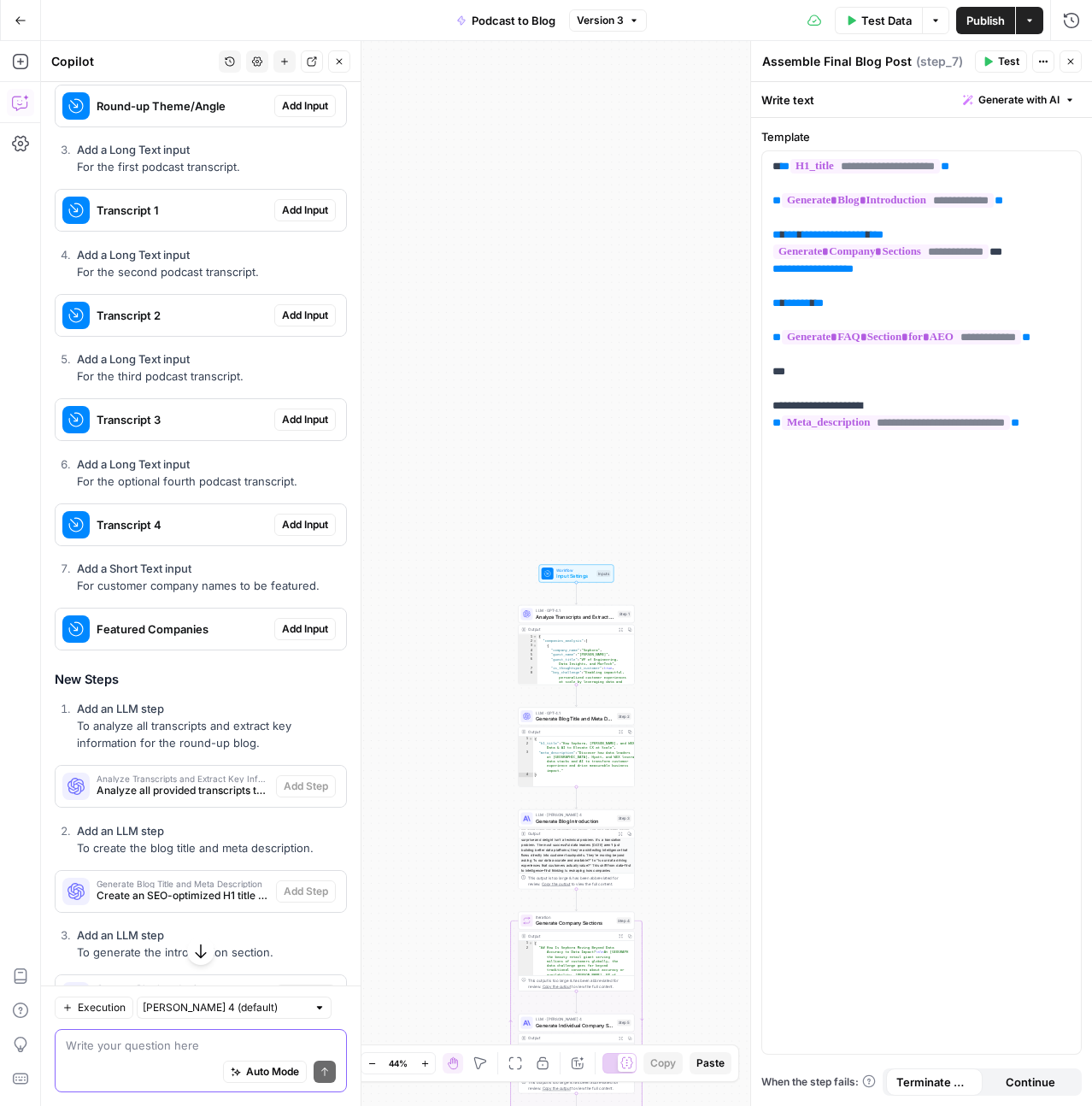
scroll to position [4247, 0]
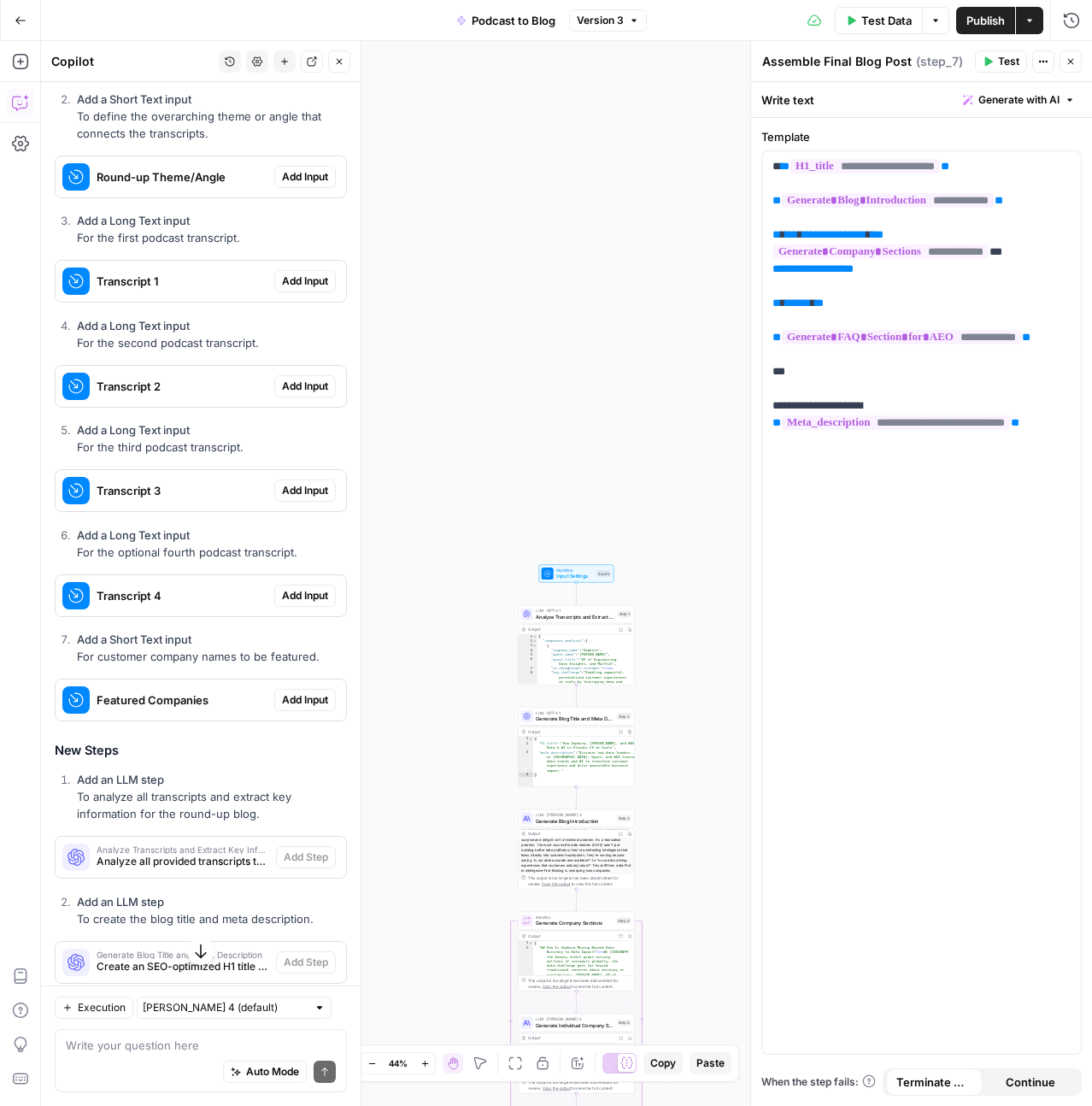
click at [311, 62] on span "Add Input" at bounding box center [305, 55] width 46 height 15
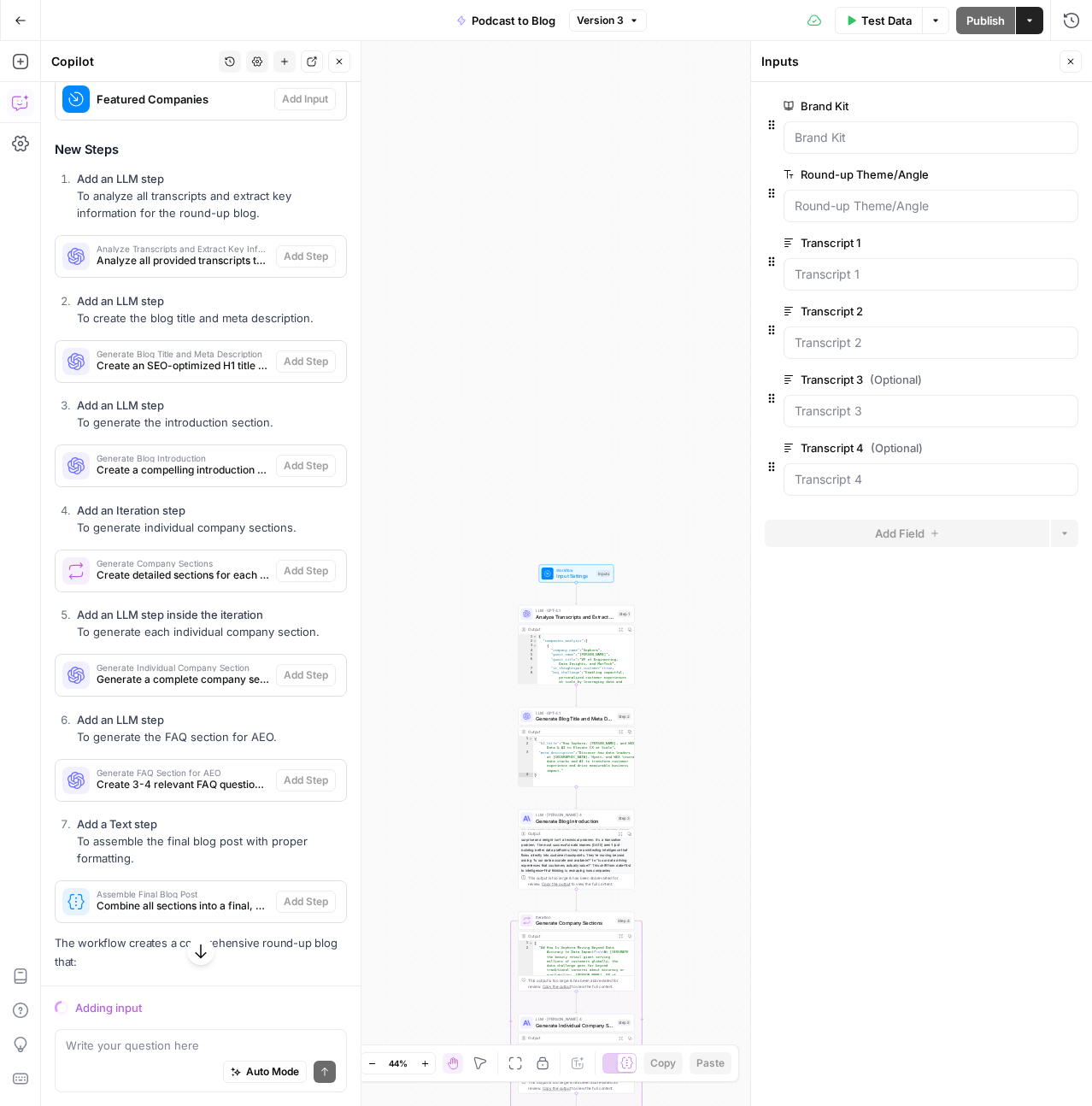
scroll to position [5644, 0]
